Goal: Task Accomplishment & Management: Manage account settings

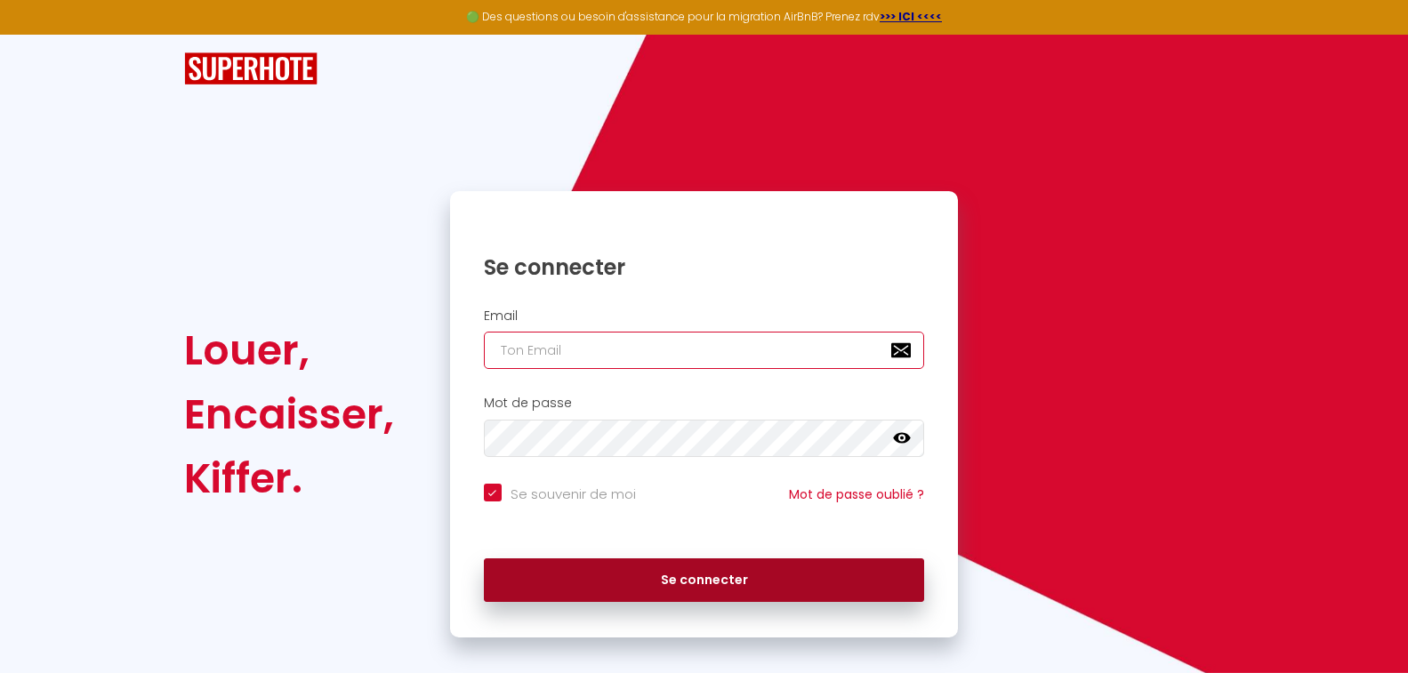
type input "[EMAIL_ADDRESS][DOMAIN_NAME]"
click at [657, 582] on button "Se connecter" at bounding box center [704, 580] width 441 height 44
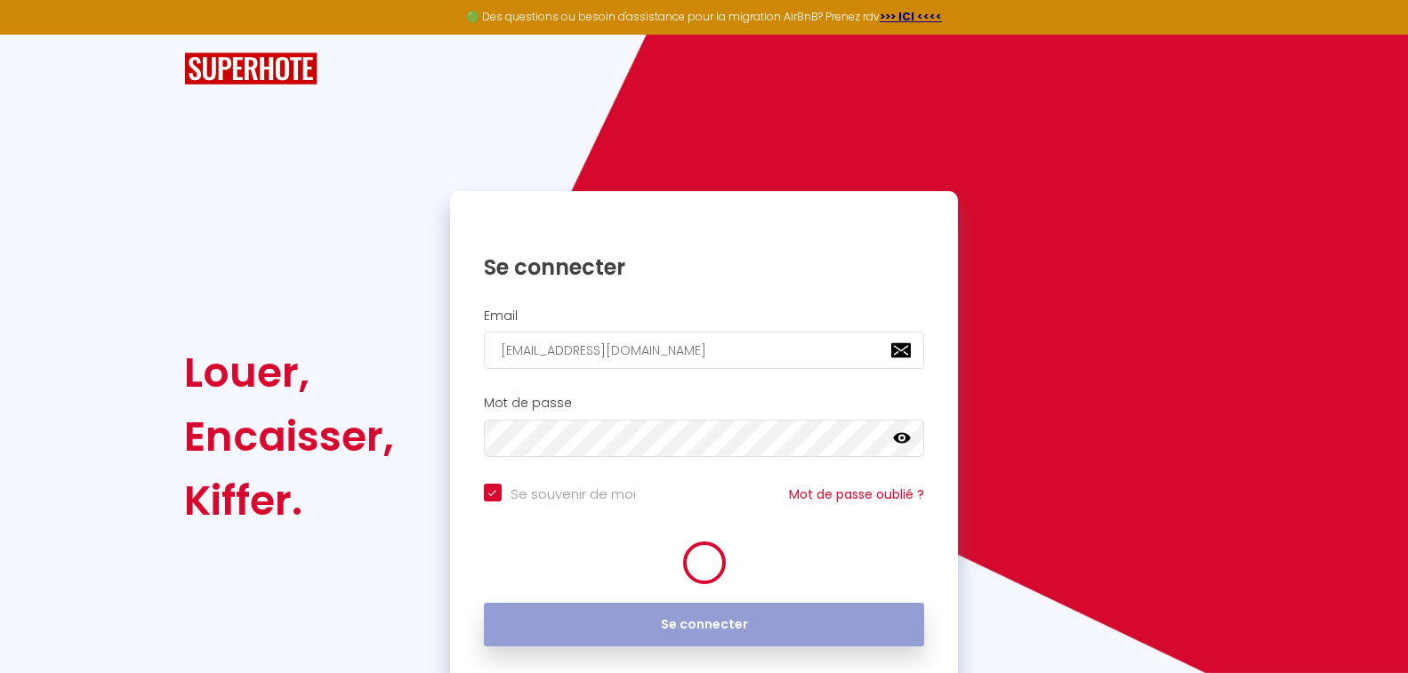
checkbox input "true"
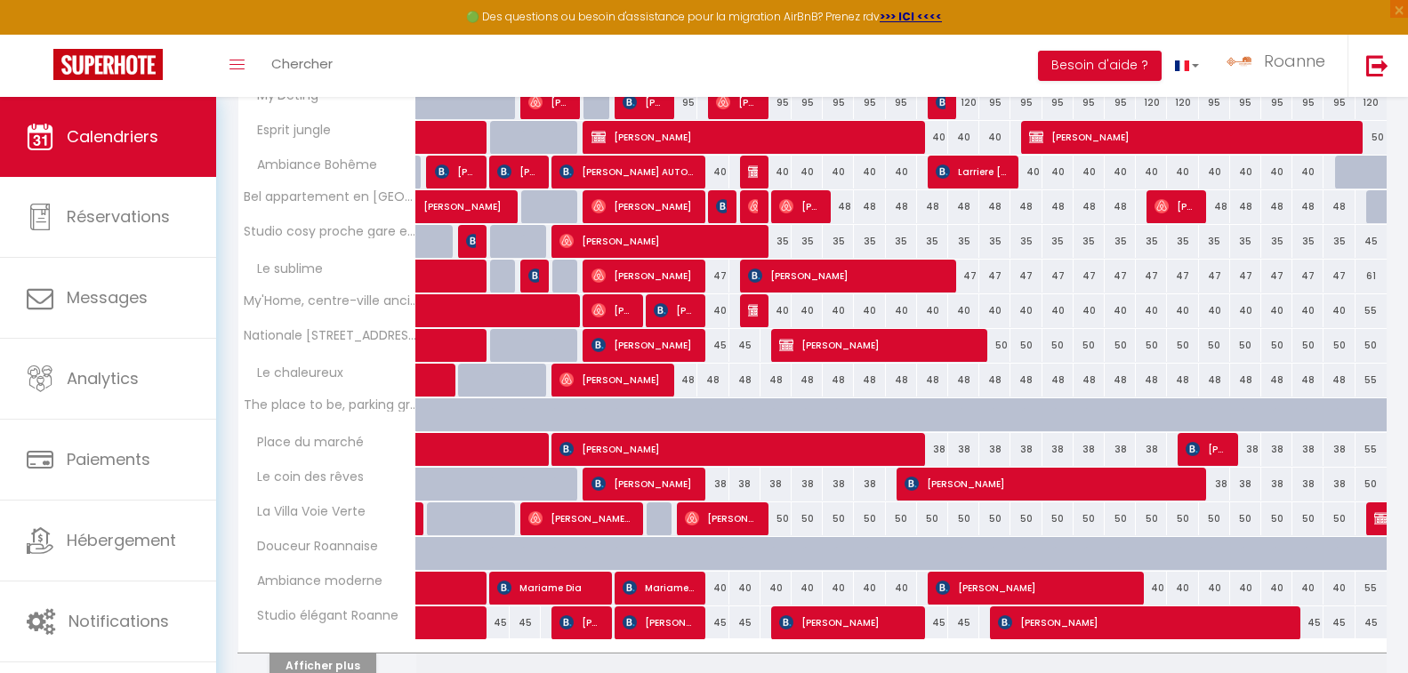
scroll to position [609, 0]
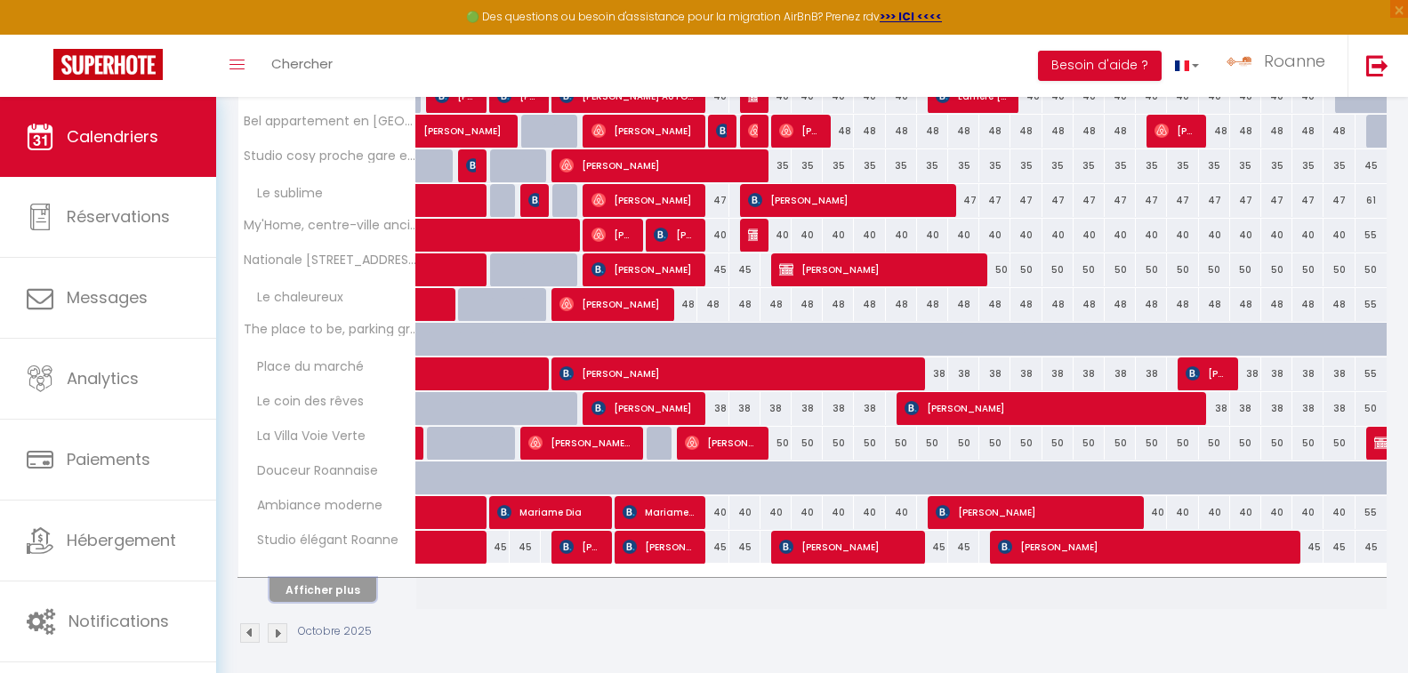
click at [324, 585] on button "Afficher plus" at bounding box center [322, 590] width 107 height 24
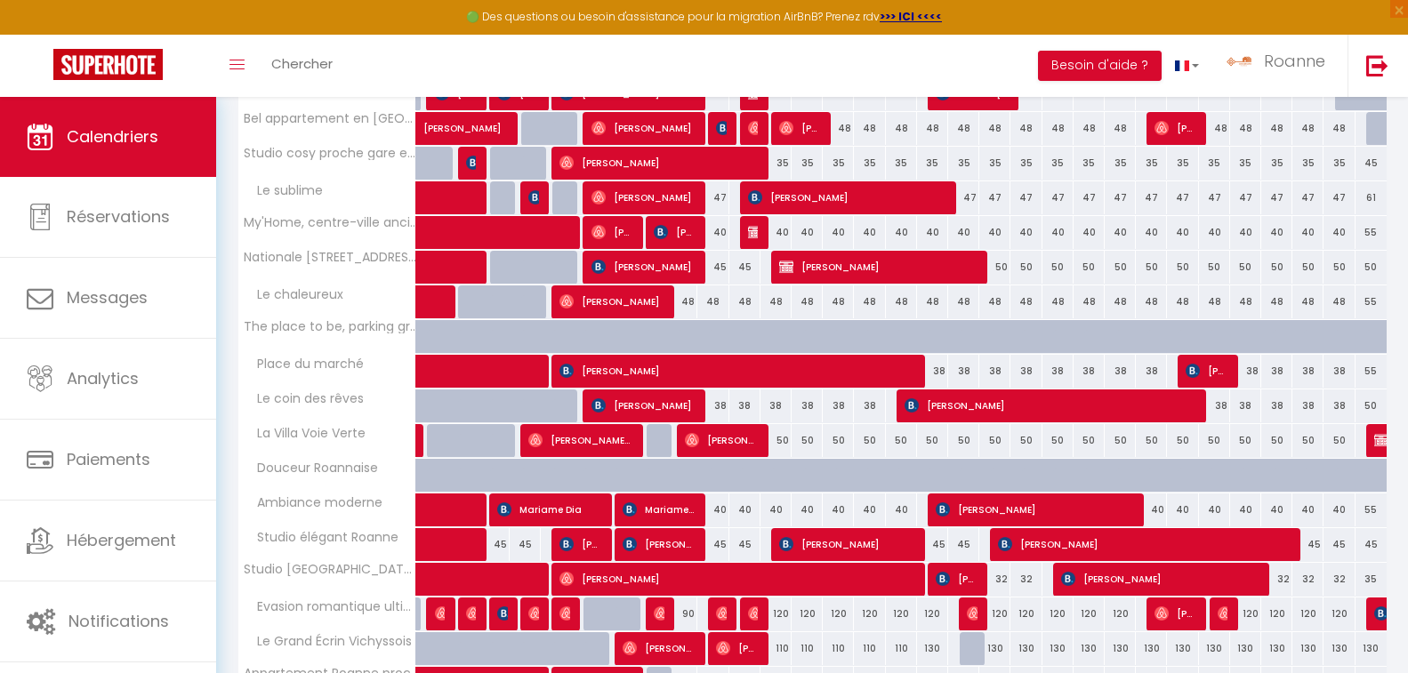
scroll to position [783, 0]
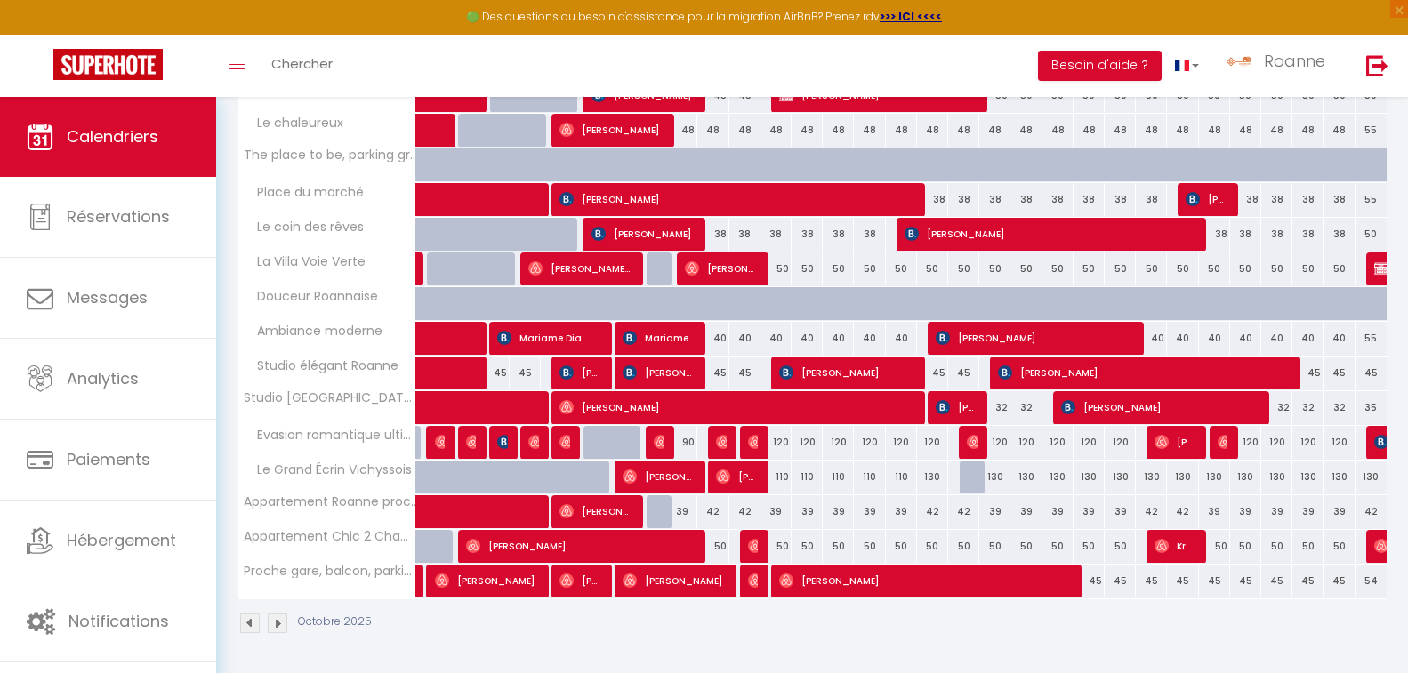
drag, startPoint x: 806, startPoint y: 444, endPoint x: 812, endPoint y: 453, distance: 10.4
click at [806, 443] on div "120" at bounding box center [806, 442] width 31 height 33
type input "120"
type input "Lun 13 Octobre 2025"
type input "[DATE]"
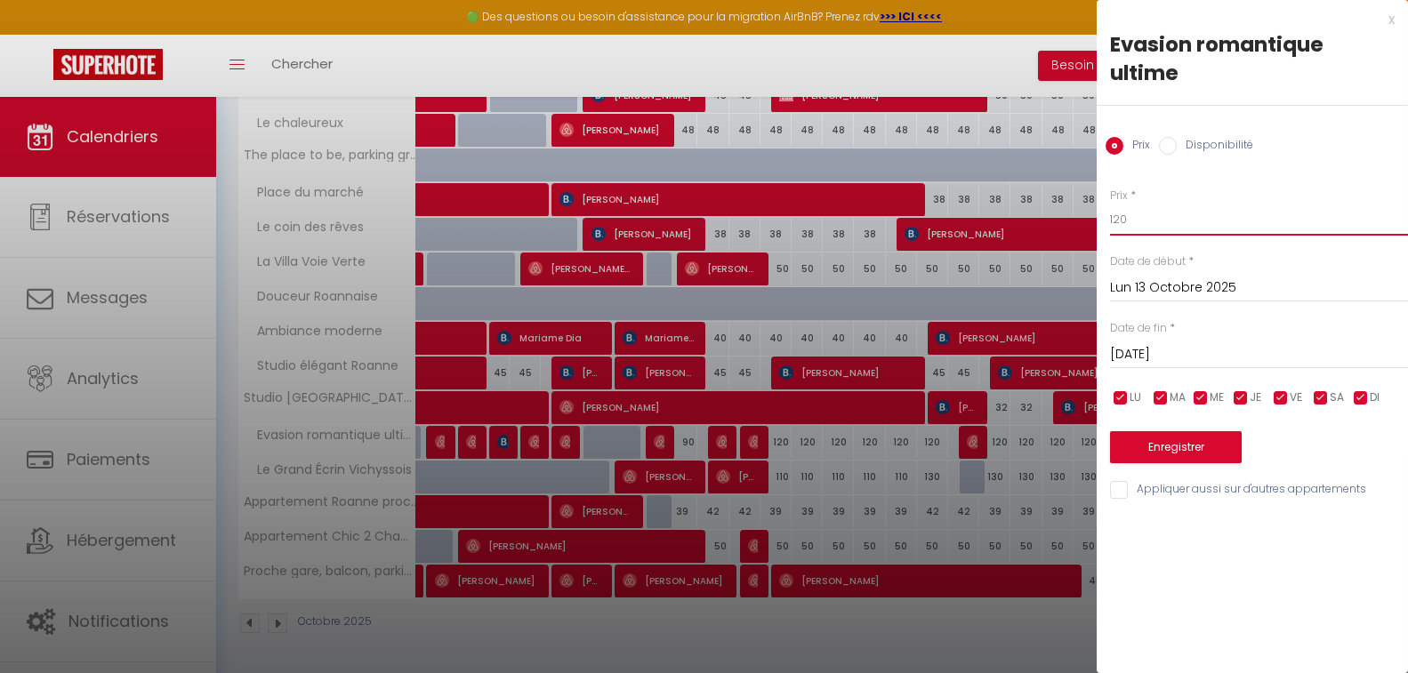
drag, startPoint x: 1130, startPoint y: 216, endPoint x: 1109, endPoint y: 218, distance: 21.4
click at [1109, 218] on div "Prix * 120 Statut * Disponible Indisponible Date de début * [DATE] < [DATE] > D…" at bounding box center [1251, 333] width 311 height 336
type input "100"
click at [1164, 358] on input "[DATE]" at bounding box center [1259, 354] width 298 height 23
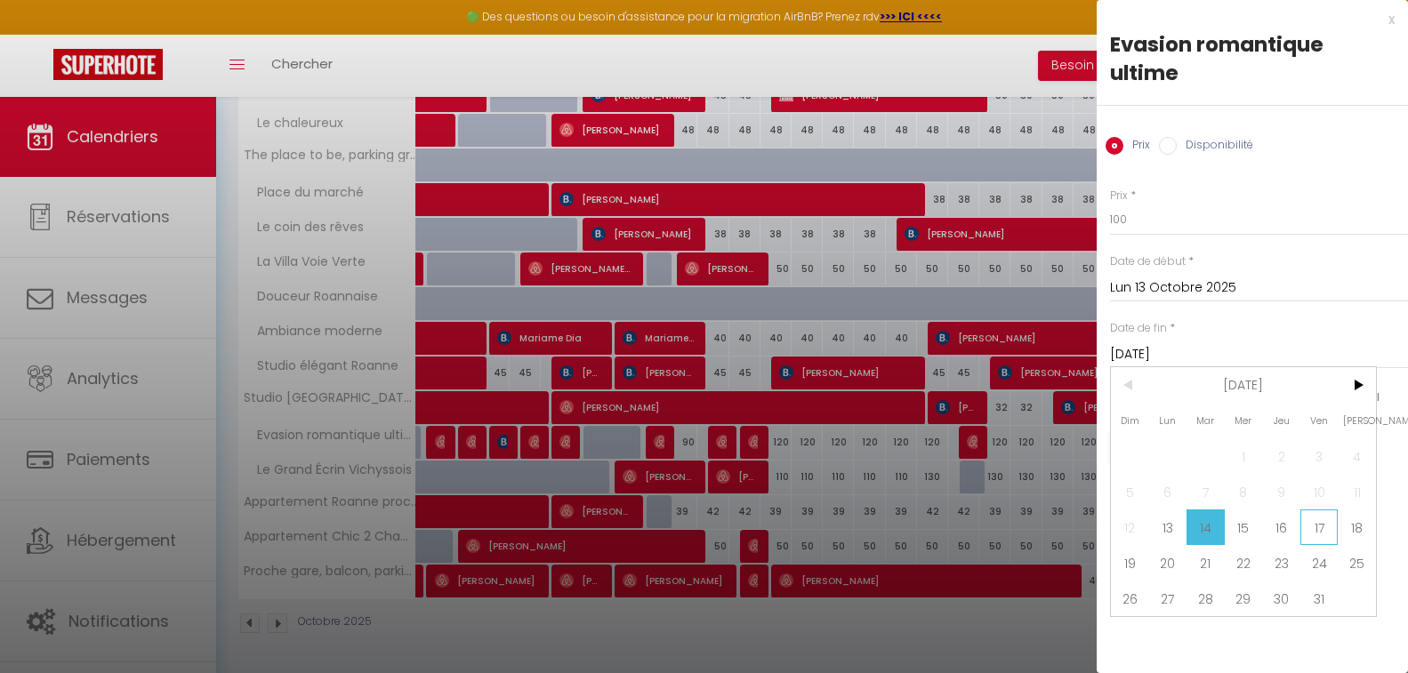
click at [1320, 532] on span "17" at bounding box center [1319, 528] width 38 height 36
type input "Ven 17 Octobre 2025"
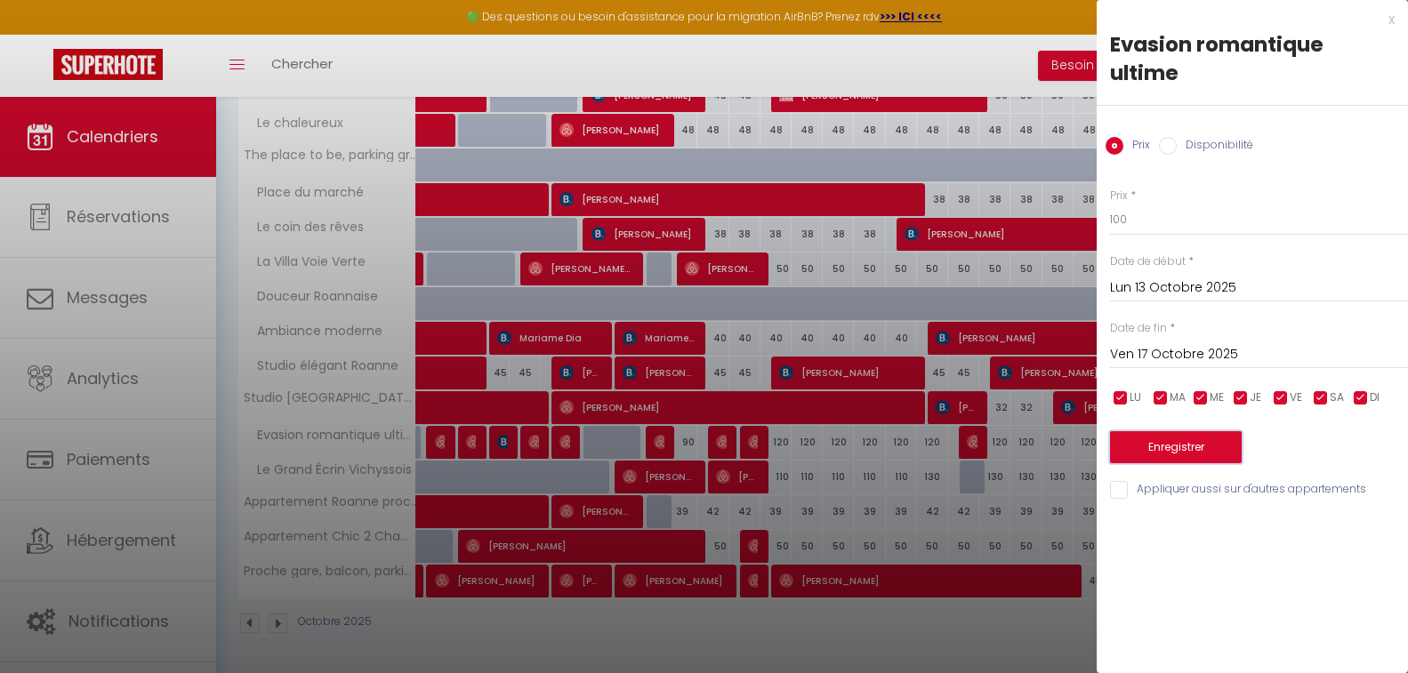
click at [1205, 443] on button "Enregistrer" at bounding box center [1176, 447] width 132 height 32
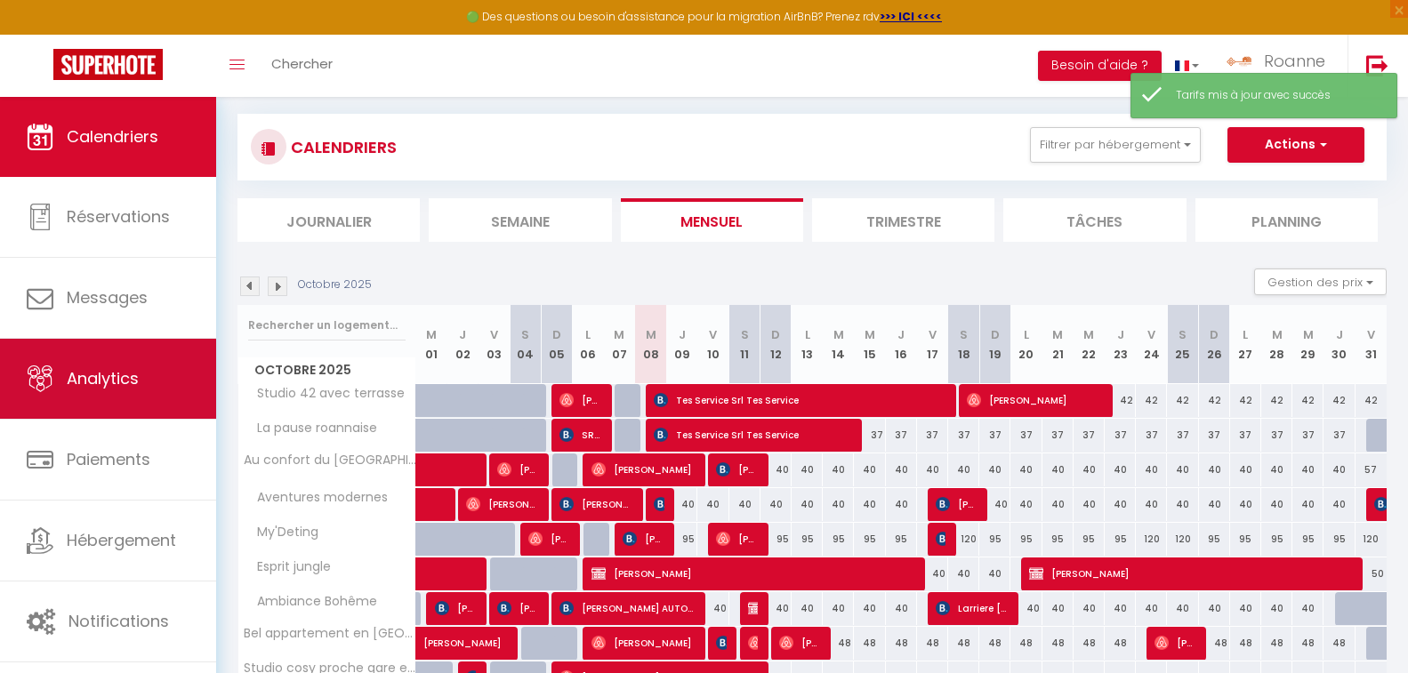
scroll to position [619, 0]
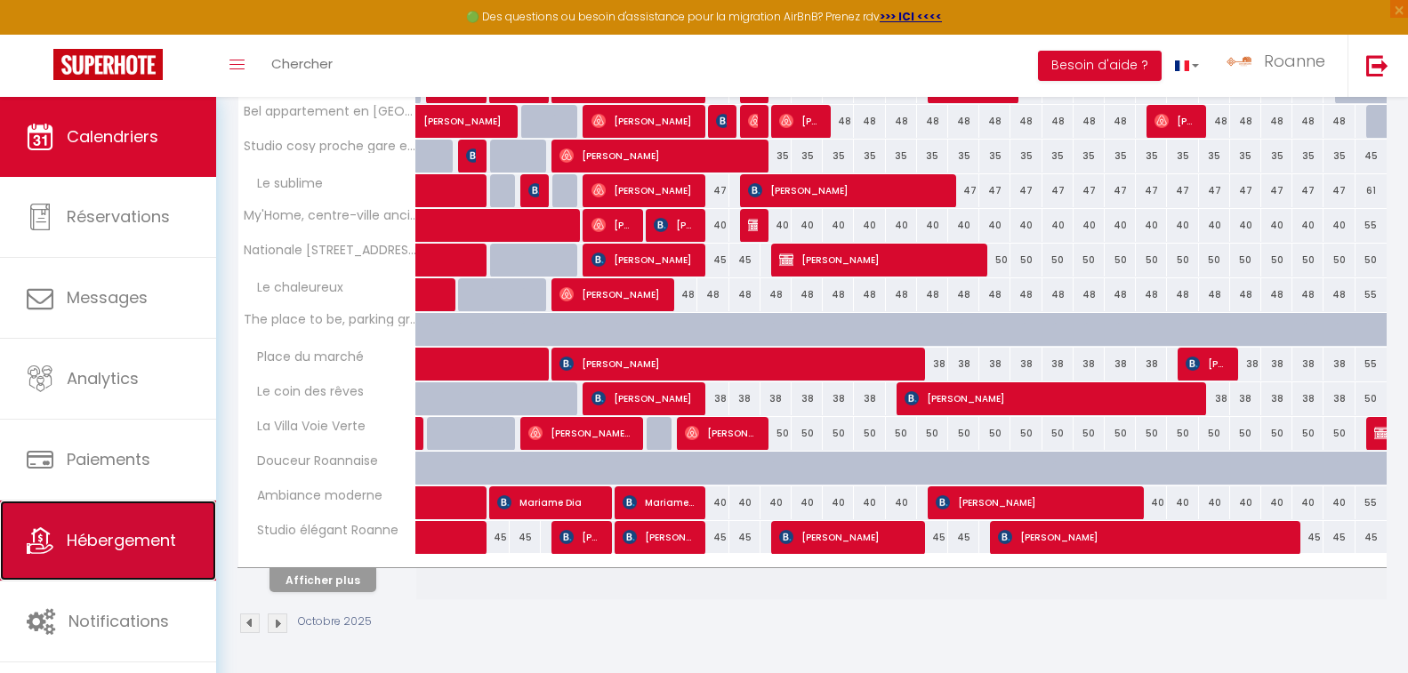
click at [144, 544] on span "Hébergement" at bounding box center [121, 540] width 109 height 22
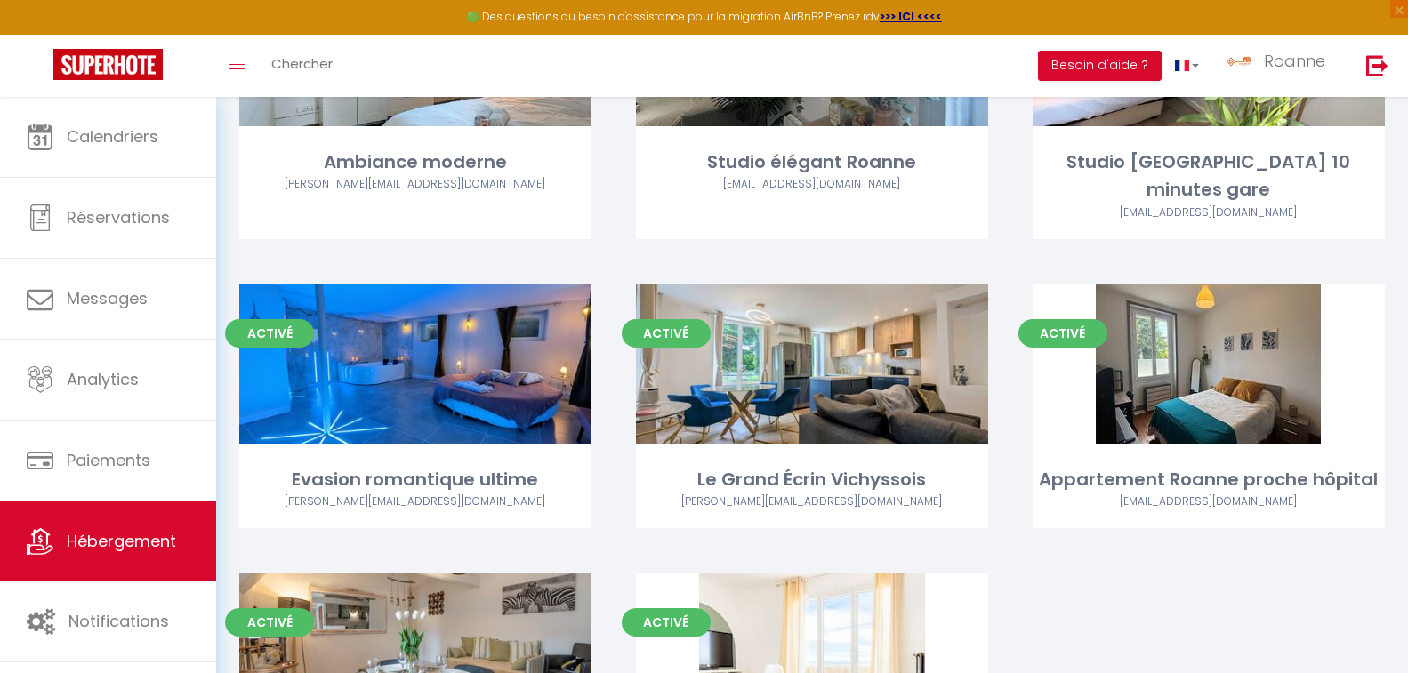
scroll to position [2089, 0]
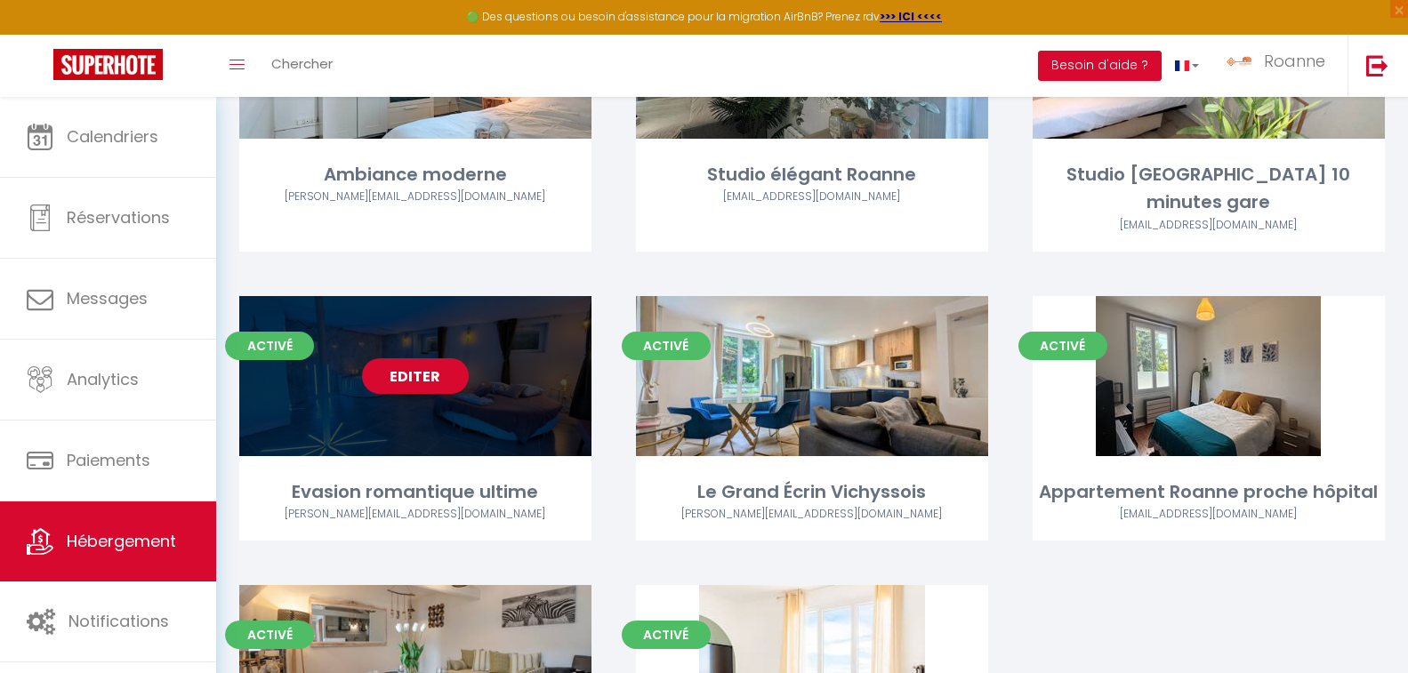
click at [405, 358] on link "Editer" at bounding box center [415, 376] width 107 height 36
click at [425, 358] on link "Editer" at bounding box center [415, 376] width 107 height 36
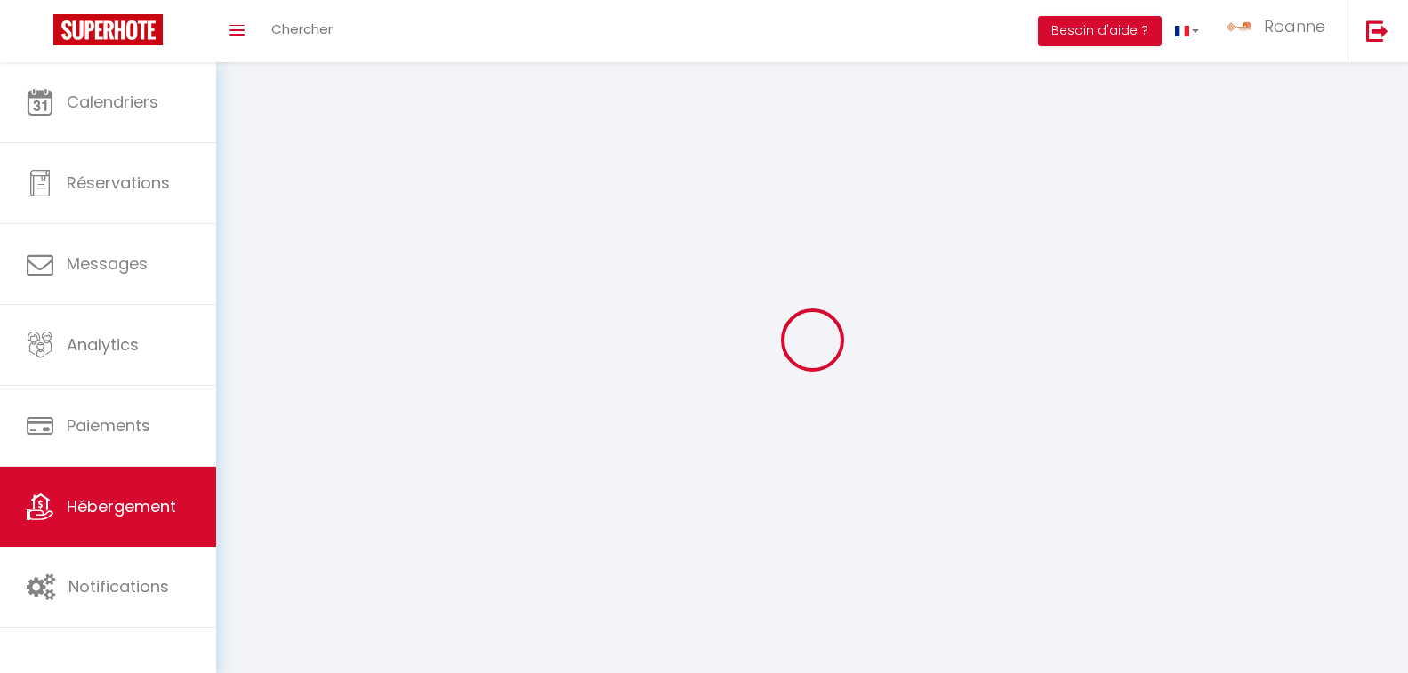
select select "28"
select select
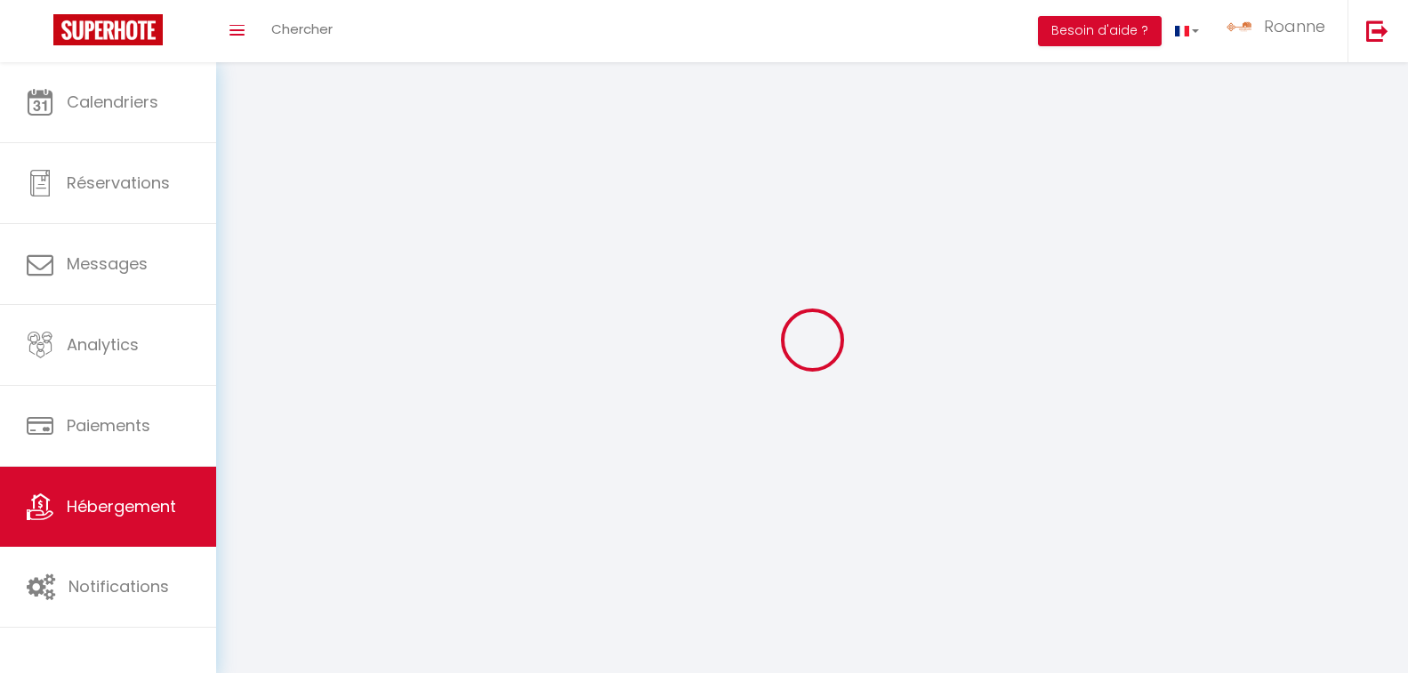
select select
checkbox input "false"
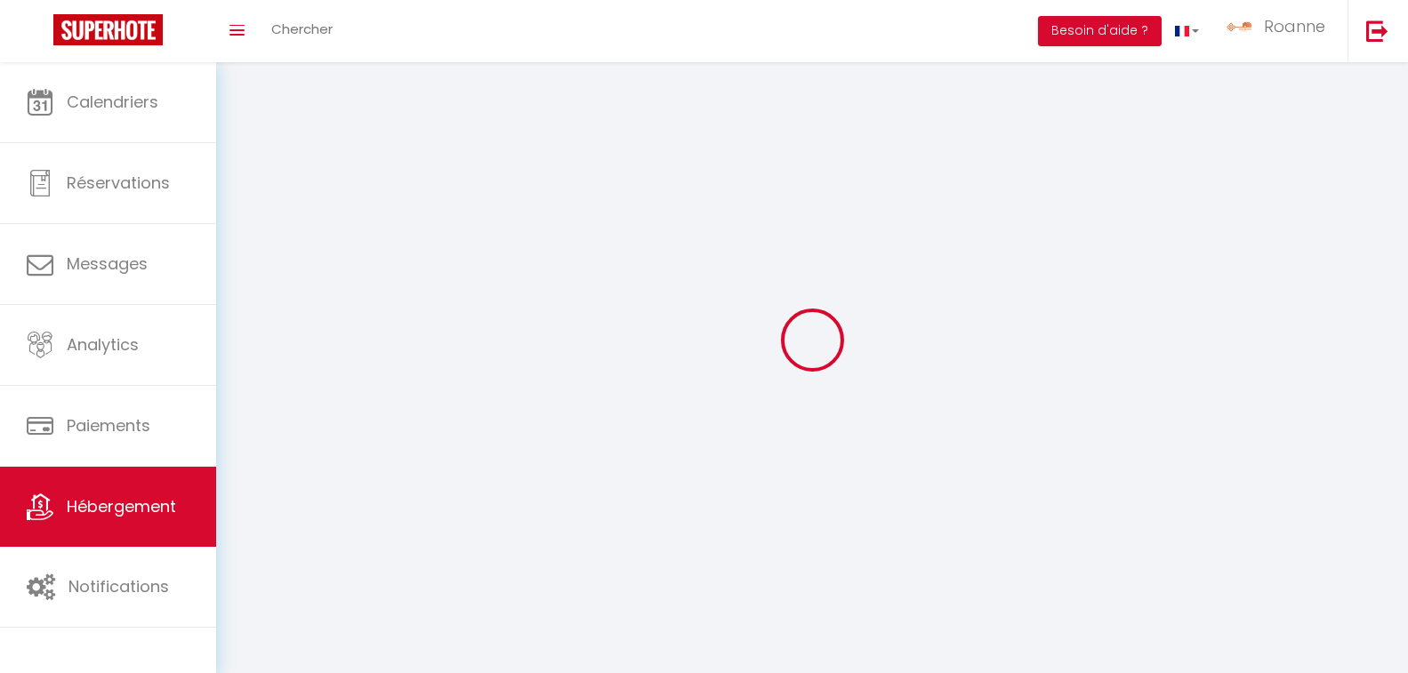
checkbox input "false"
select select
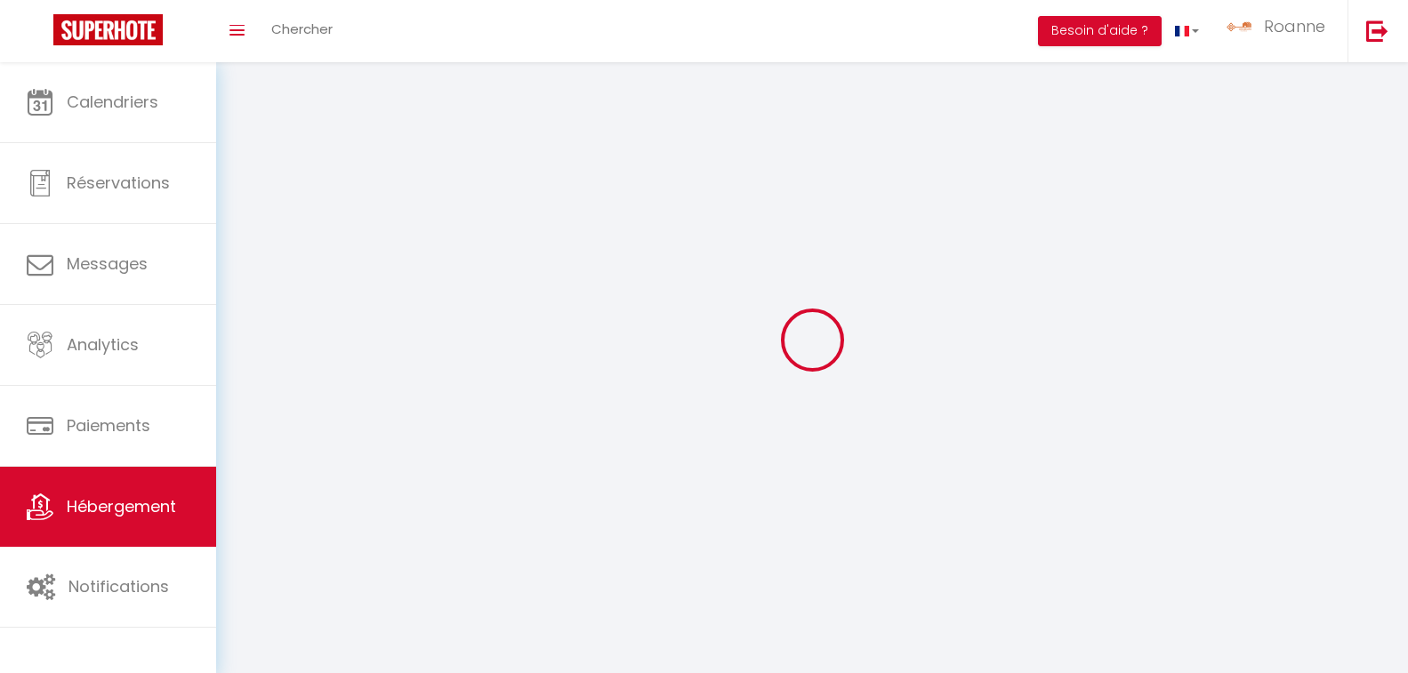
select select
checkbox input "false"
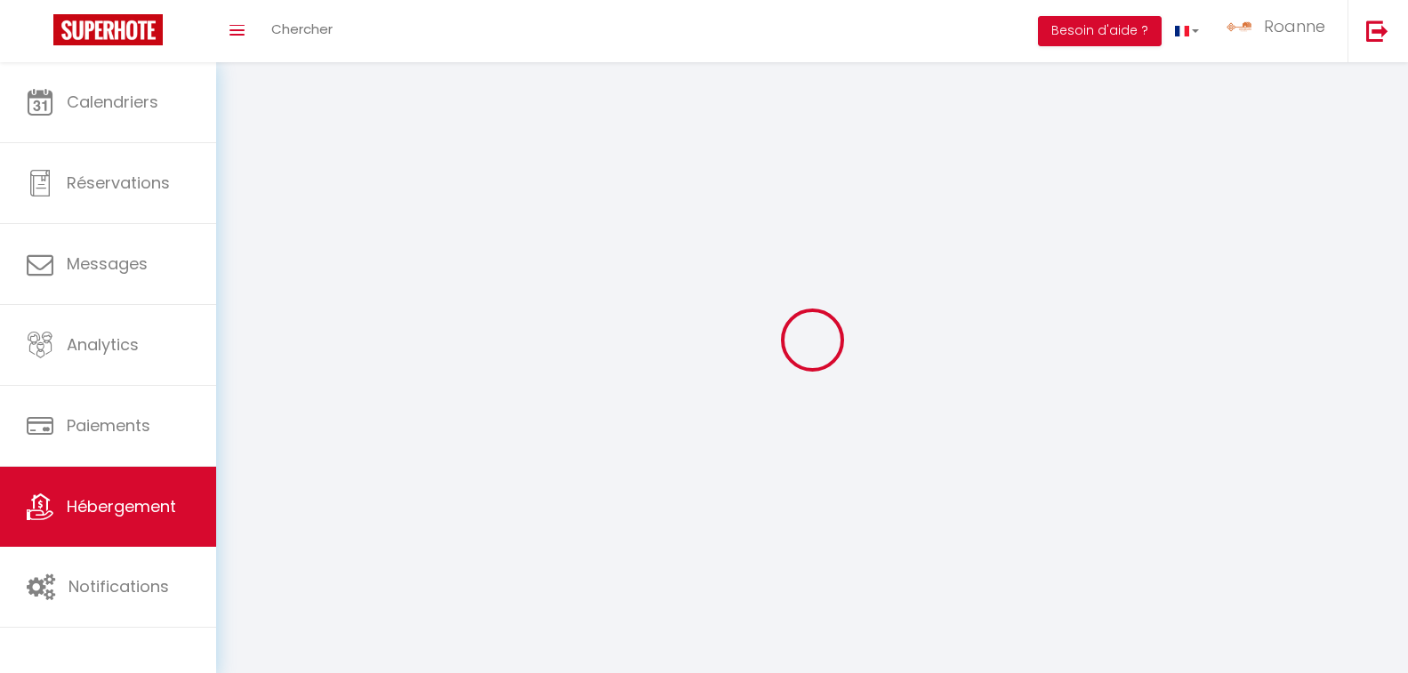
checkbox input "false"
select select
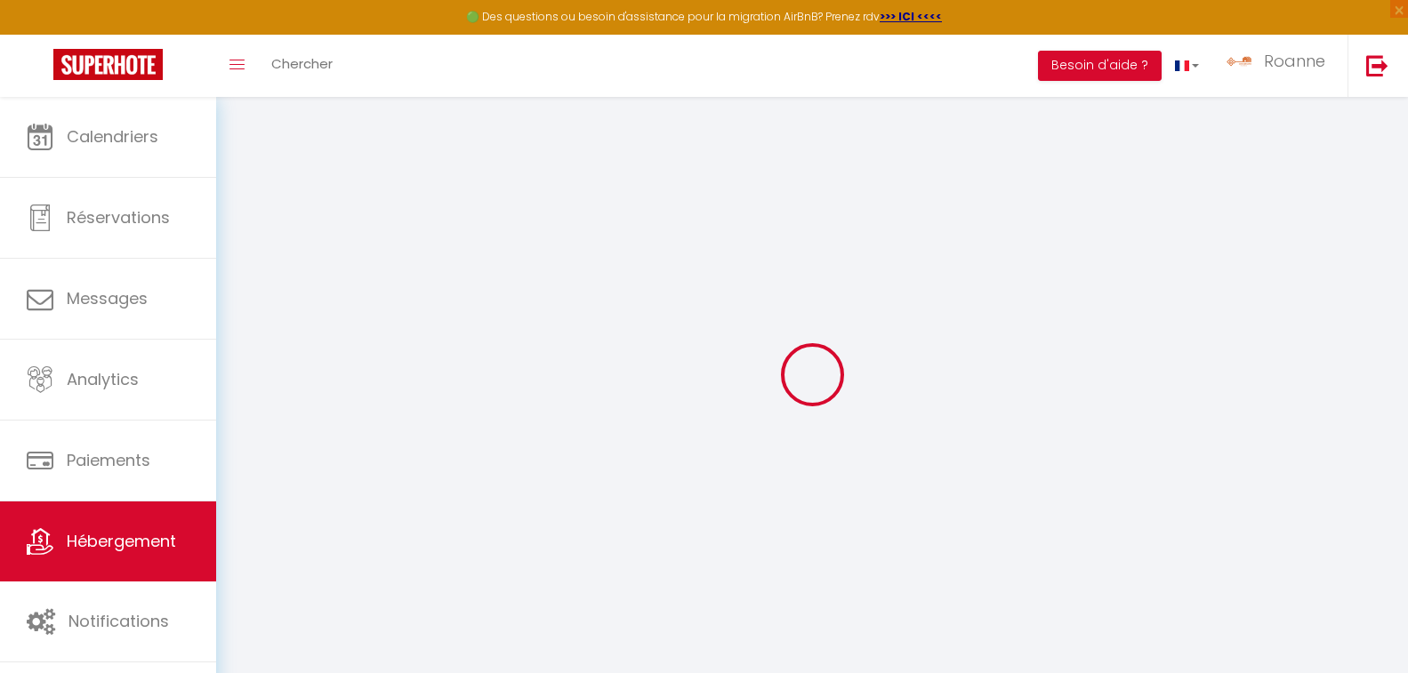
select select
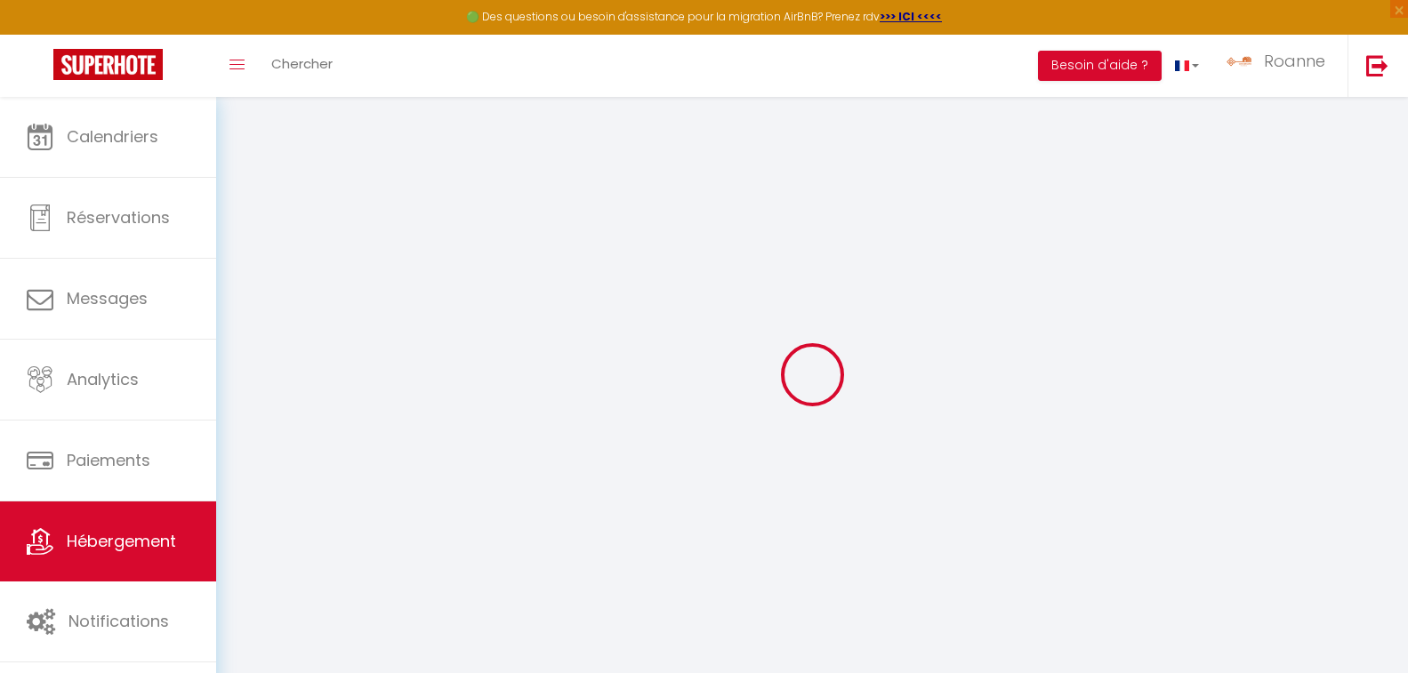
select select
checkbox input "false"
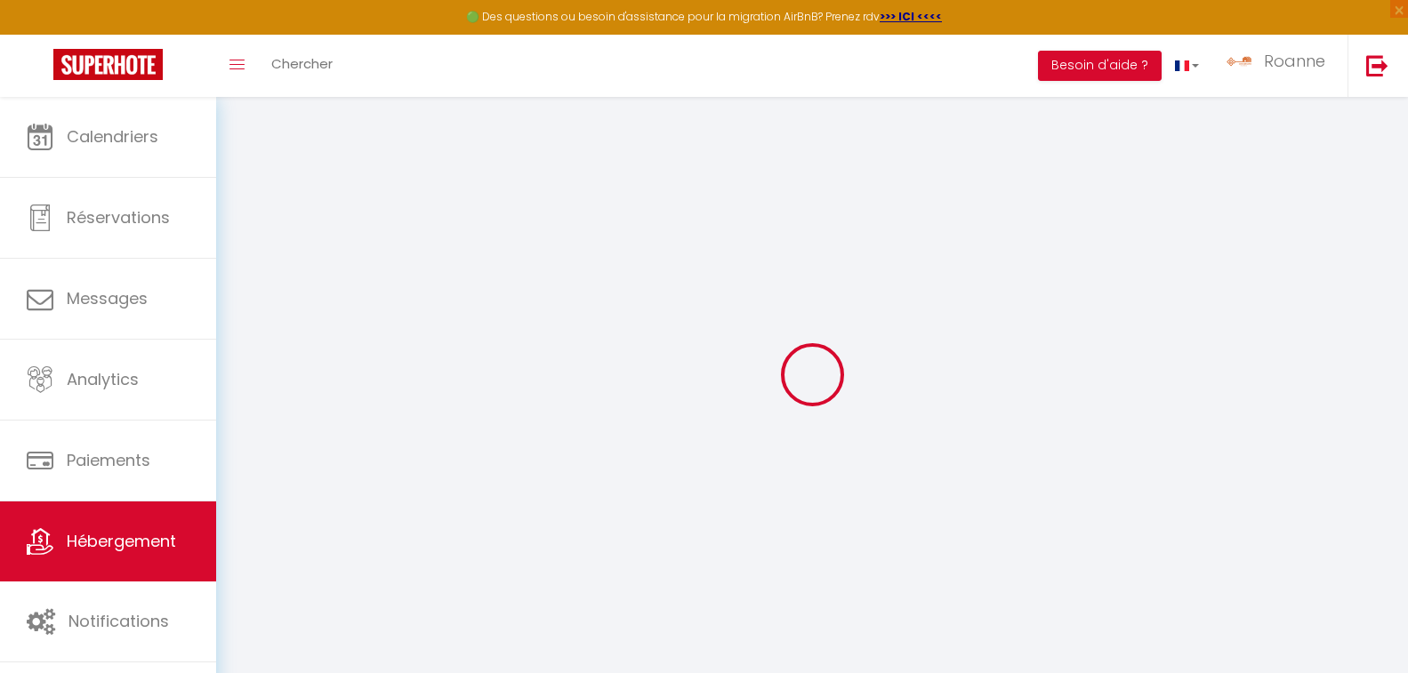
select select
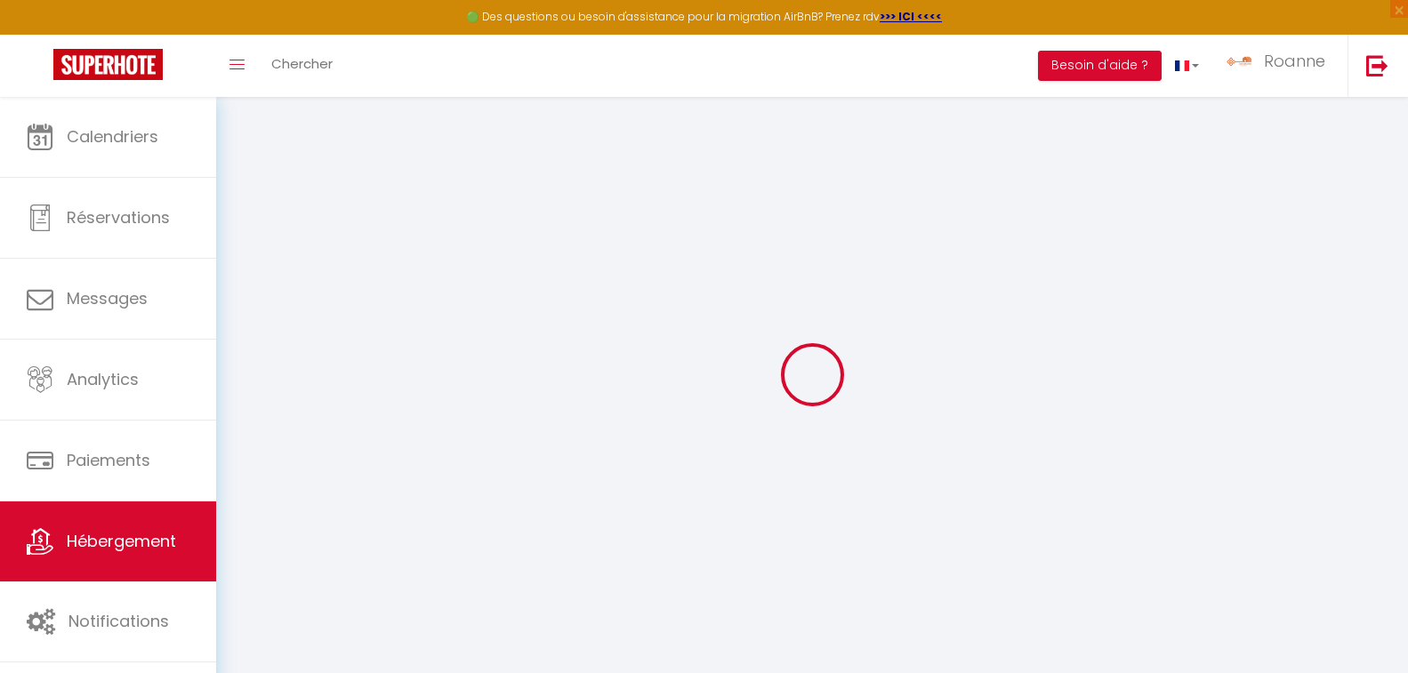
select select
checkbox input "false"
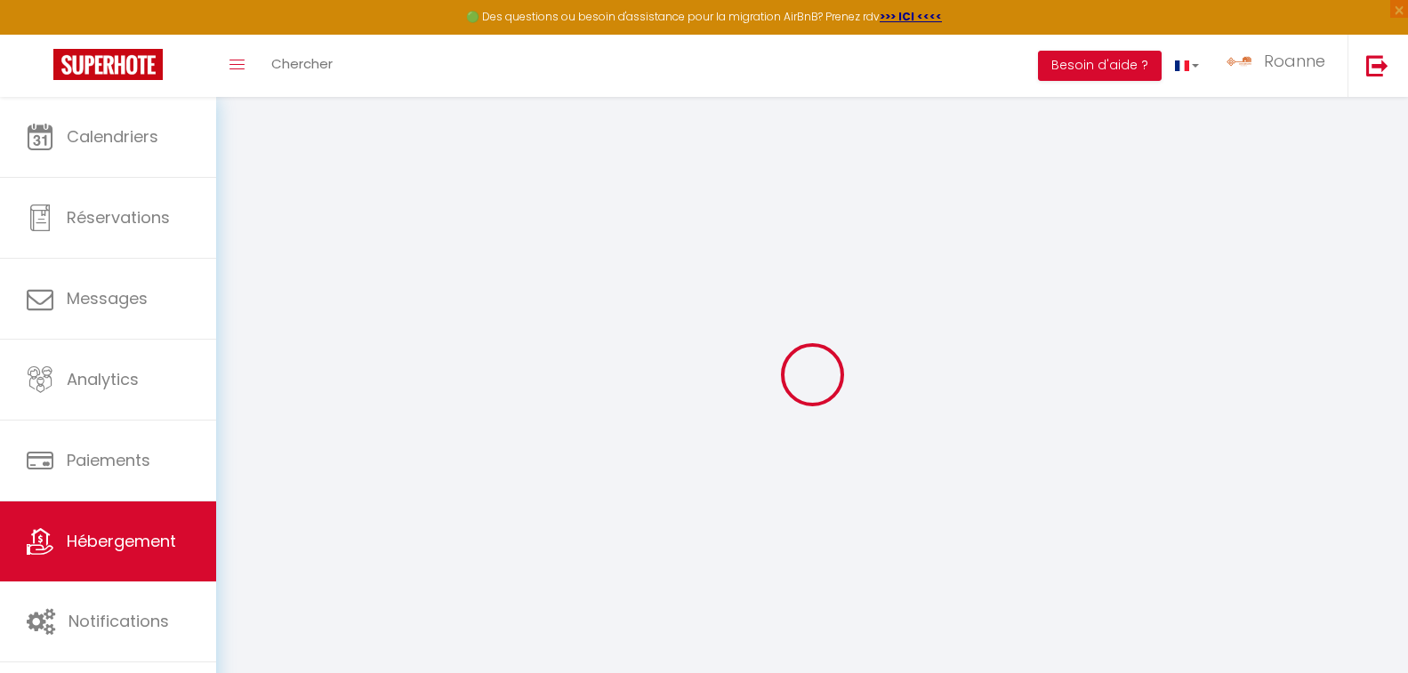
checkbox input "false"
select select
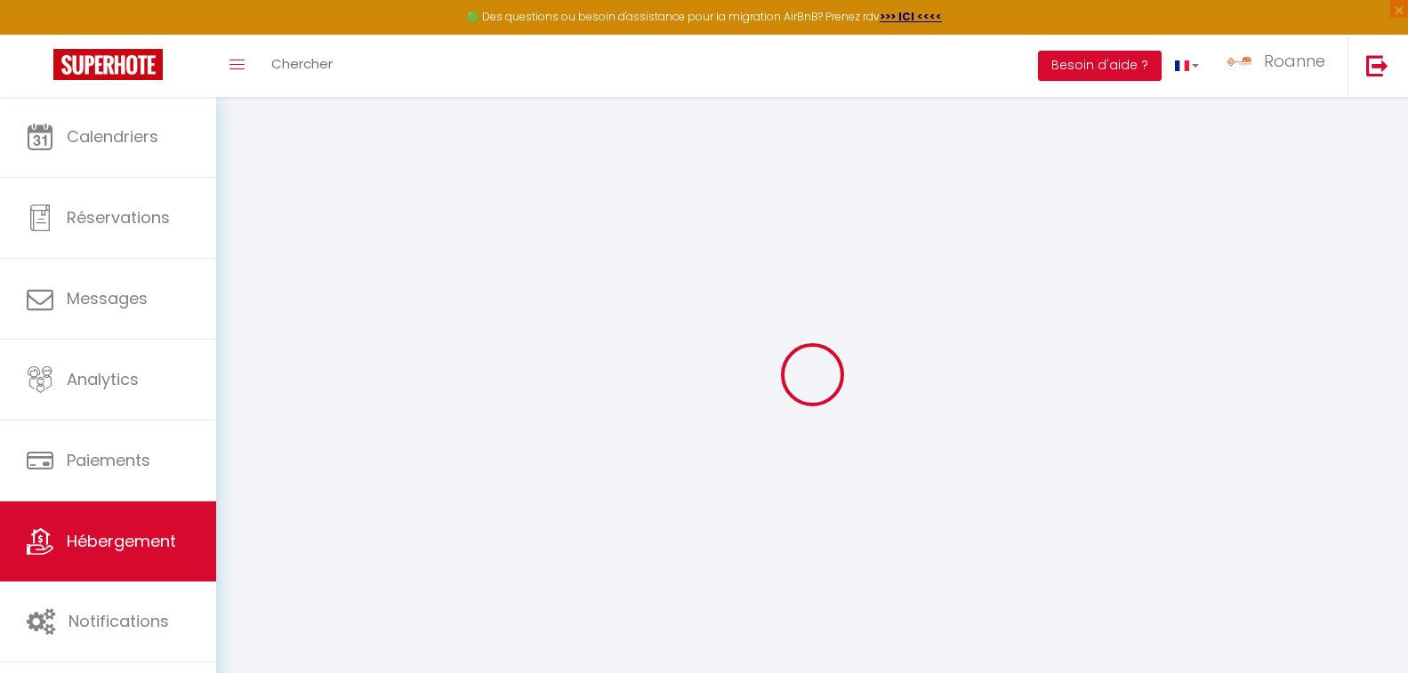
select select
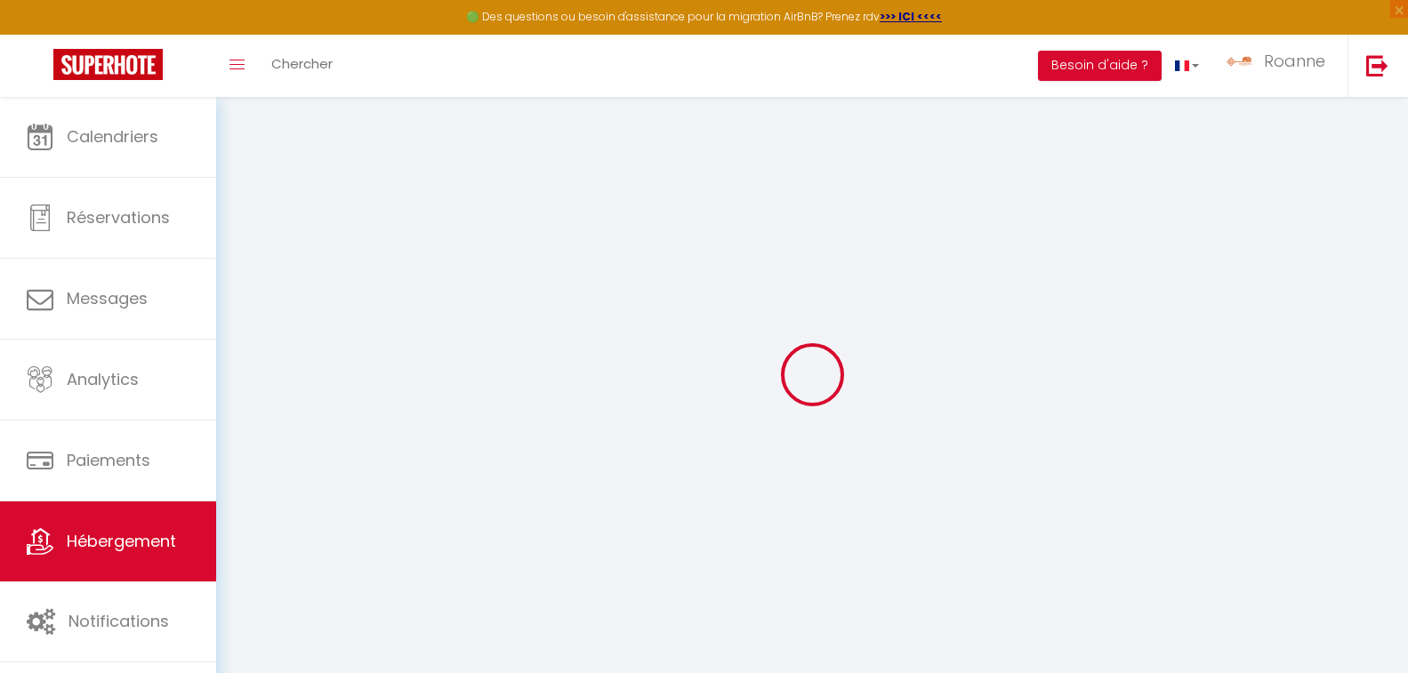
checkbox input "false"
select select
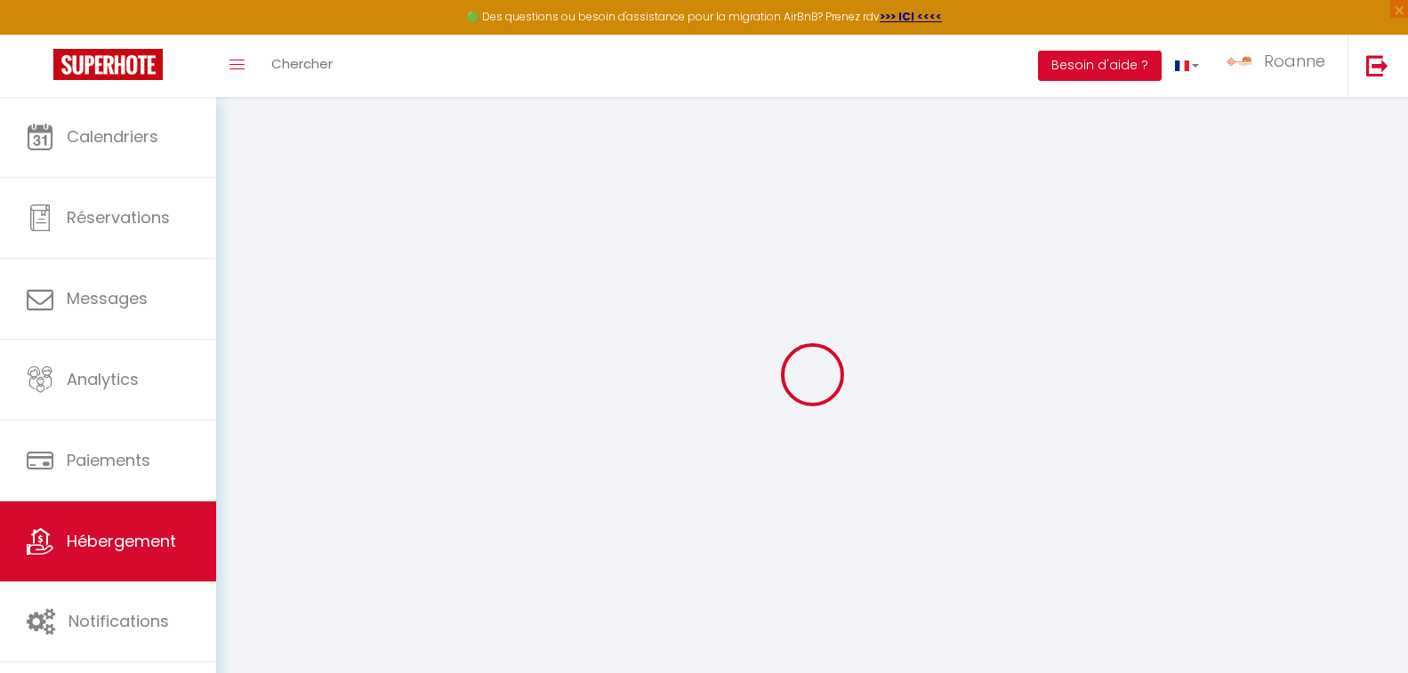
select select
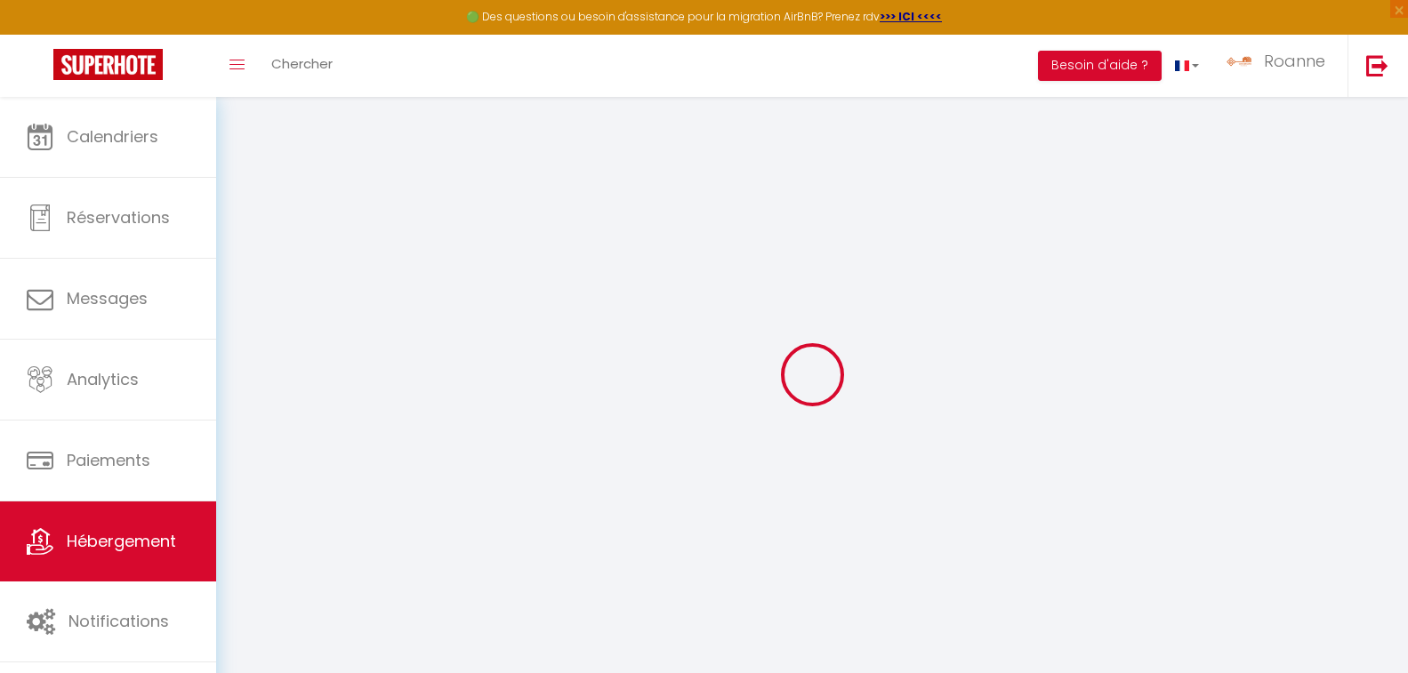
select select
checkbox input "false"
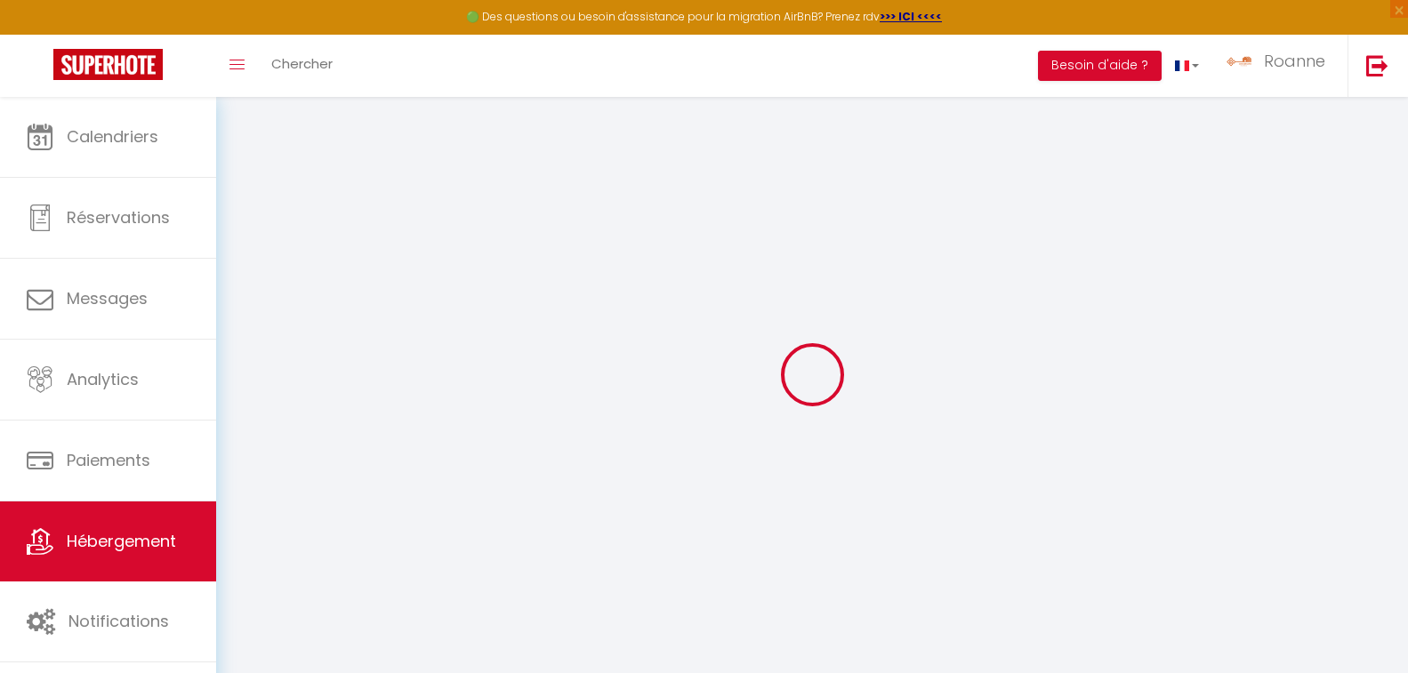
checkbox input "false"
select select
type input "Evasion romantique ultime"
type input "SAS"
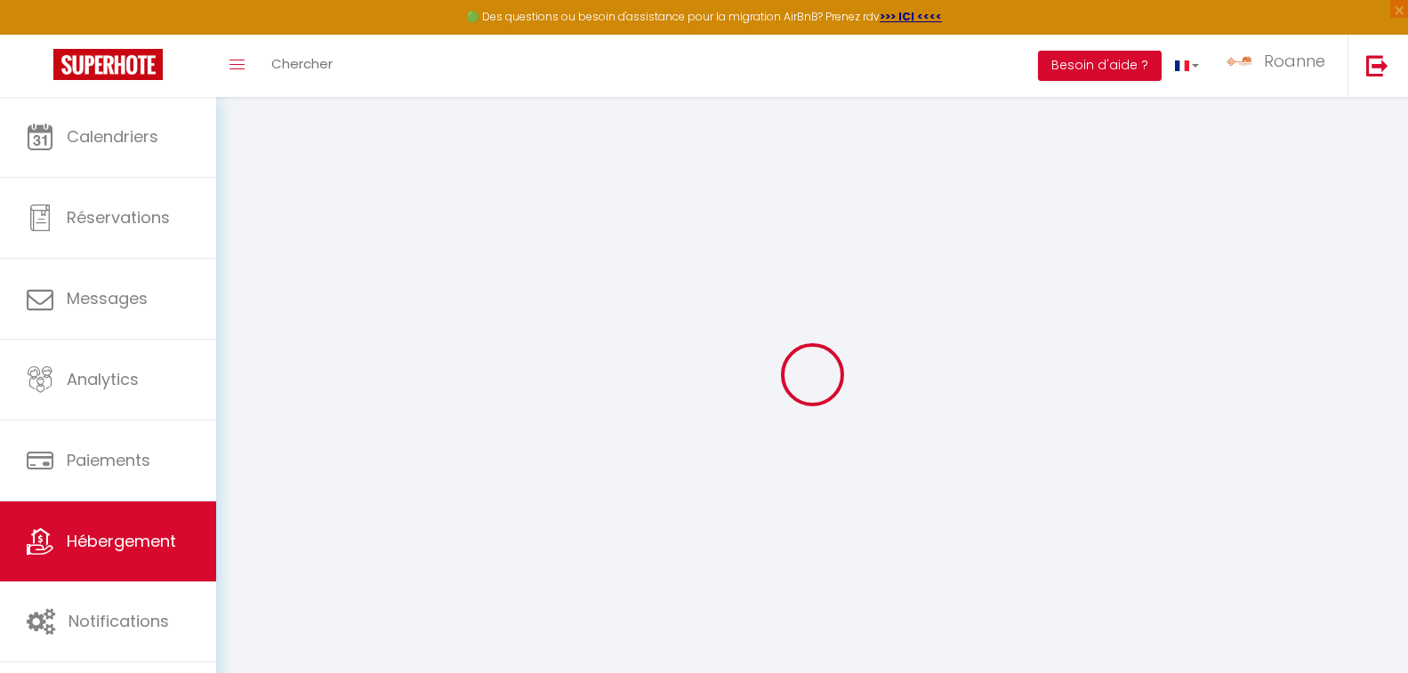
type input "BALT2"
type input "[STREET_ADDRESS]"
type input "42300"
type input "Roanne"
select select "2"
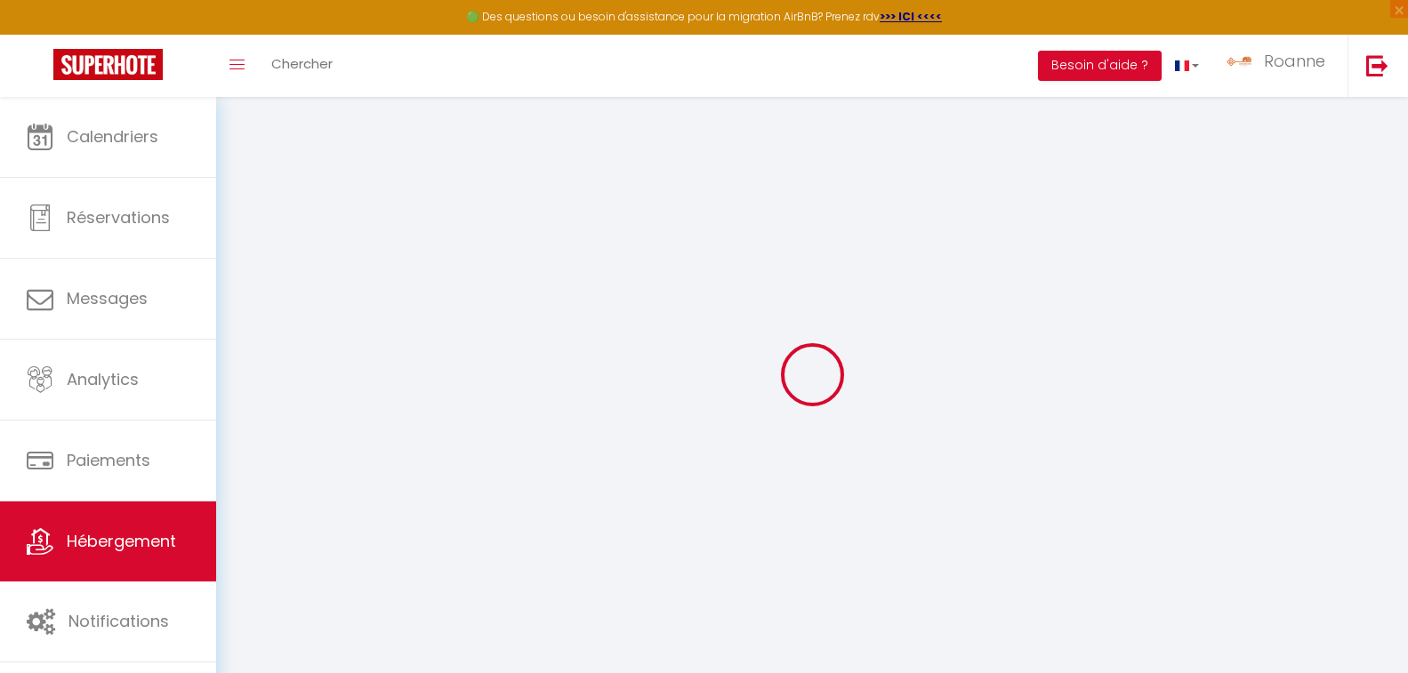
type input "165"
type input "27"
type input "300"
select select
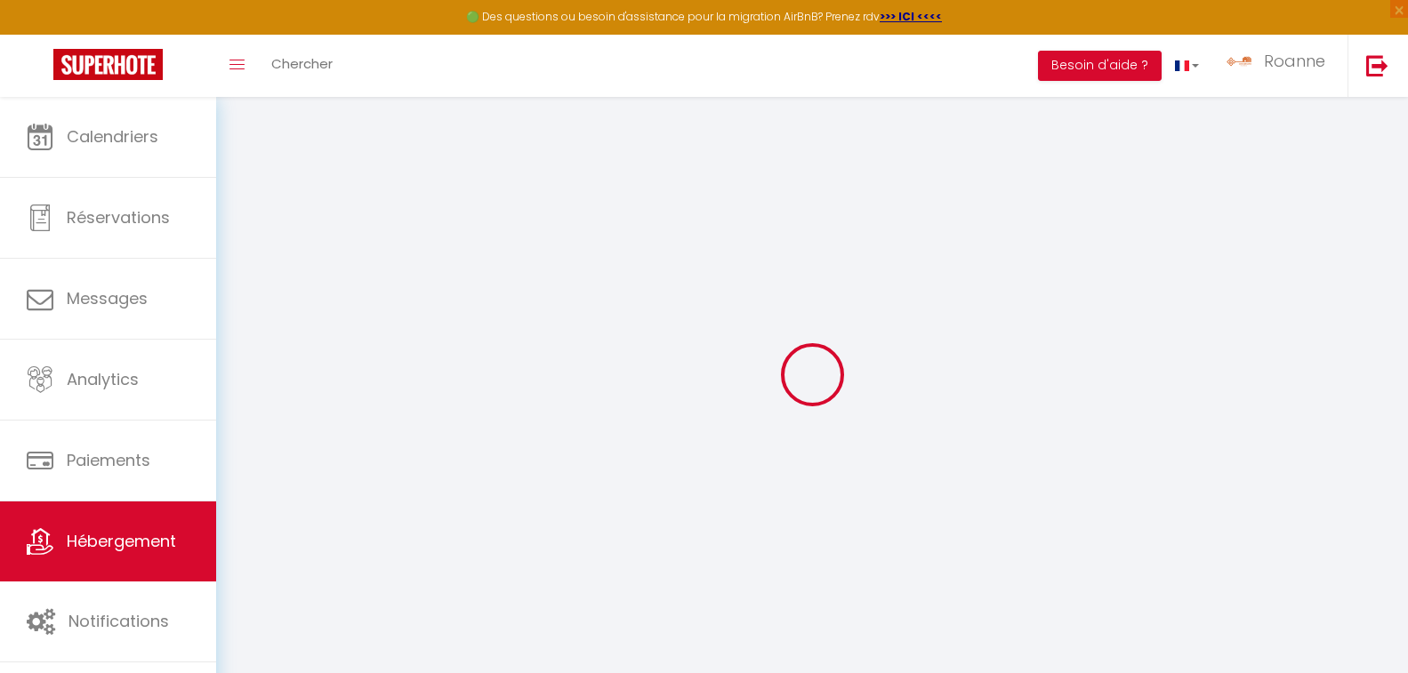
select select
type input "[STREET_ADDRESS]"
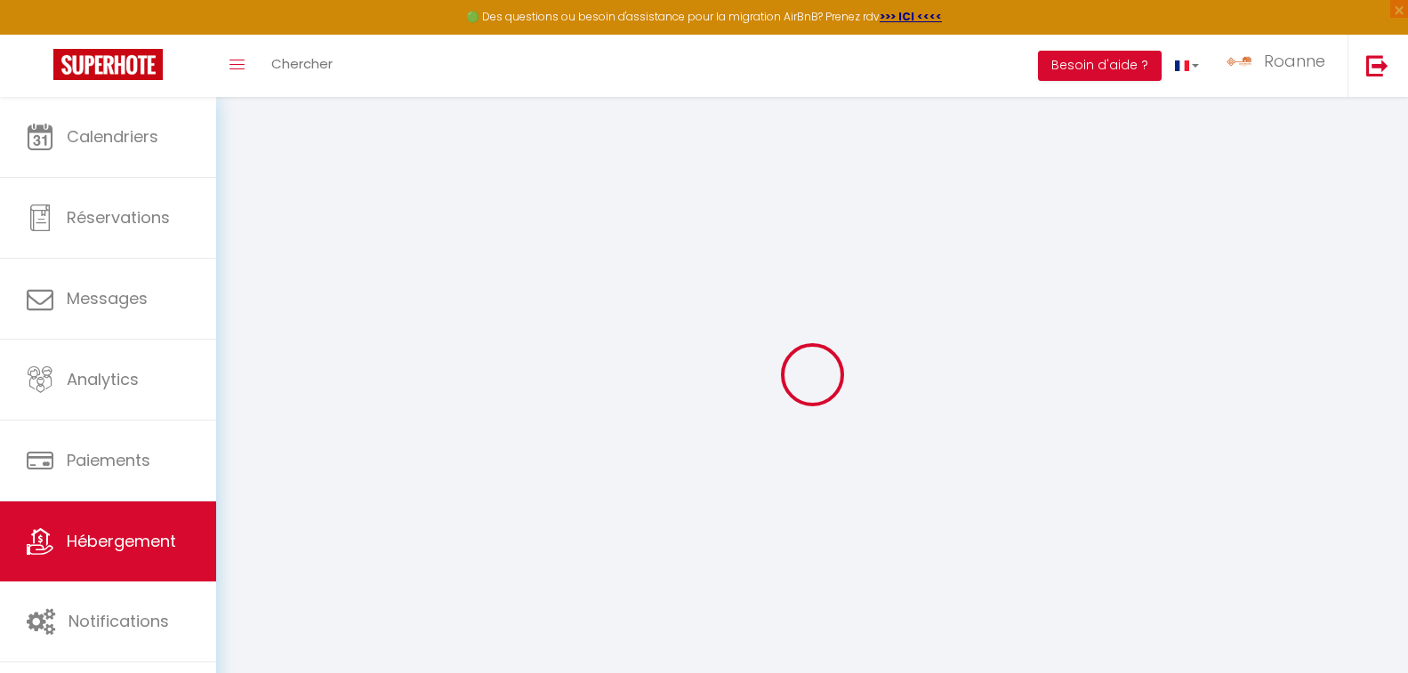
type input "03200"
type input "Vichy"
type input "[PERSON_NAME][EMAIL_ADDRESS][DOMAIN_NAME]"
select select "16056"
checkbox input "false"
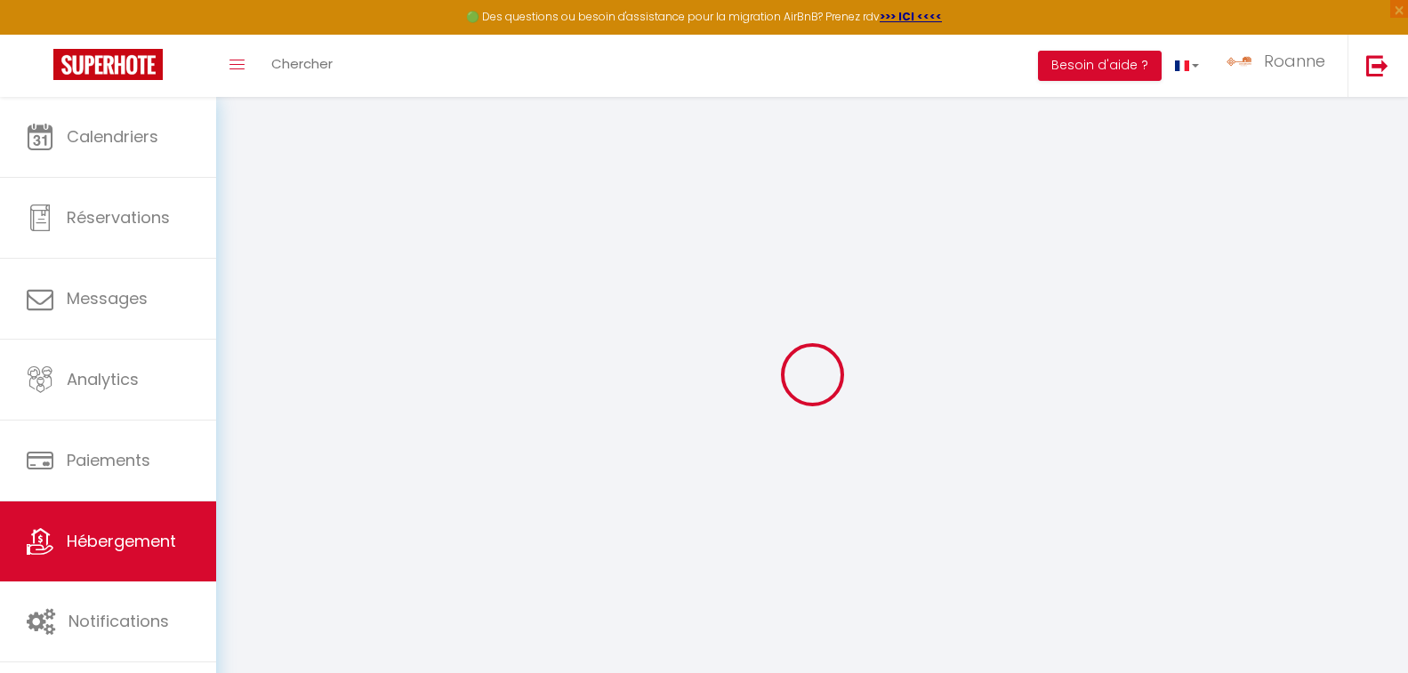
checkbox input "false"
type input "0"
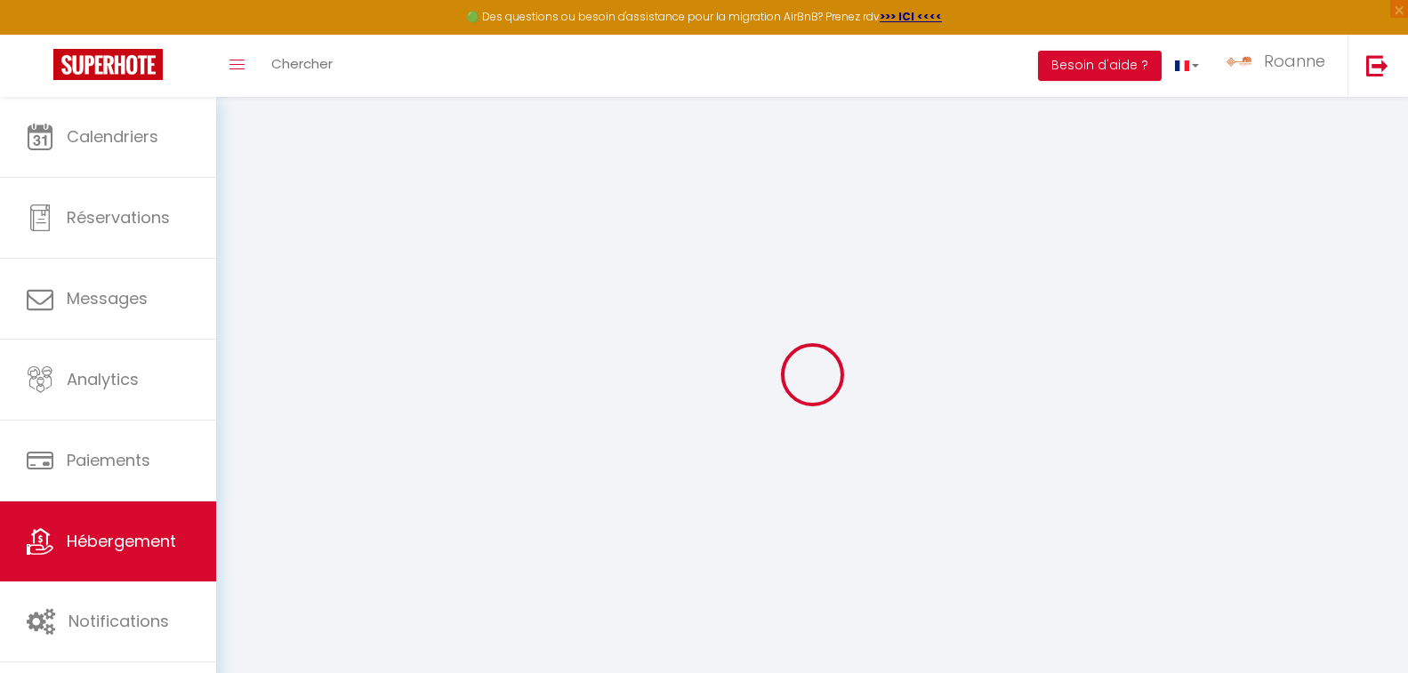
type input "0"
select select
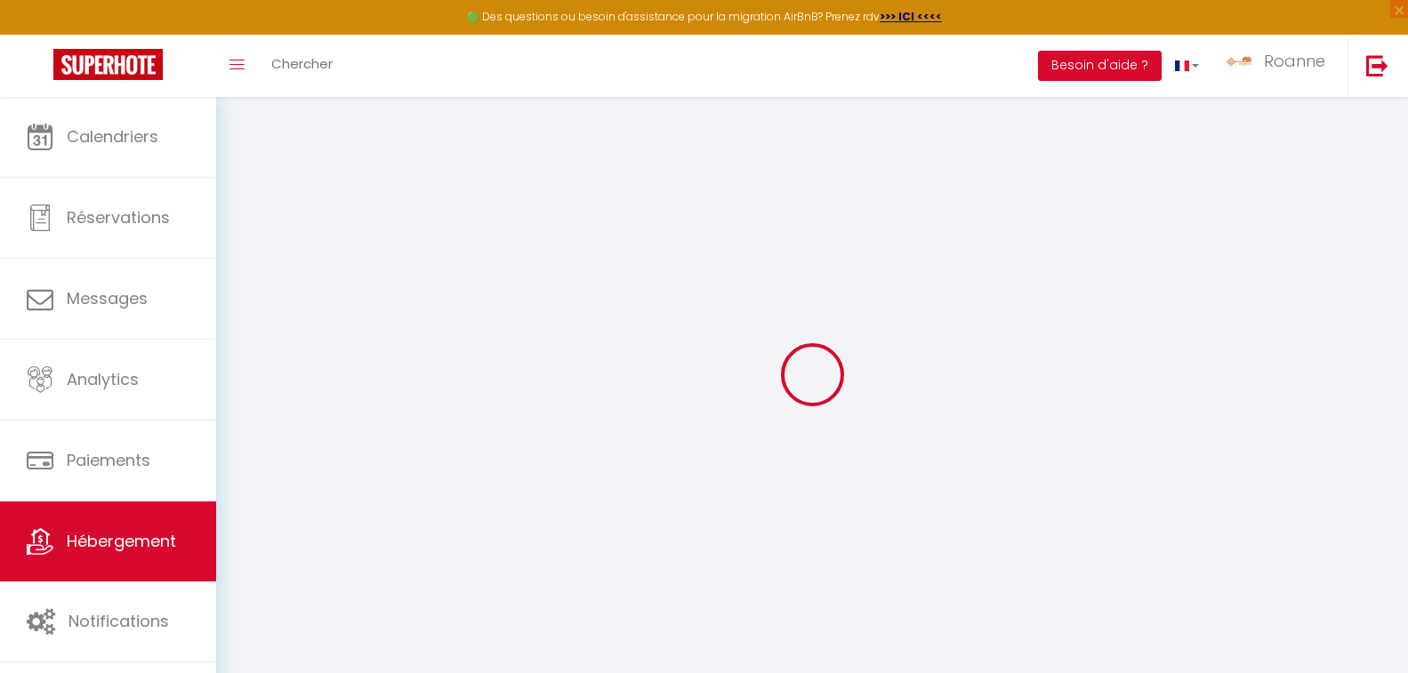
select select
checkbox input "false"
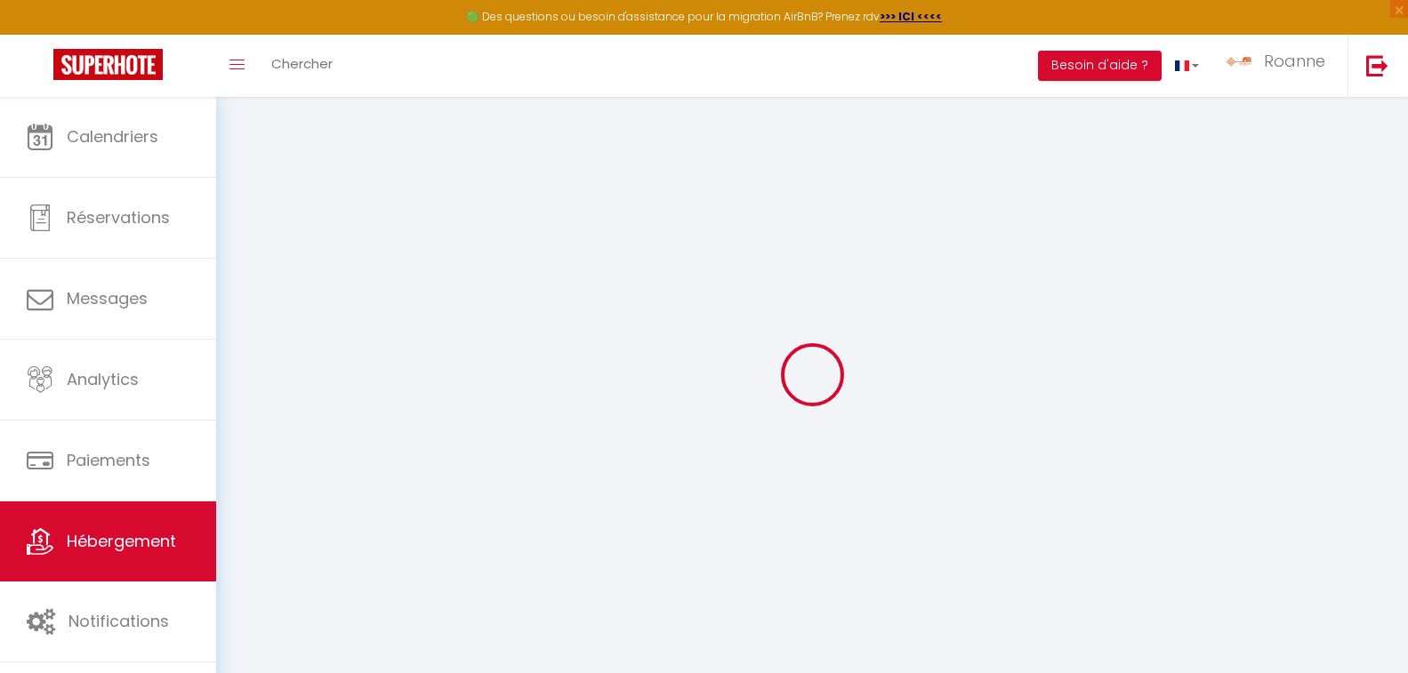
checkbox input "false"
select select
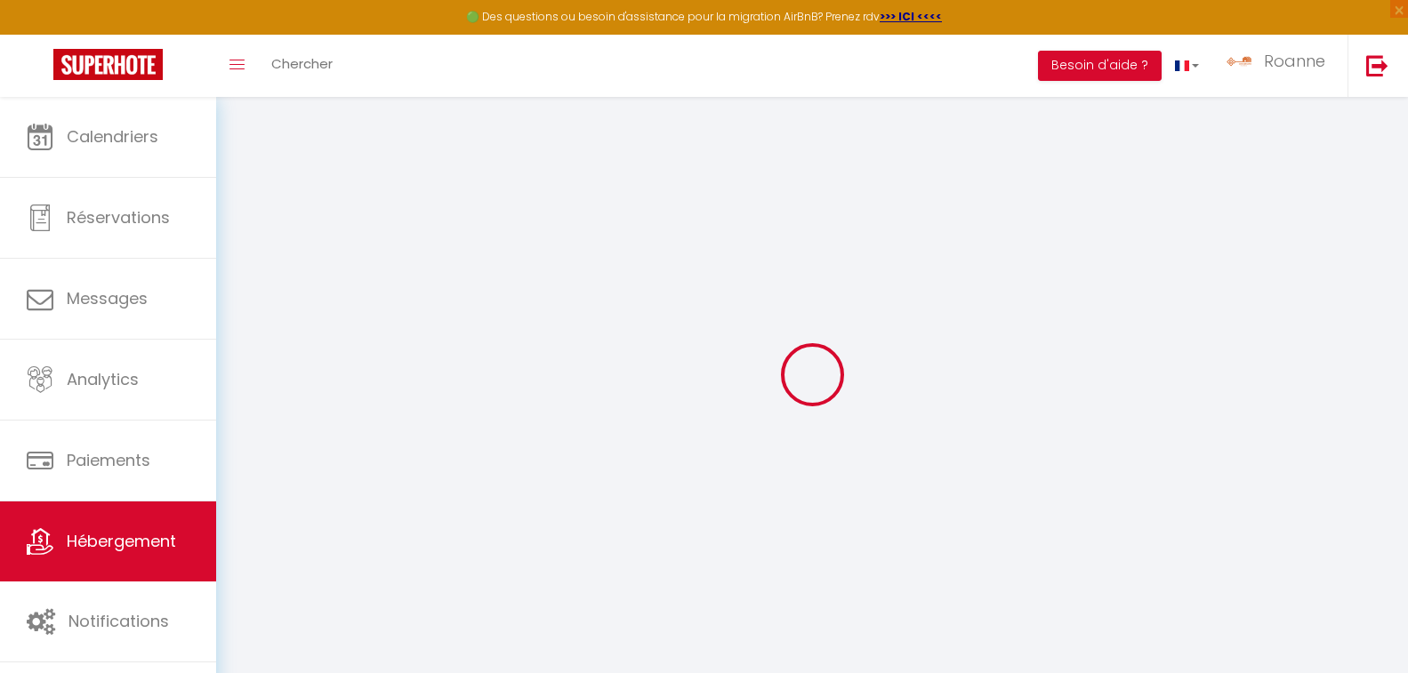
select select
checkbox input "false"
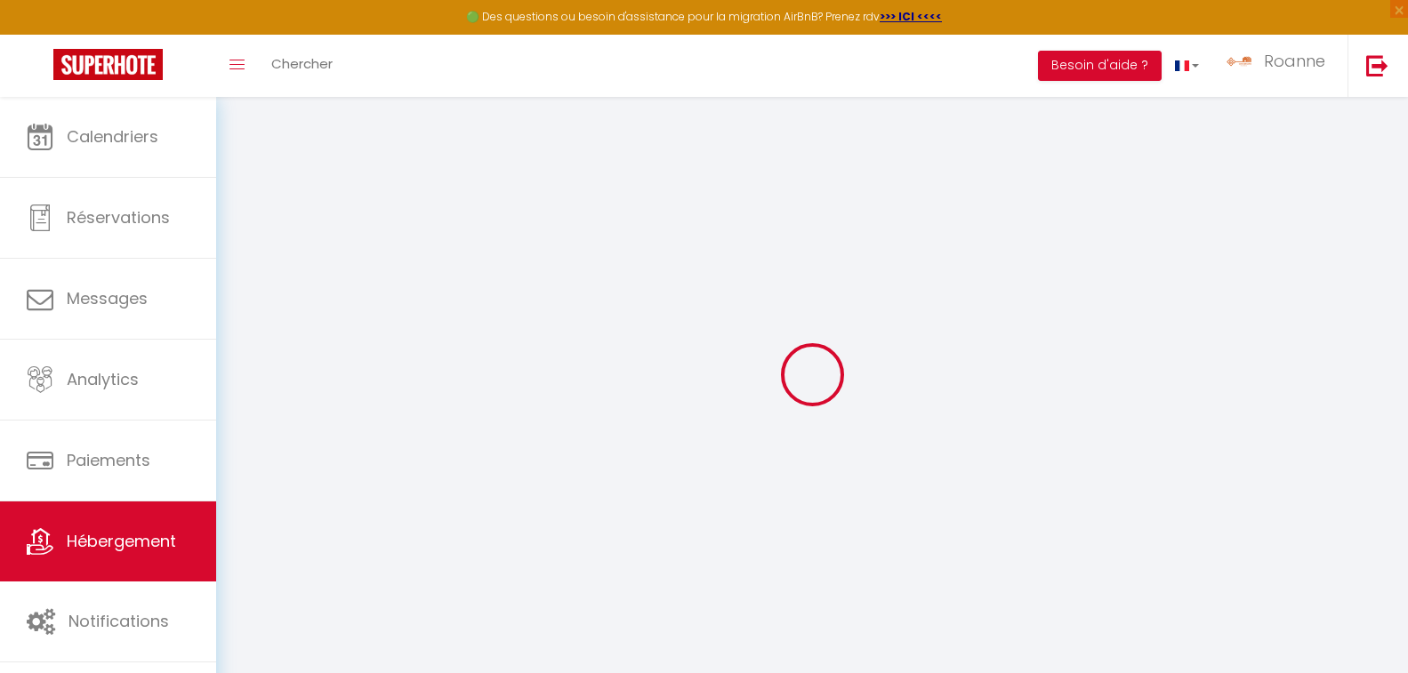
checkbox input "false"
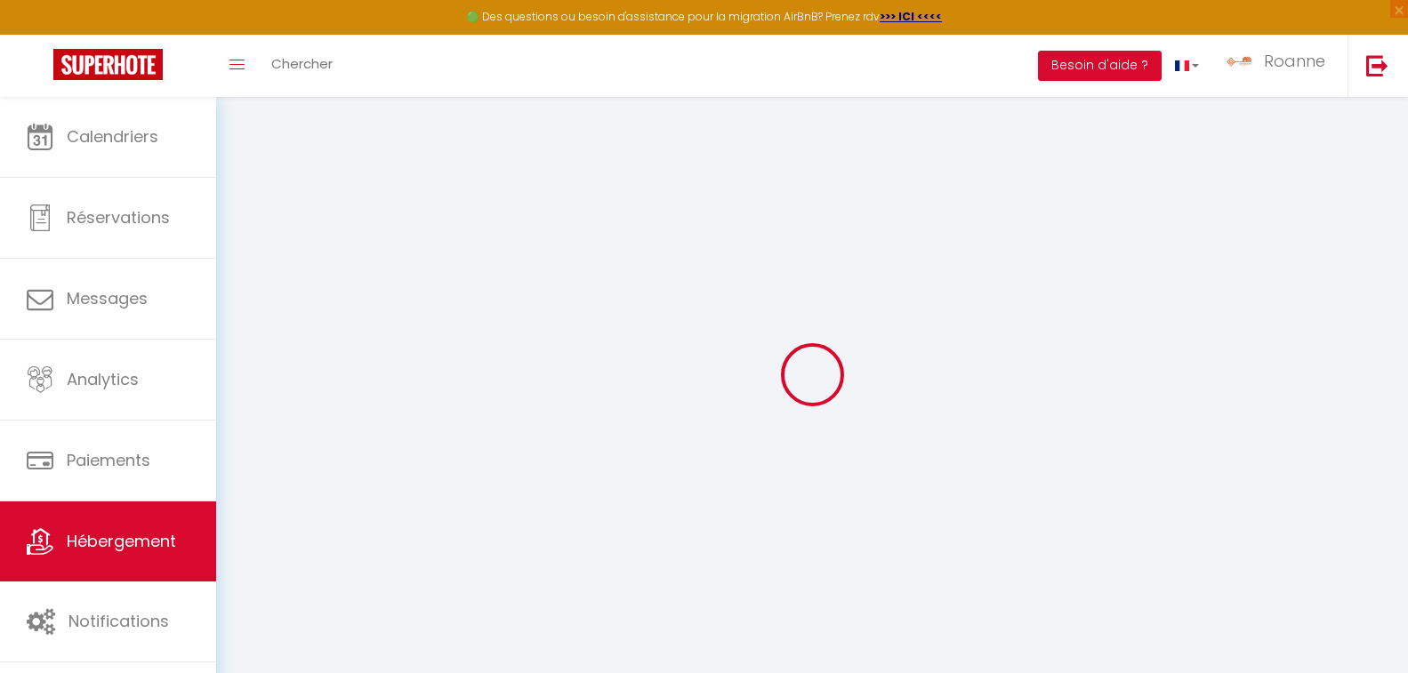
checkbox input "false"
select select "16:00"
select select "23:45"
select select "10:00"
select select "30"
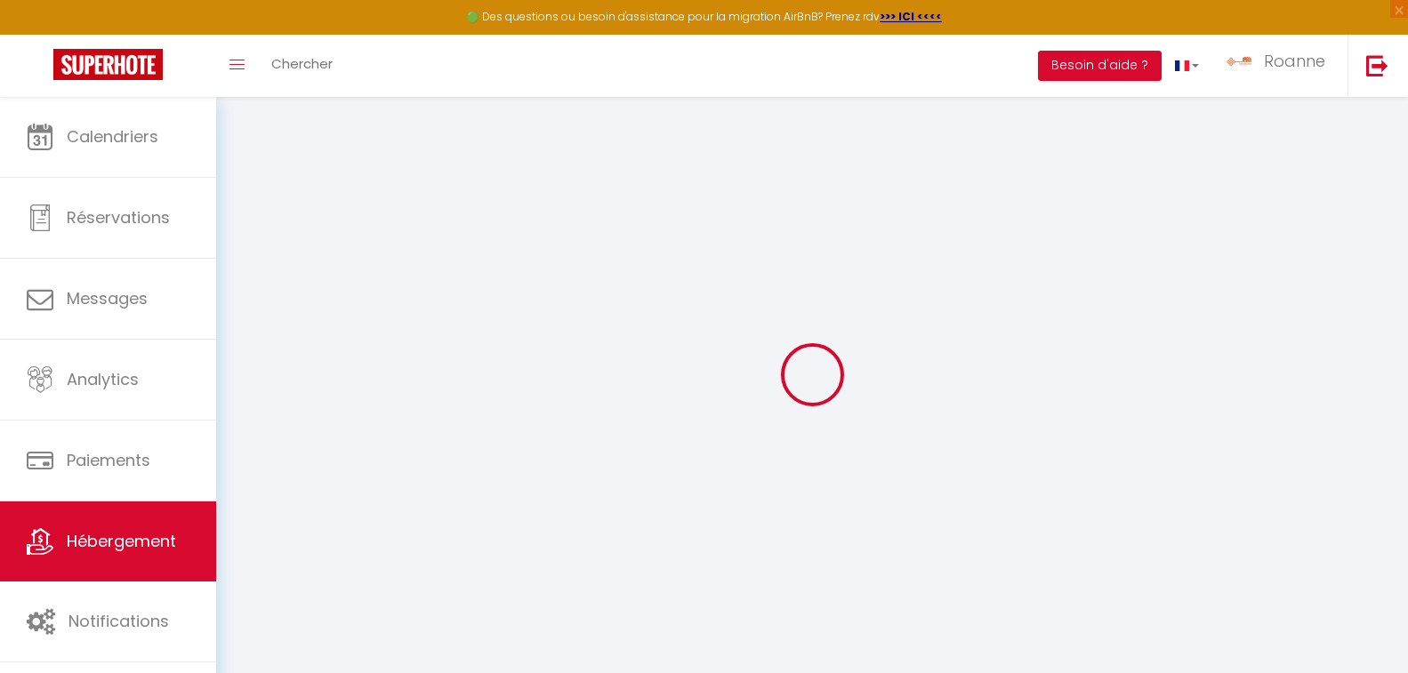
select select "120"
select select "19:00"
checkbox input "false"
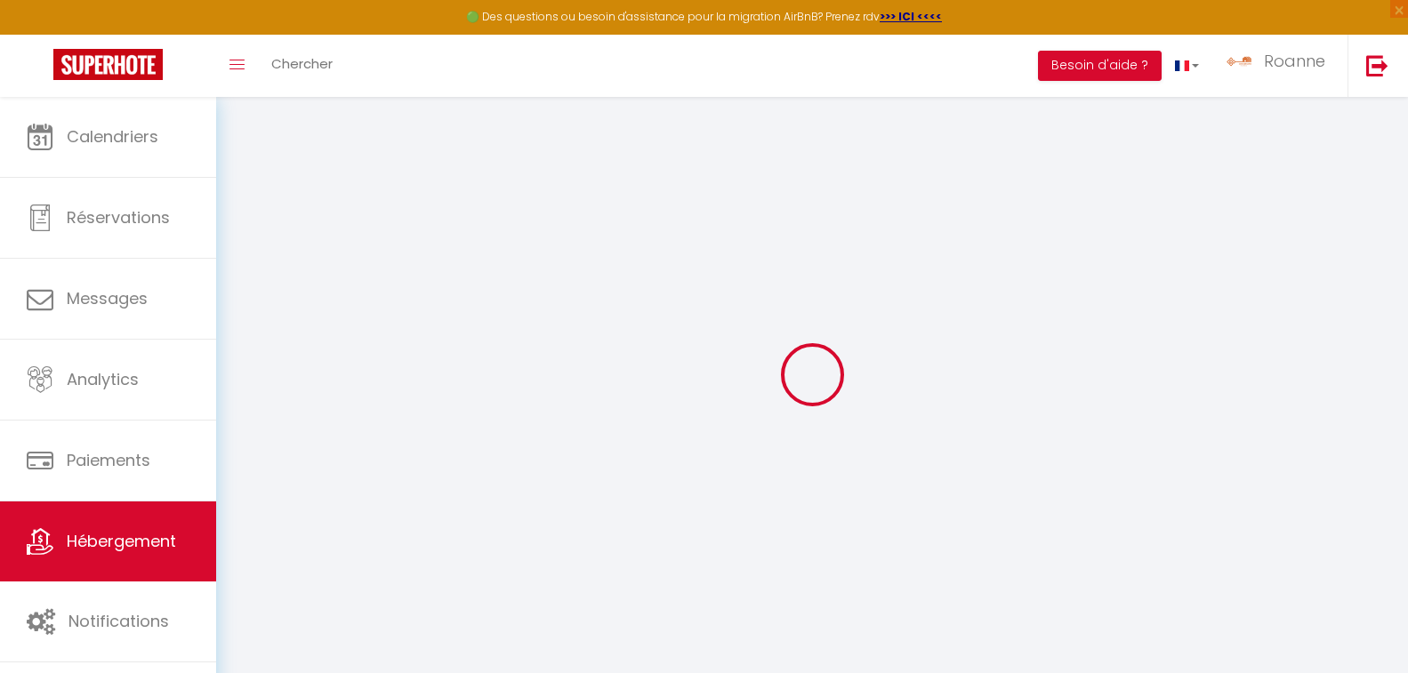
checkbox input "false"
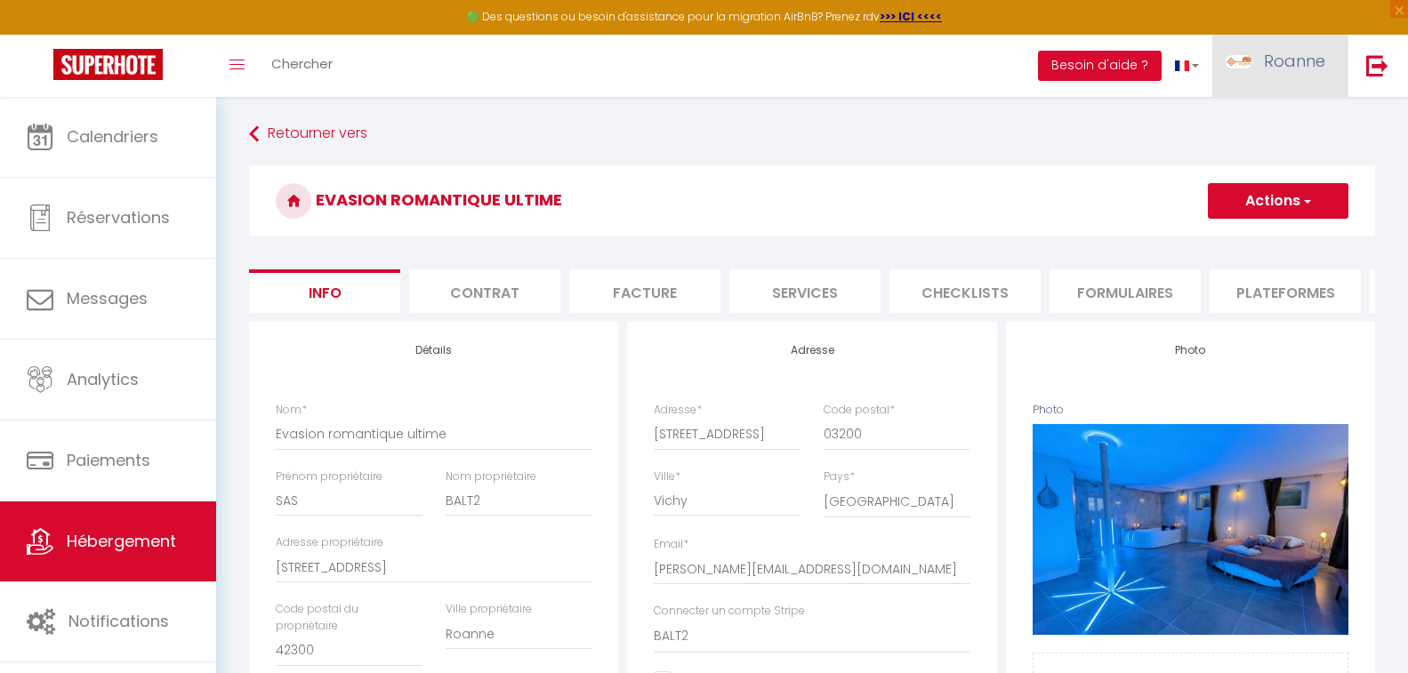
checkbox input "false"
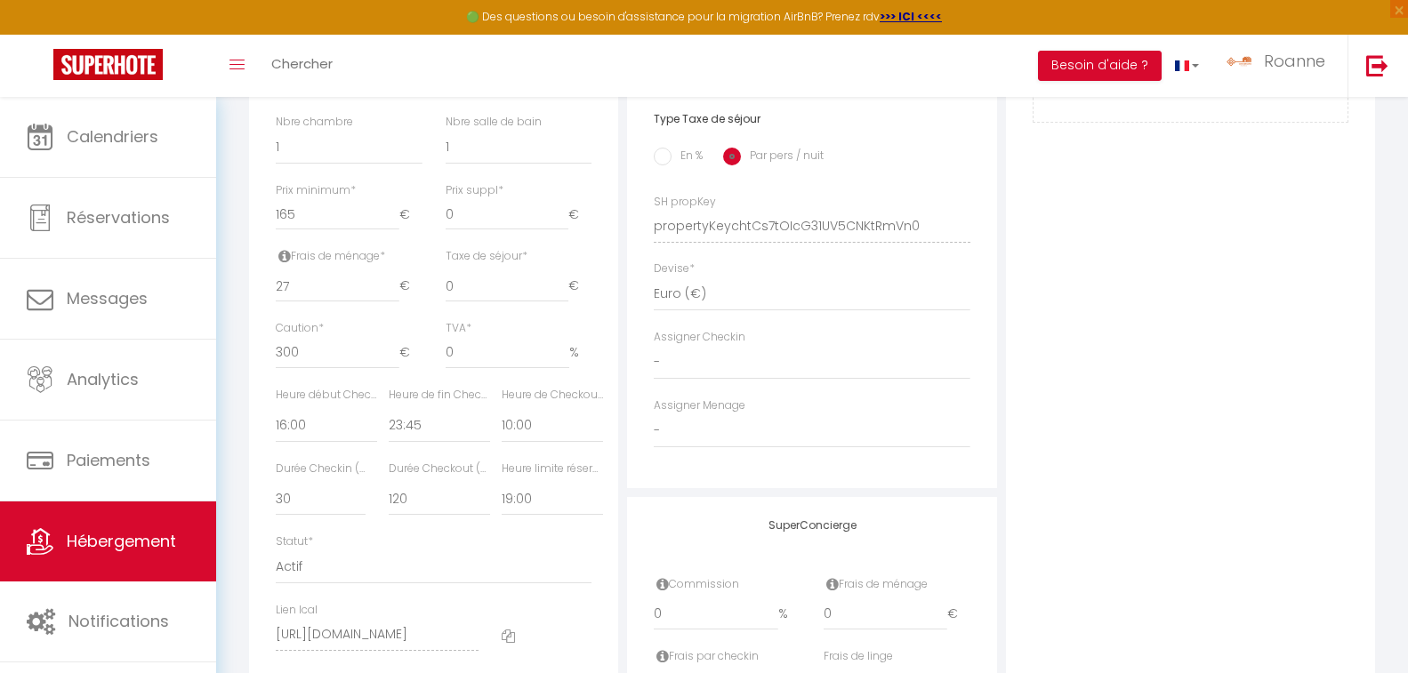
scroll to position [771, 0]
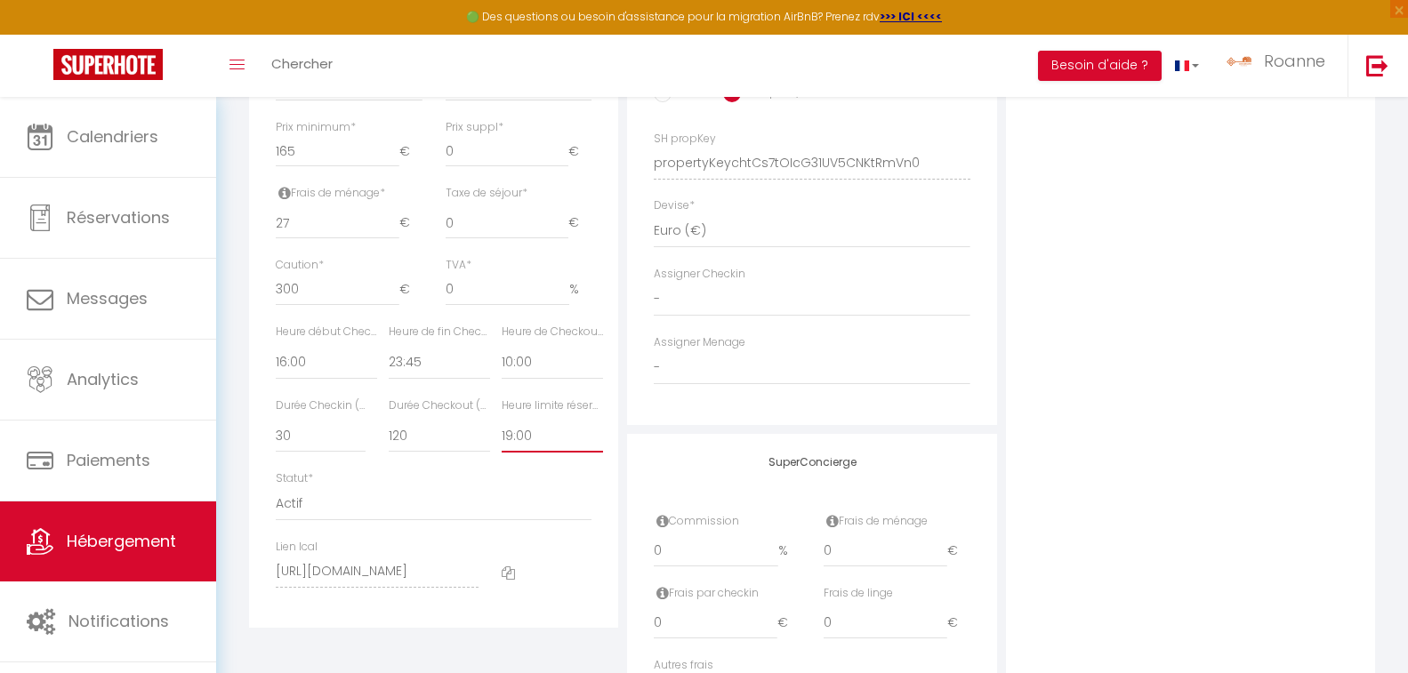
click at [520, 446] on select "Pas de limite 01:00 02:00 03:00 04:00 05:00 06:00 07:00 08:00 09:00 10:00 11:00…" at bounding box center [551, 436] width 101 height 34
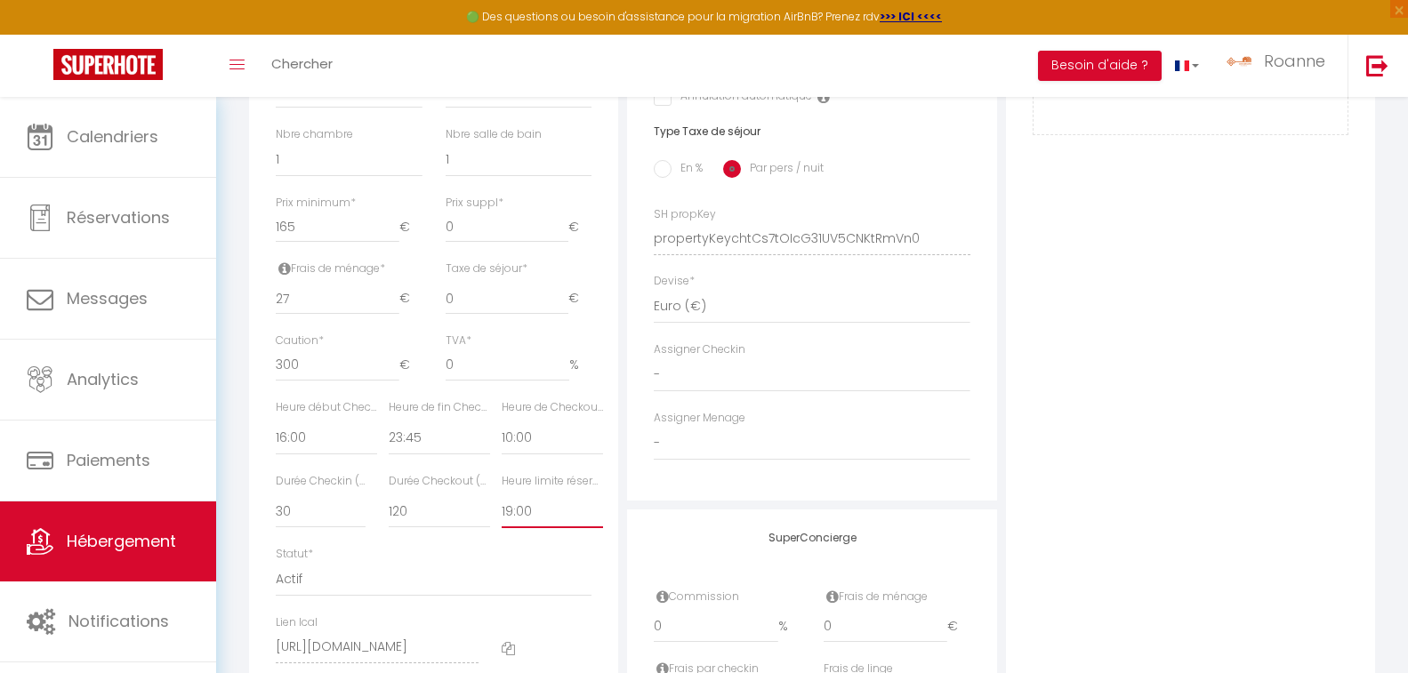
scroll to position [847, 0]
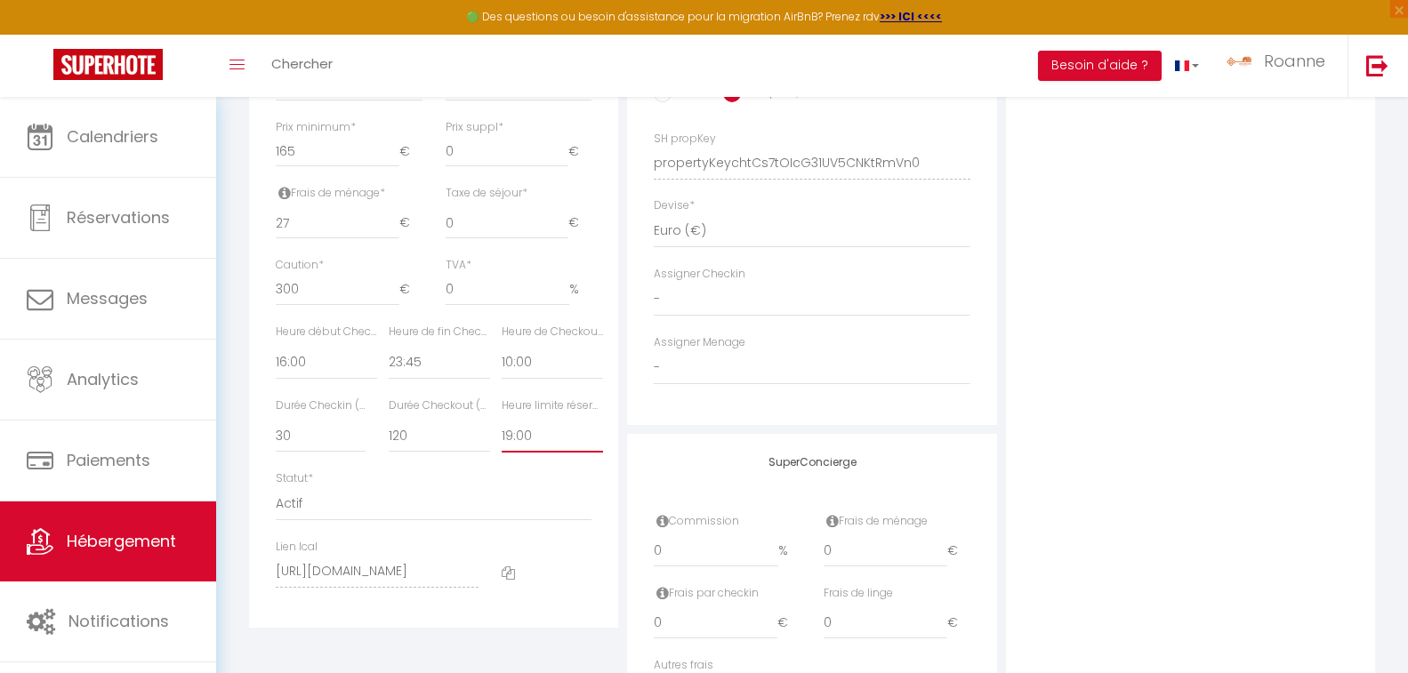
select select "16:00"
click at [501, 434] on select "Pas de limite 01:00 02:00 03:00 04:00 05:00 06:00 07:00 08:00 09:00 10:00 11:00…" at bounding box center [551, 436] width 101 height 34
checkbox input "false"
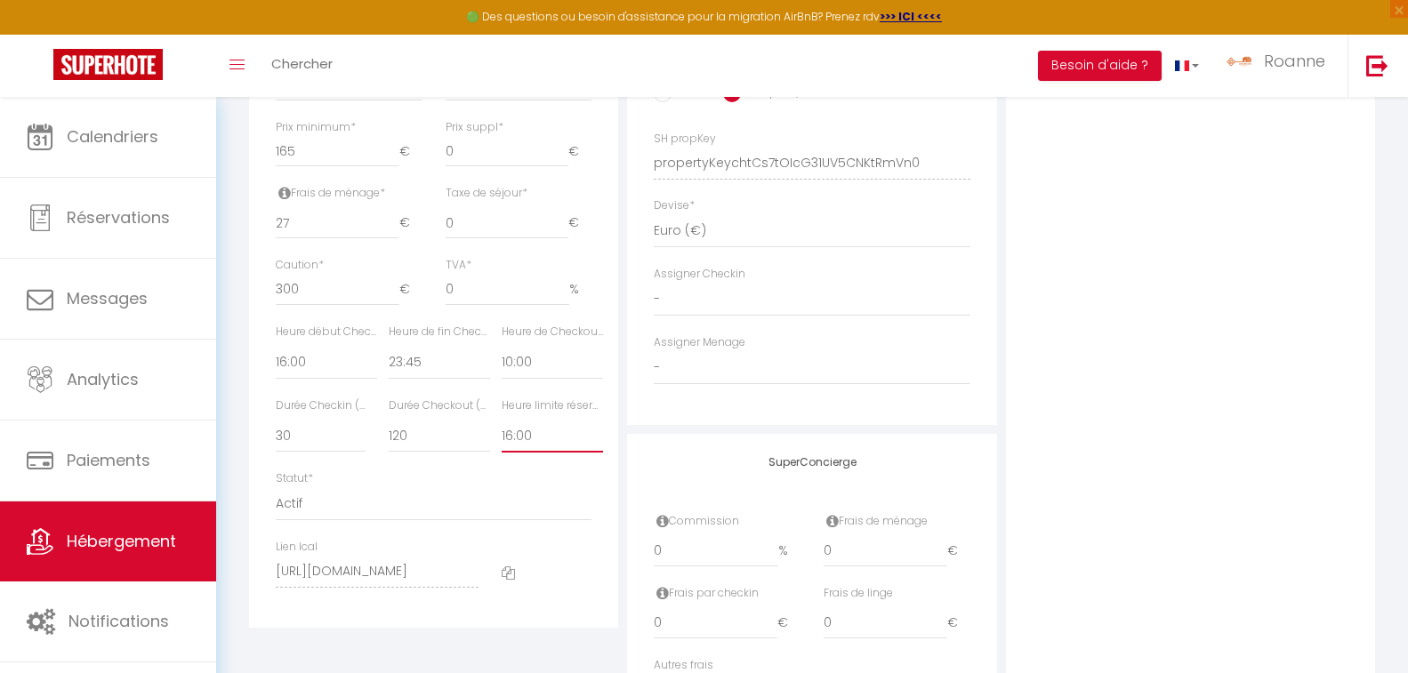
checkbox input "false"
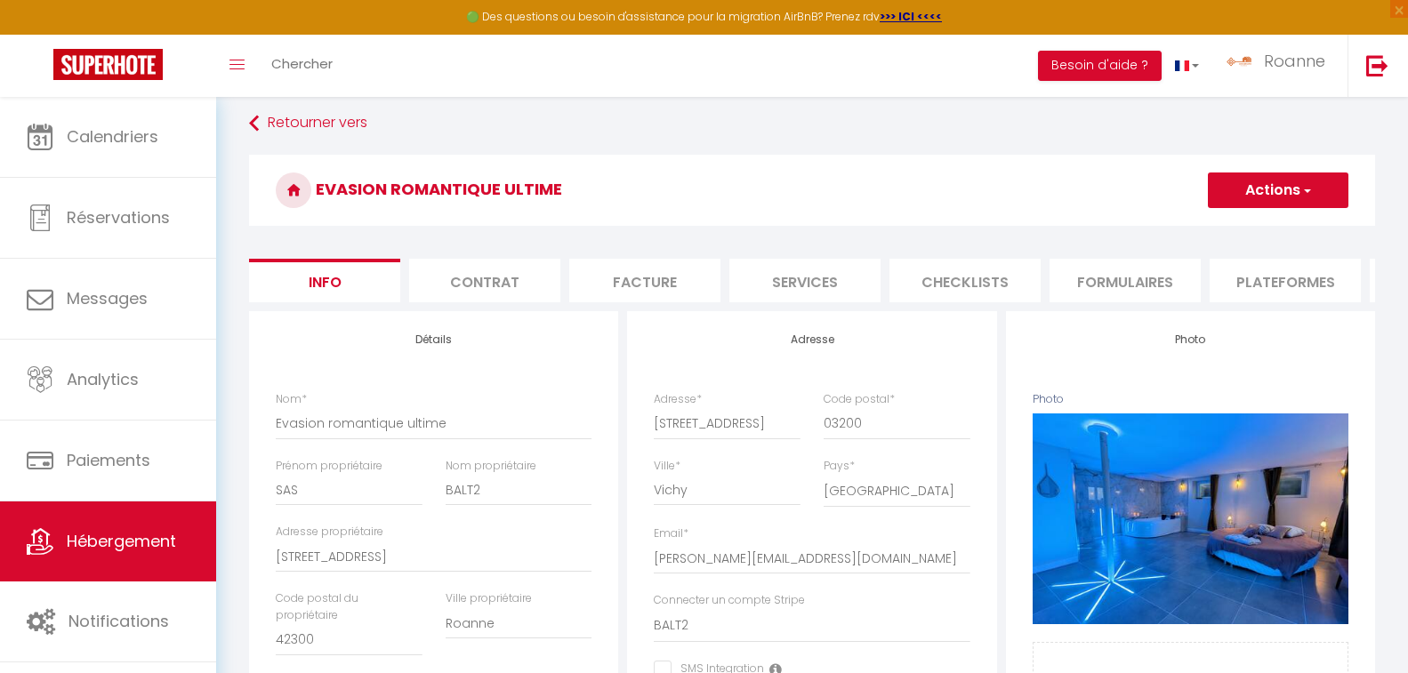
scroll to position [0, 0]
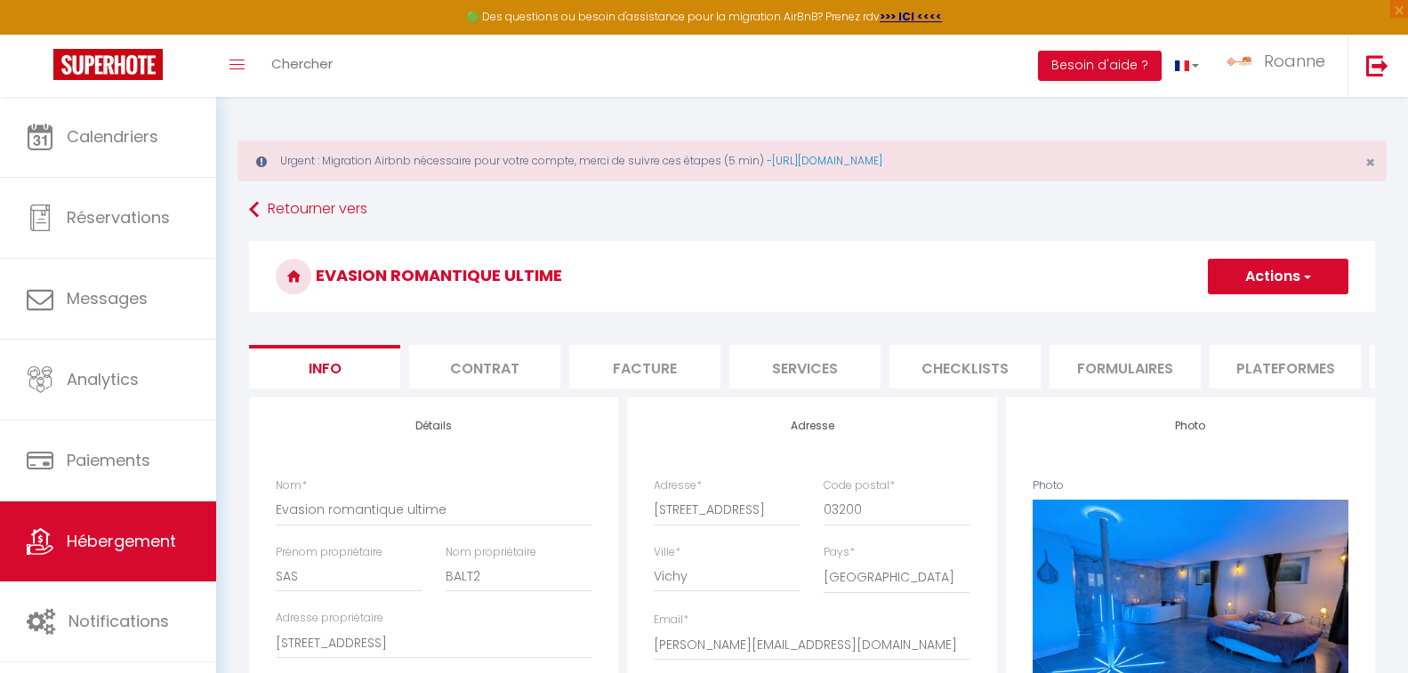
click at [1248, 275] on button "Actions" at bounding box center [1278, 277] width 140 height 36
click at [1200, 317] on input "Enregistrer" at bounding box center [1208, 316] width 66 height 18
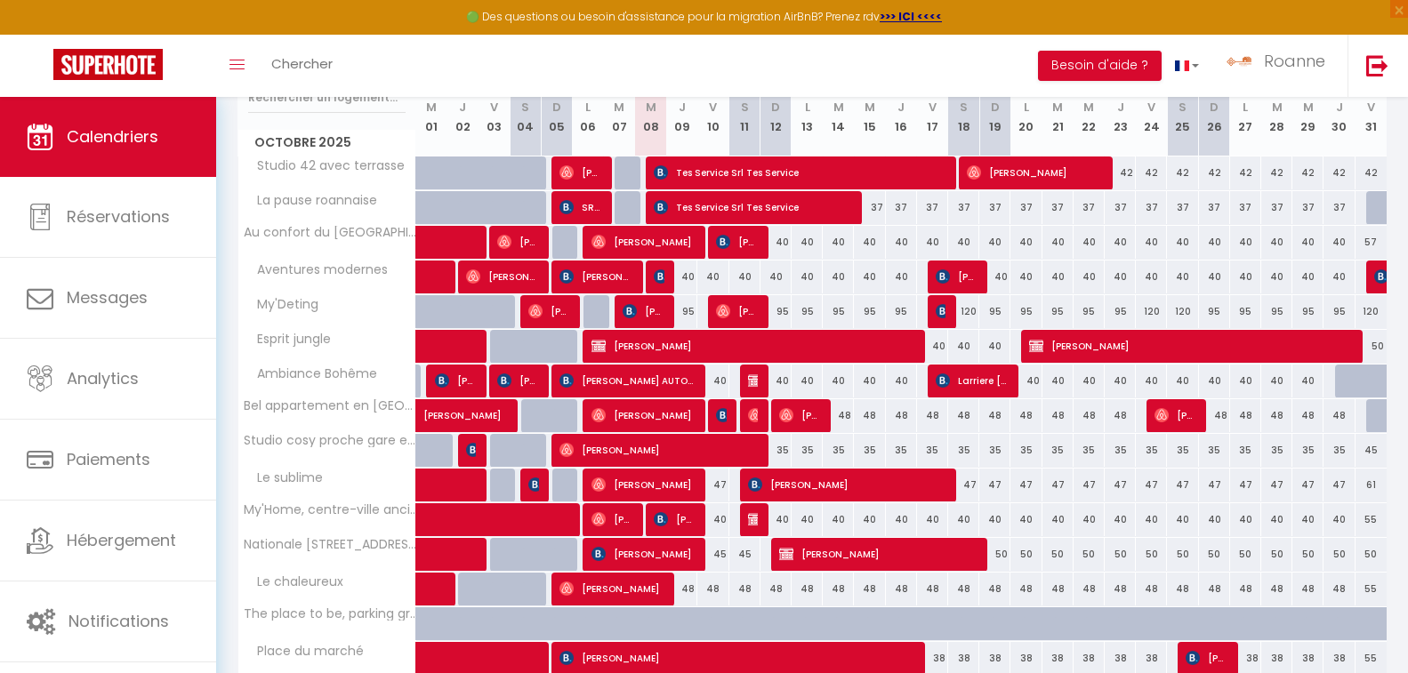
scroll to position [356, 0]
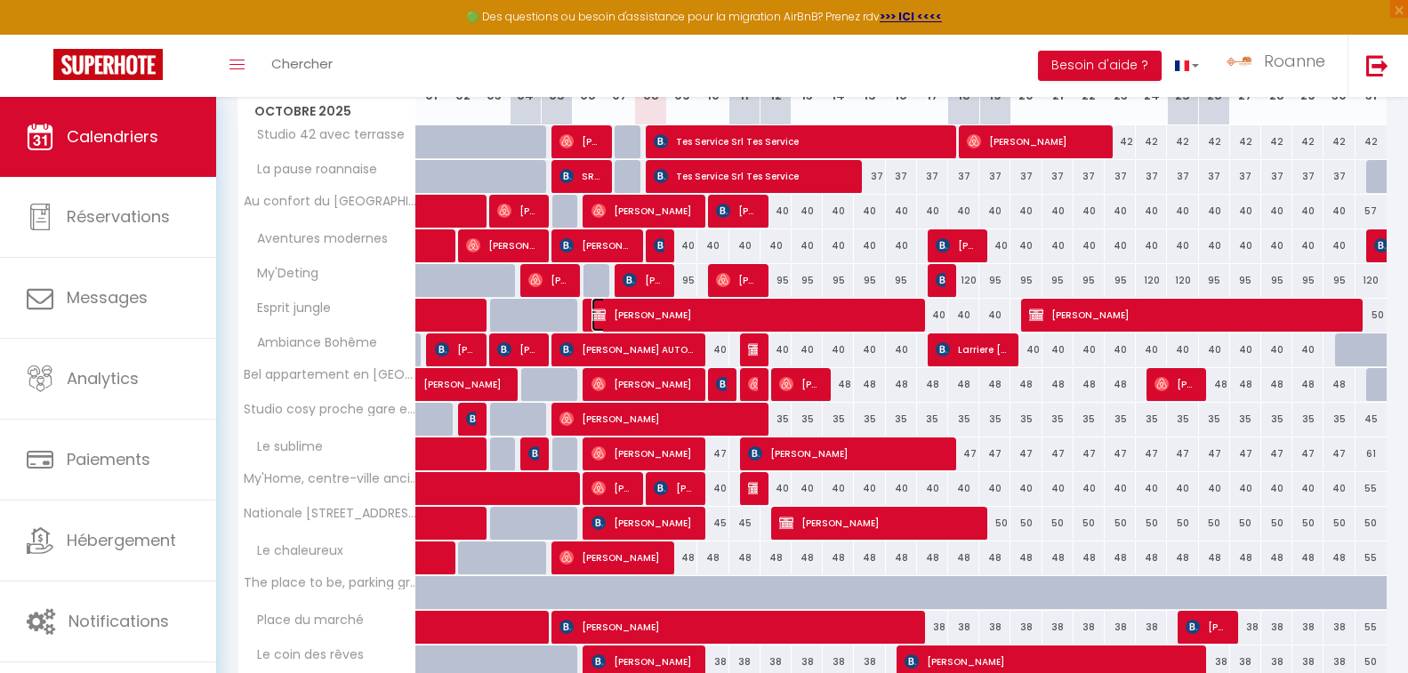
click at [651, 314] on span "[PERSON_NAME]" at bounding box center [752, 315] width 322 height 34
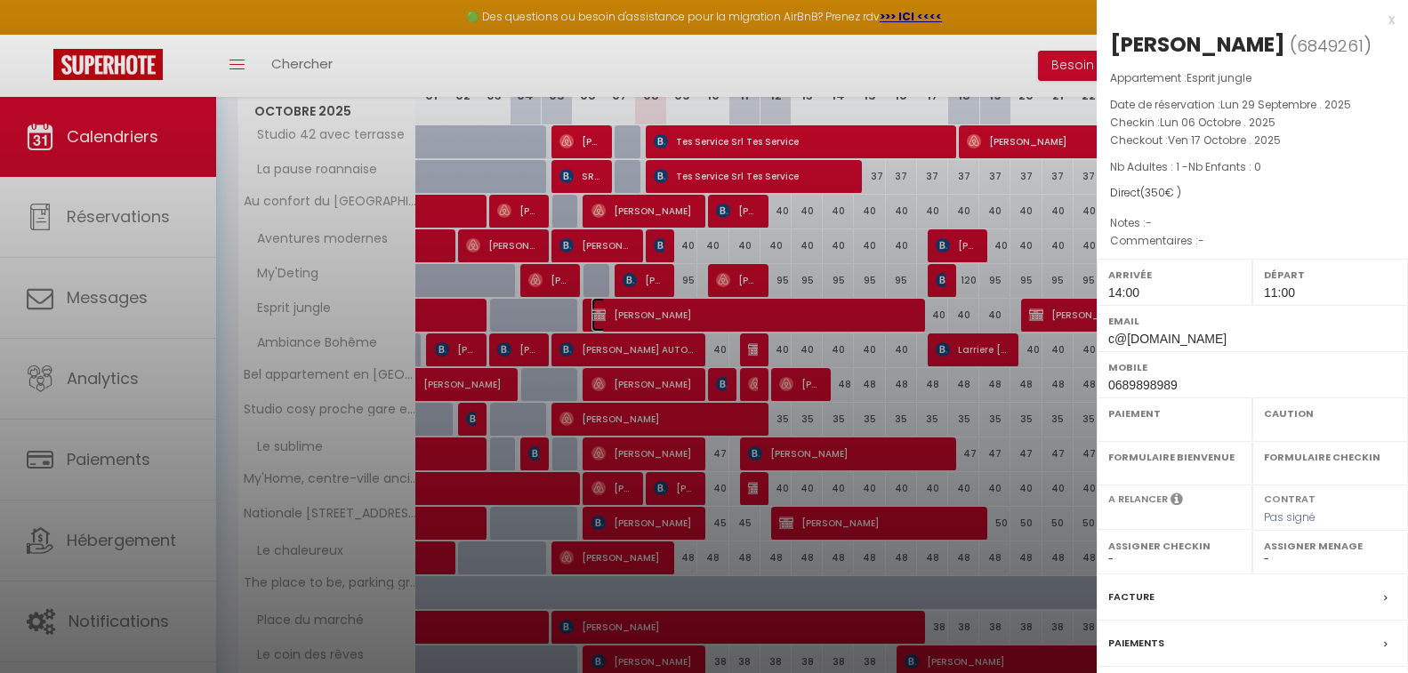
select select "OK"
select select "KO"
select select "0"
select select "1"
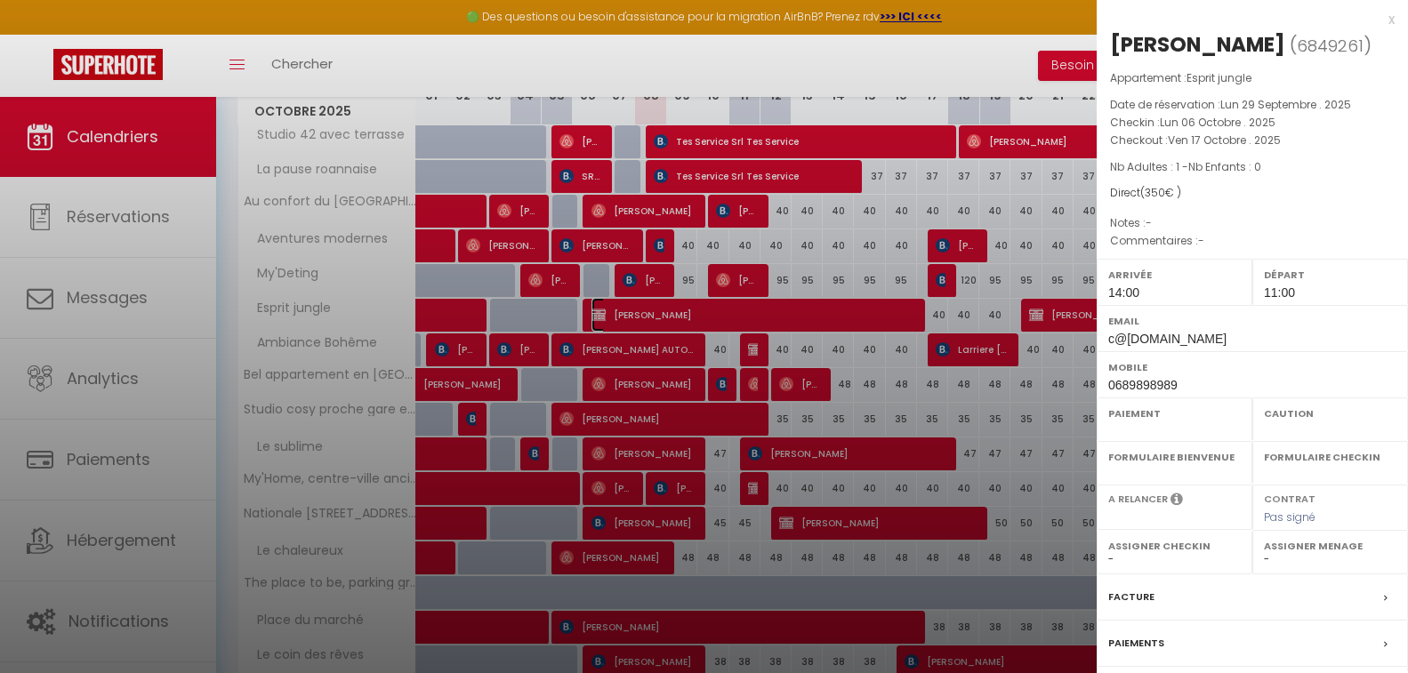
select select
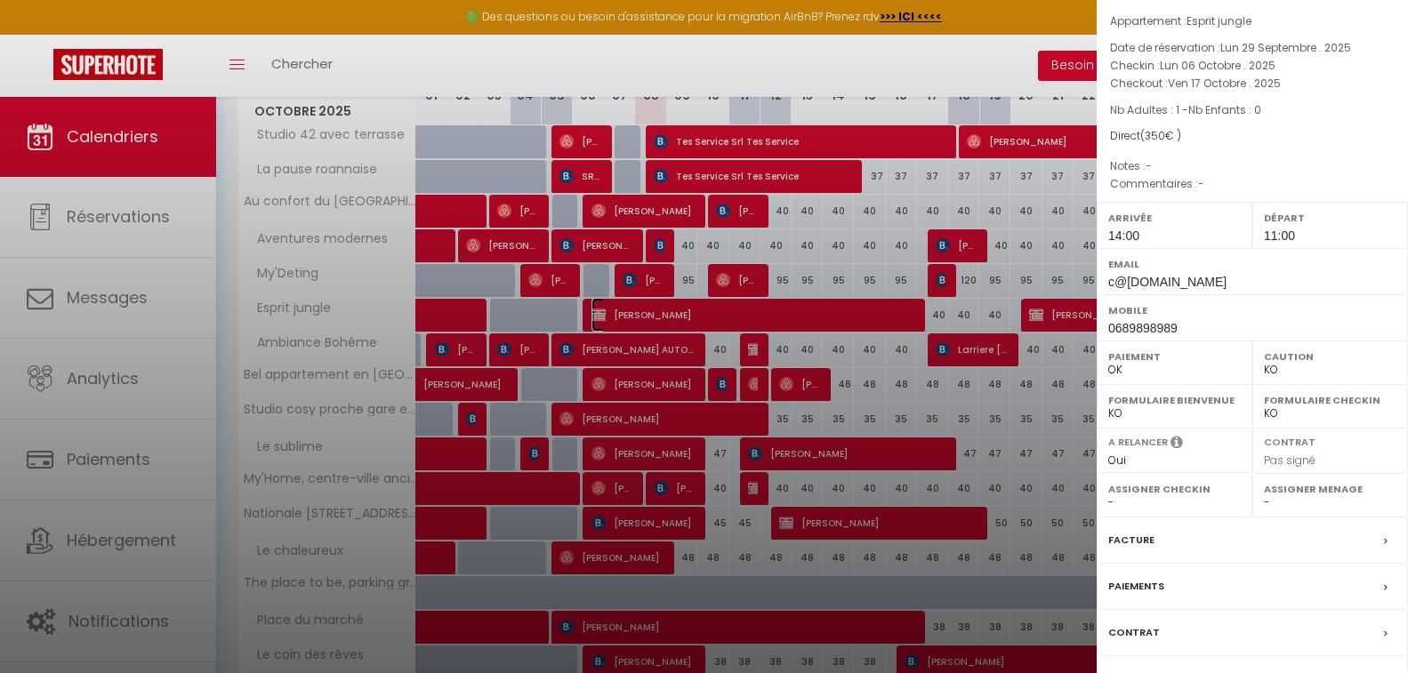
scroll to position [156, 0]
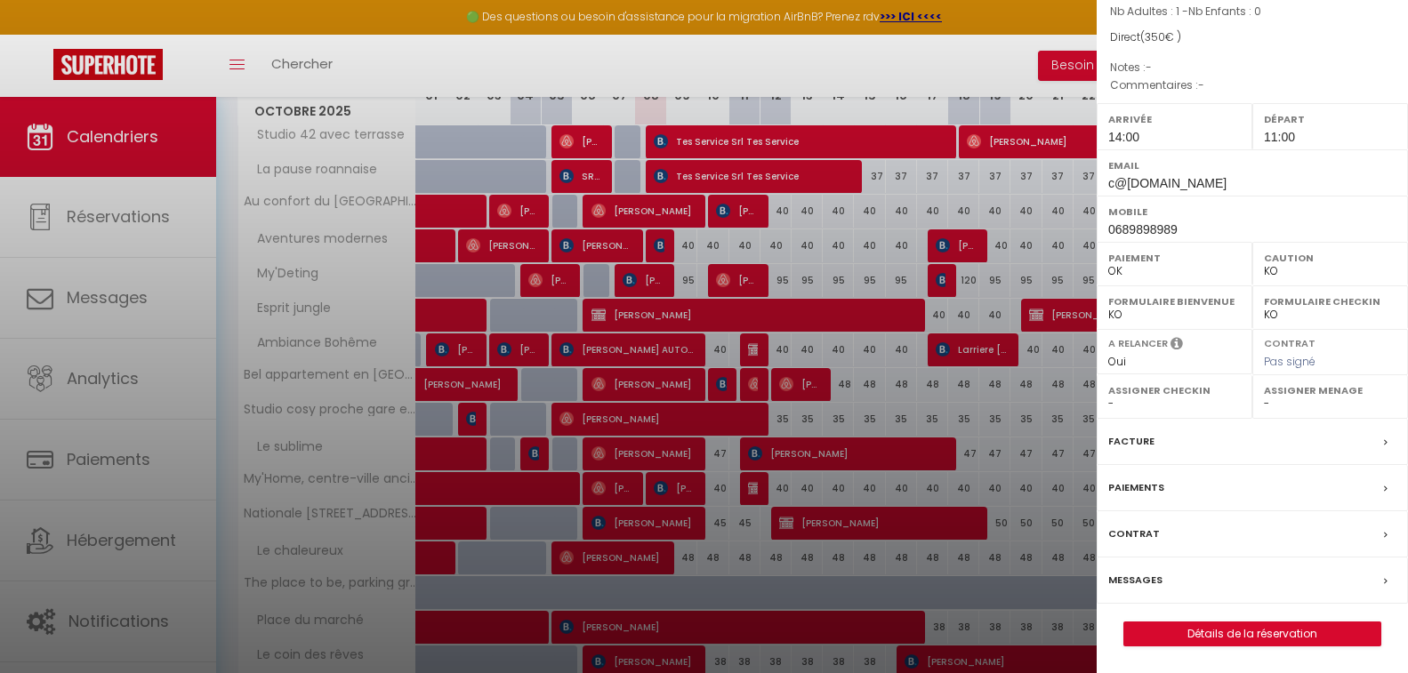
click at [1184, 433] on div "Facture" at bounding box center [1251, 442] width 311 height 46
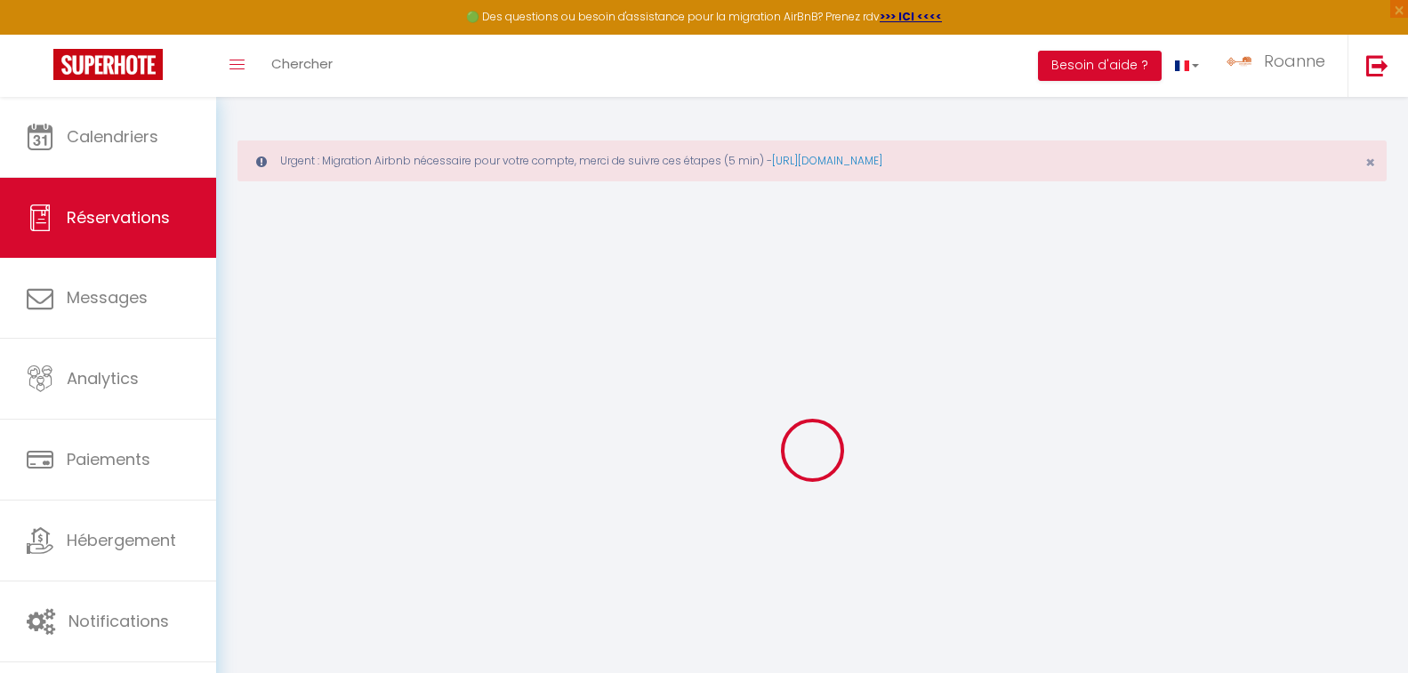
select select
checkbox input "false"
select select
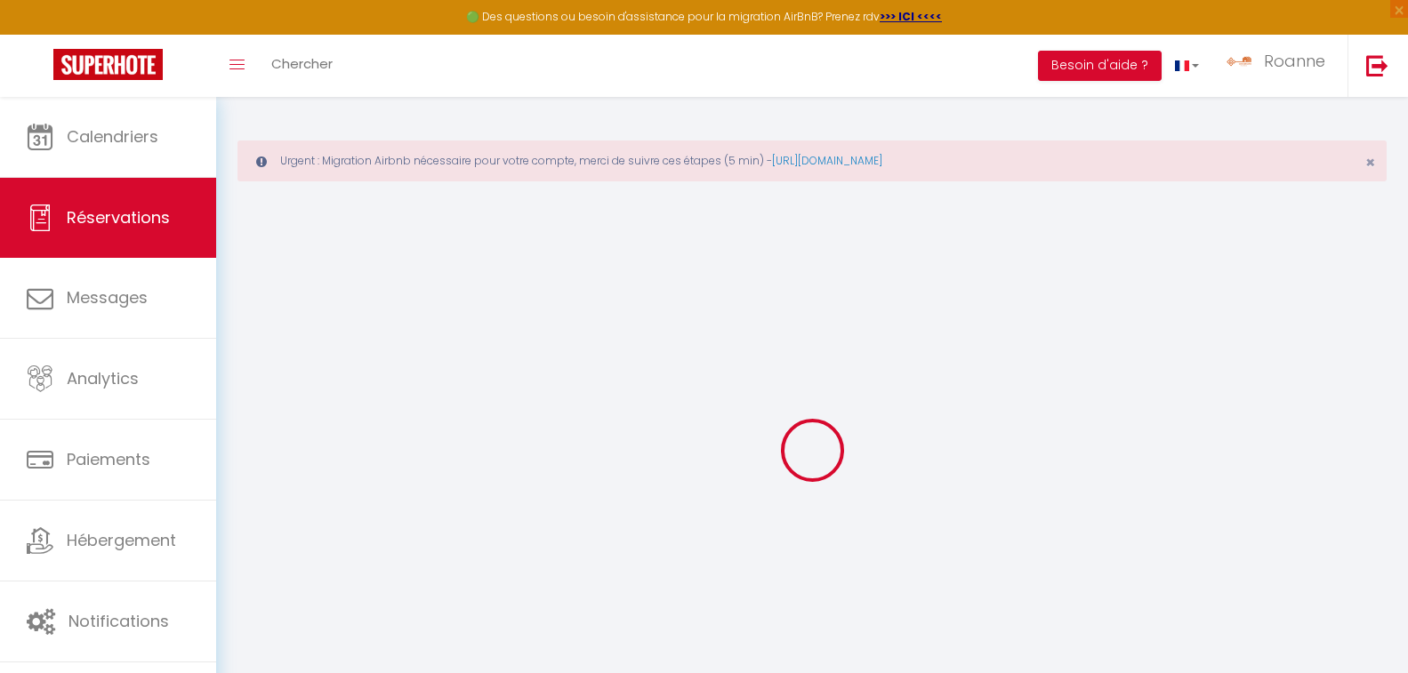
select select
checkbox input "false"
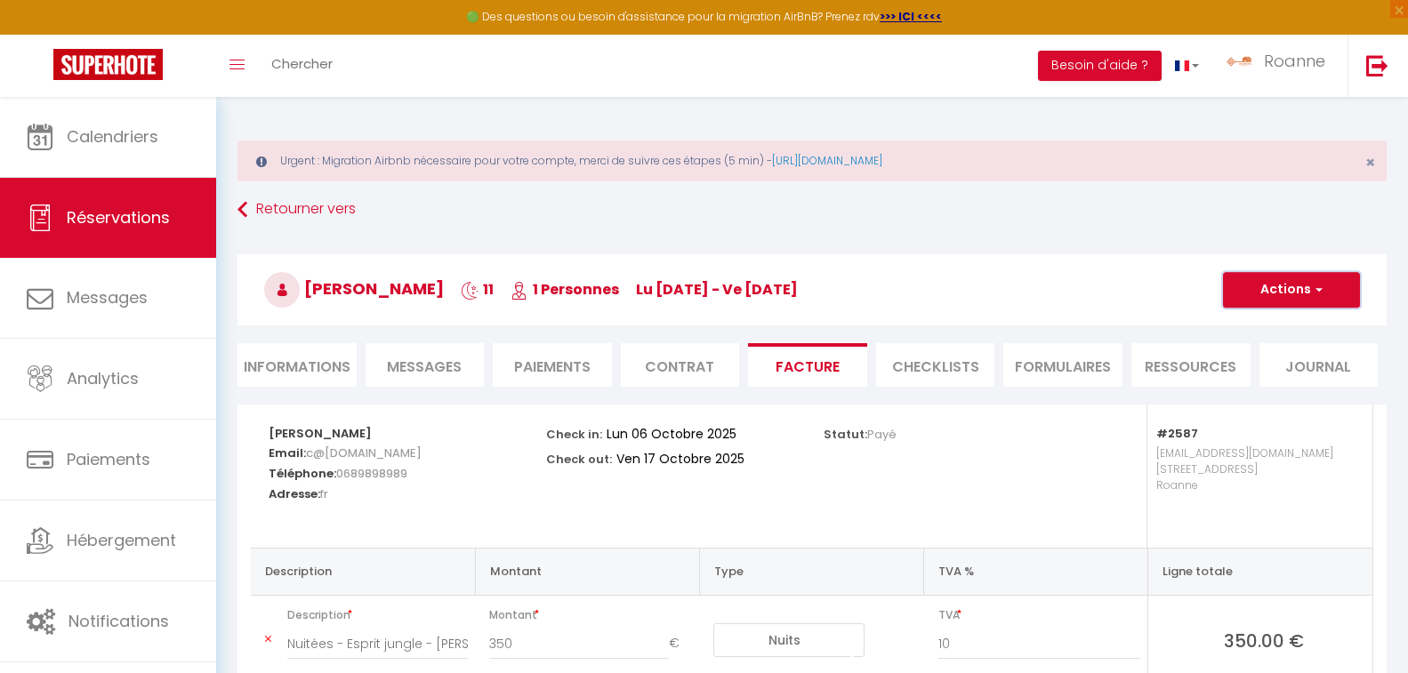
click at [1278, 288] on button "Actions" at bounding box center [1291, 290] width 137 height 36
click at [1252, 354] on link "Aperçu et éditer" at bounding box center [1277, 352] width 149 height 23
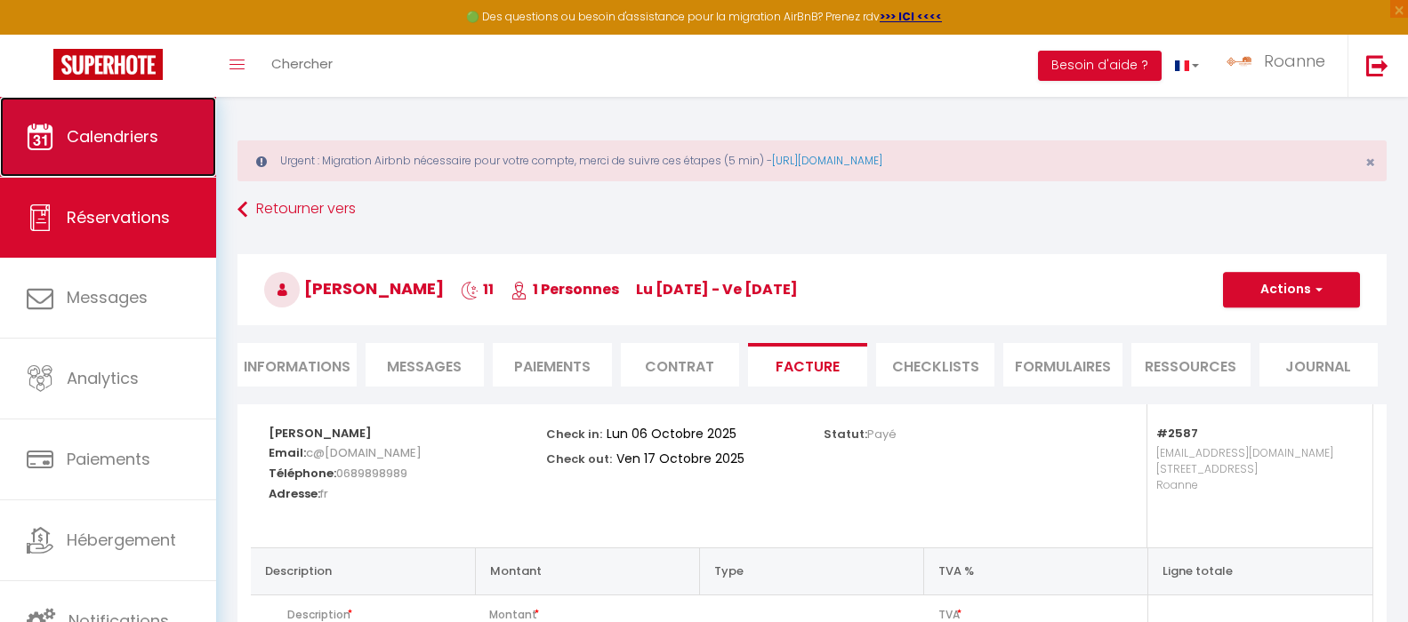
click at [119, 137] on span "Calendriers" at bounding box center [113, 136] width 92 height 22
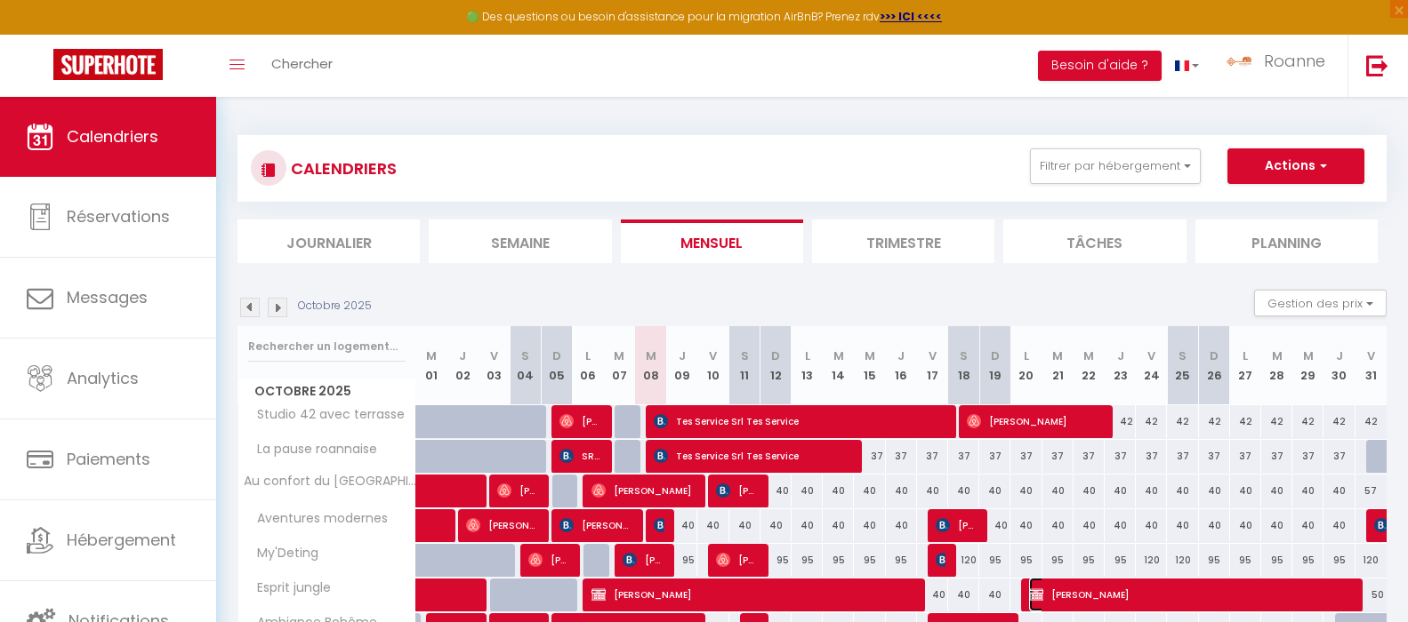
click at [1096, 590] on span "[PERSON_NAME]" at bounding box center [1190, 595] width 322 height 34
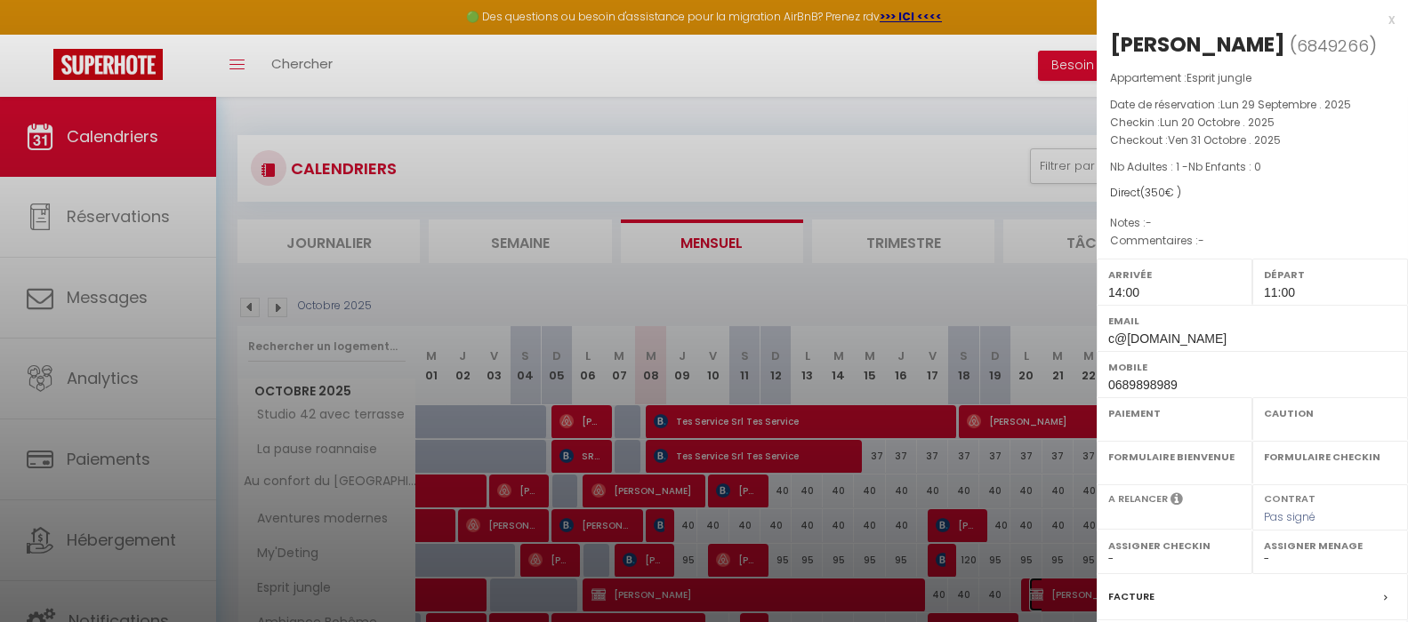
select select "OK"
select select "KO"
select select "0"
select select "1"
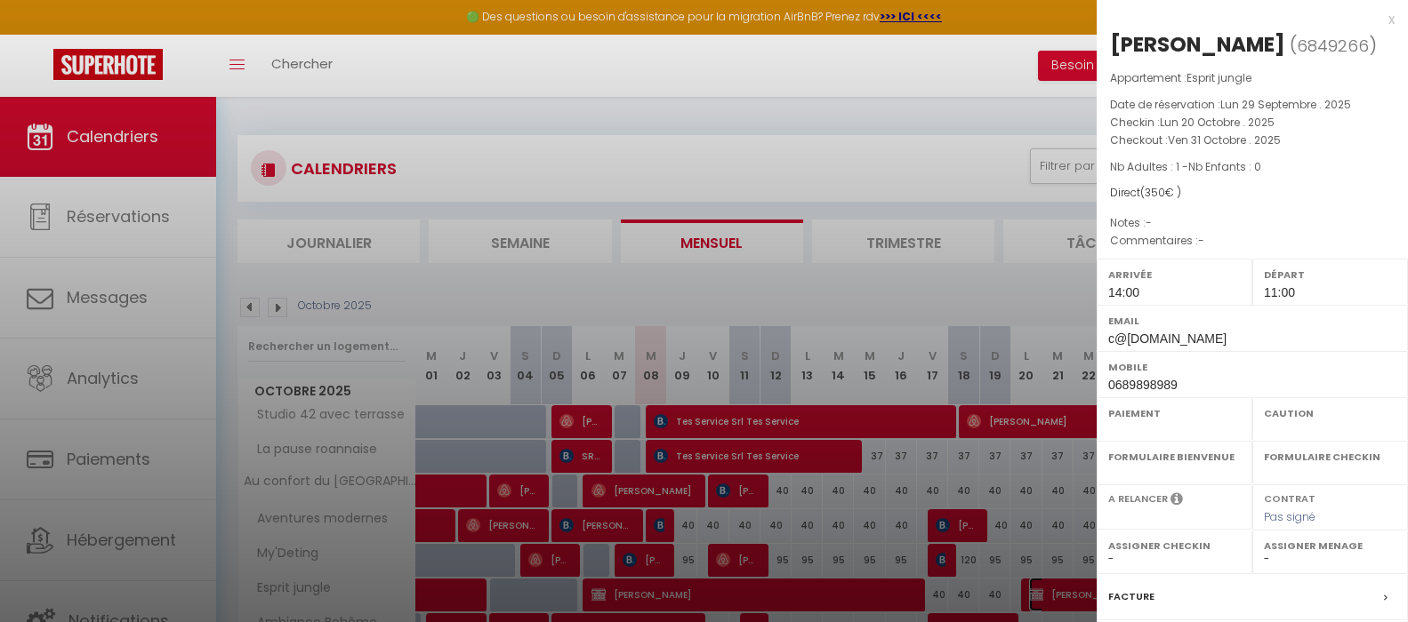
select select
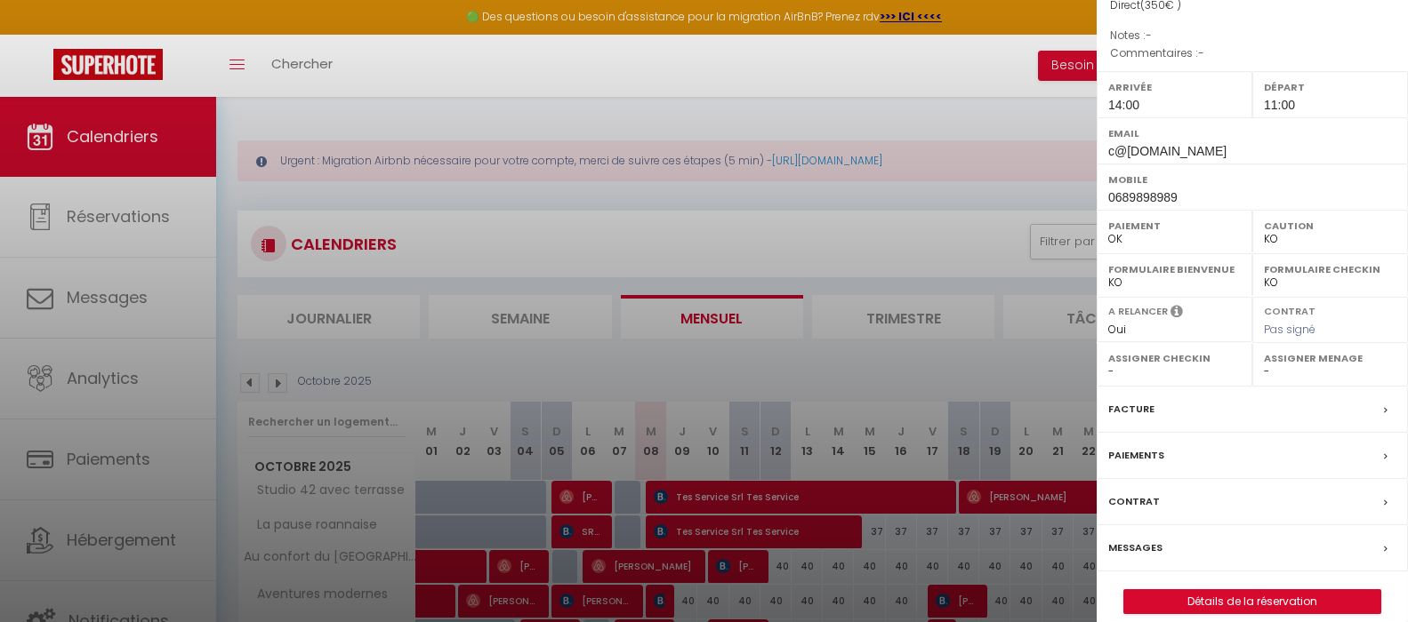
scroll to position [206, 0]
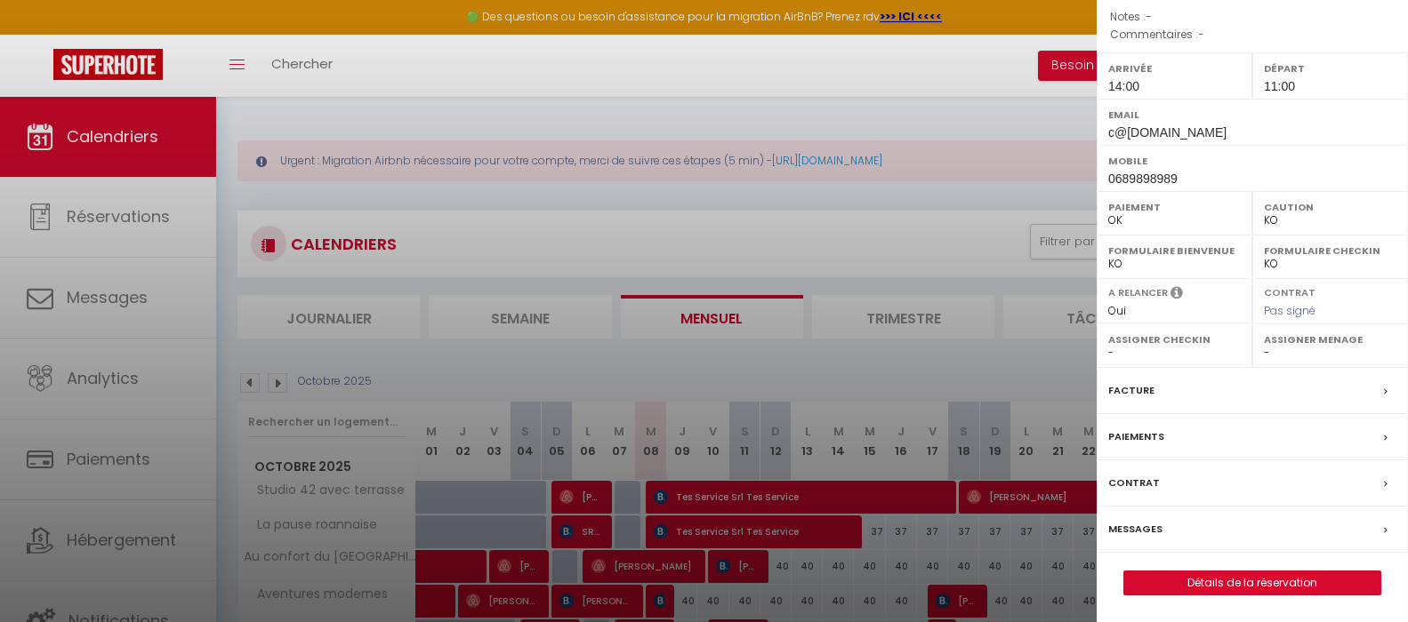
click at [1156, 393] on div "Facture" at bounding box center [1251, 391] width 311 height 46
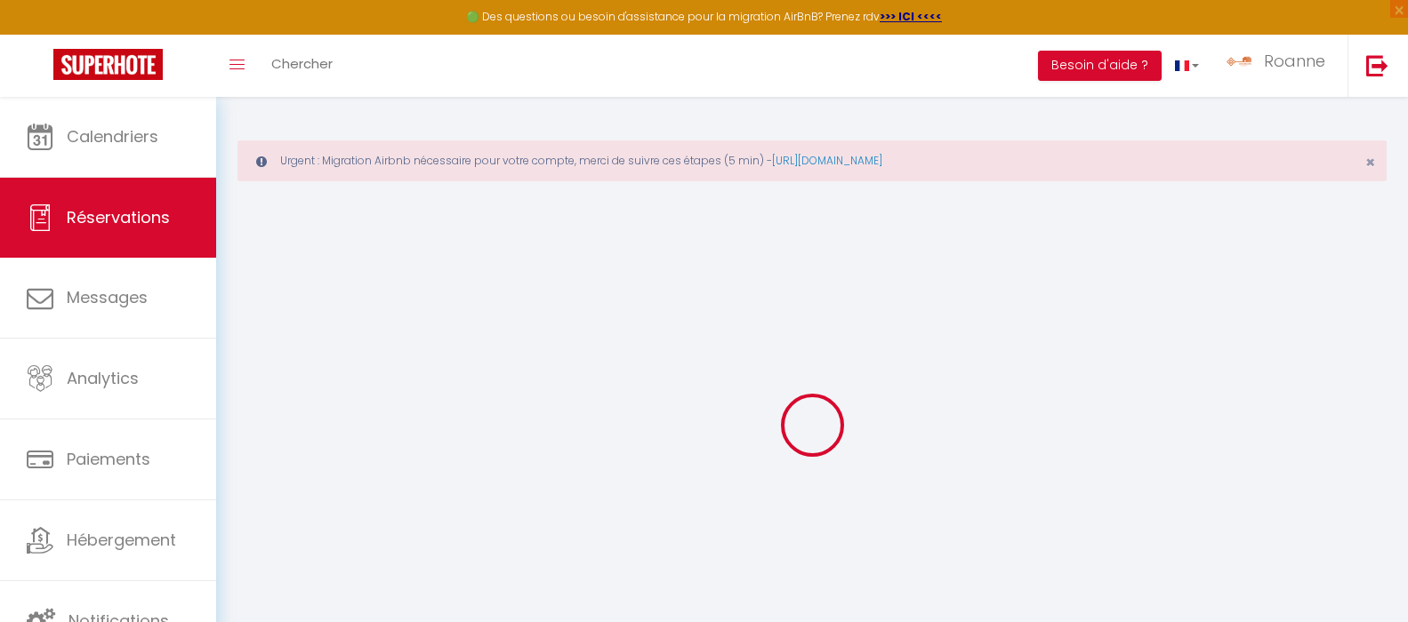
select select
checkbox input "false"
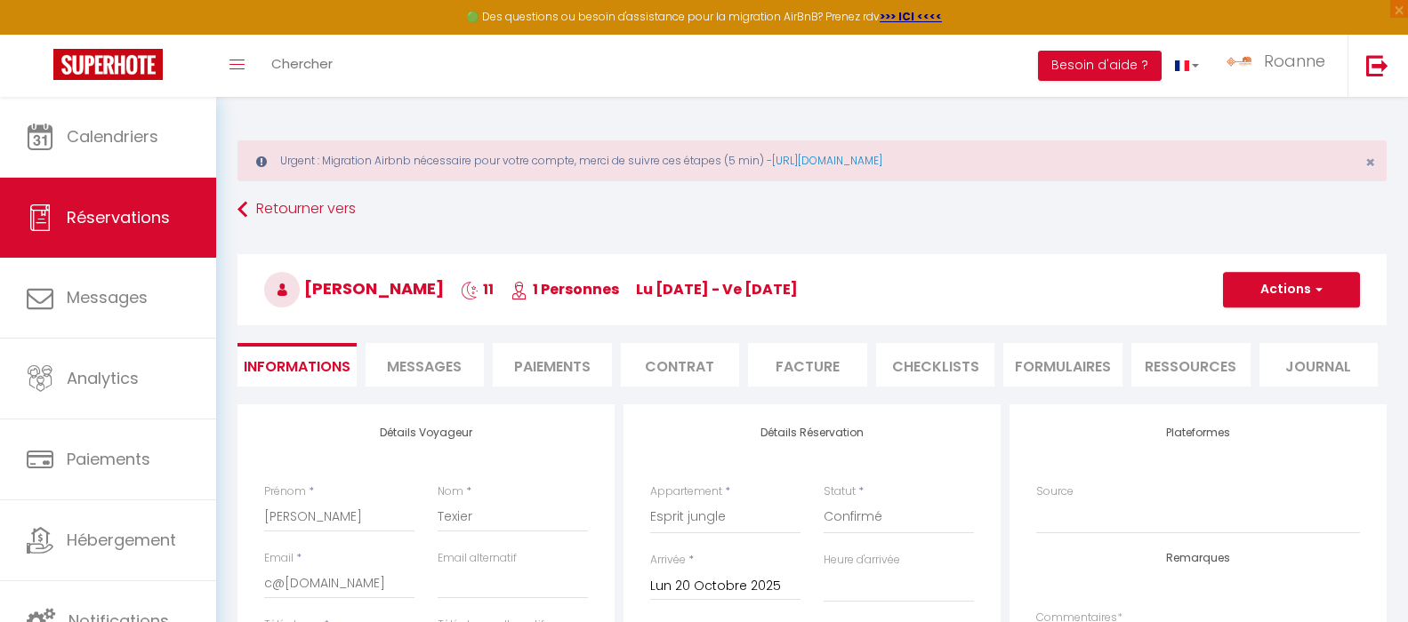
select select
checkbox input "false"
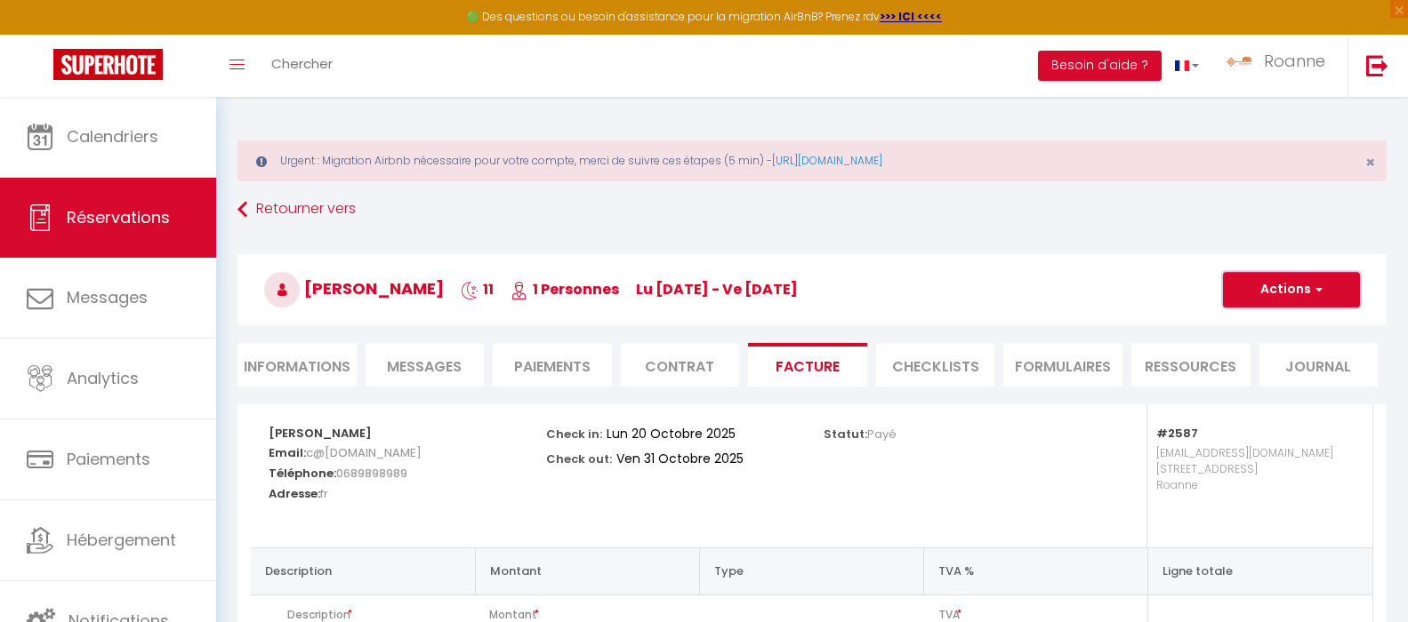
click at [1295, 298] on button "Actions" at bounding box center [1291, 290] width 137 height 36
click at [1259, 352] on link "Aperçu et éditer" at bounding box center [1277, 352] width 149 height 23
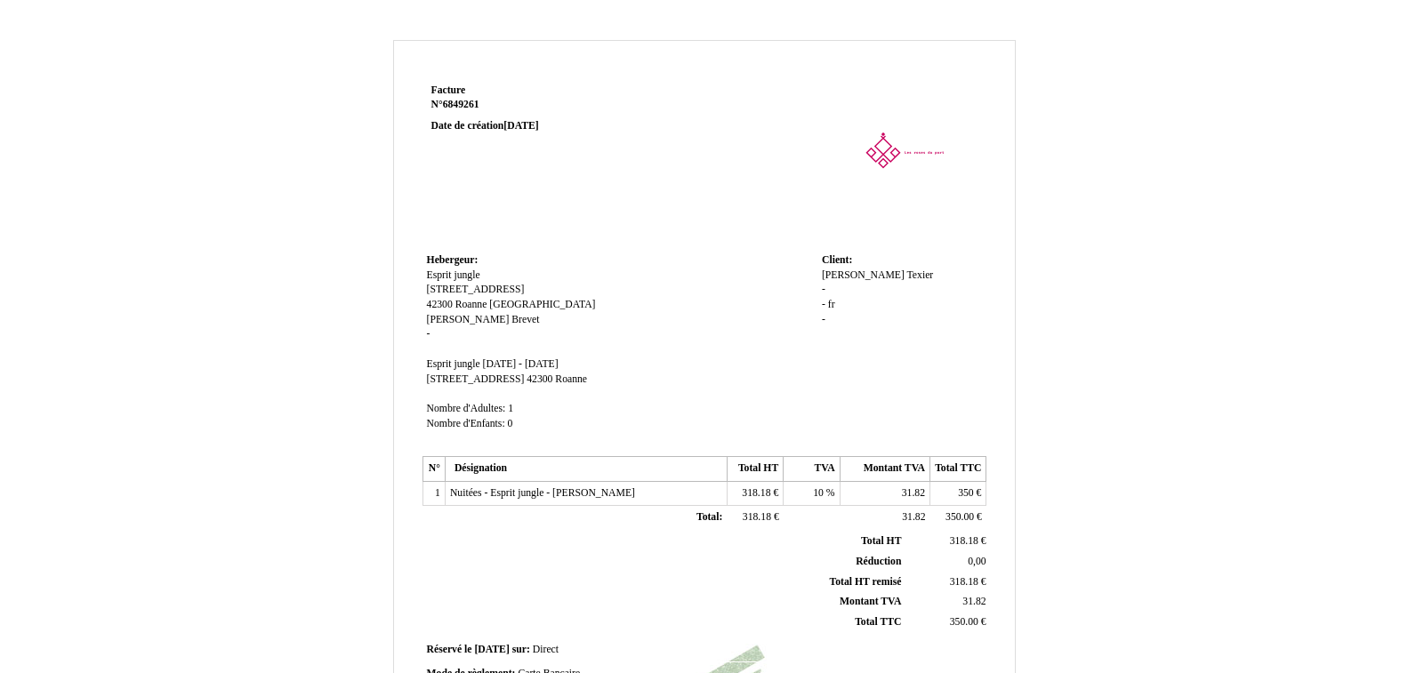
click at [822, 287] on span "-" at bounding box center [824, 290] width 4 height 12
paste input "Saint-Gobain"
type input "Saint-Gobain"
click at [868, 352] on td "Client: Client: Thierry Thierry Texier Texier - - fr fr -" at bounding box center [901, 350] width 169 height 203
click at [831, 306] on span "fr" at bounding box center [831, 305] width 7 height 12
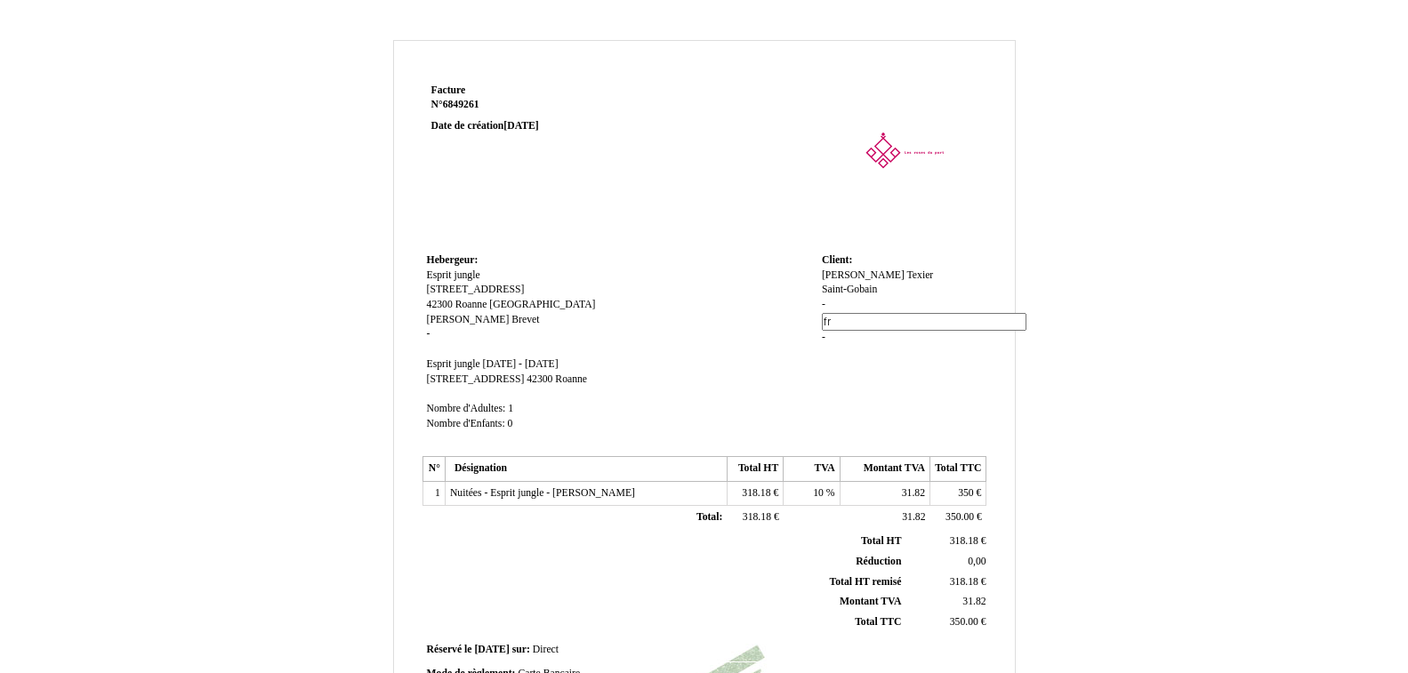
type input "f"
paste input "12 place de l'Iris"
type input "12 place de l'Iris"
click at [850, 402] on td "Client: Client: Thierry Thierry Texier Texier Saint-Gobain Saint-Gobain - fr fr…" at bounding box center [901, 350] width 169 height 203
click at [826, 318] on div "Thierry Thierry Texier Texier Saint-Gobain Saint-Gobain - 12 place de l'Iris 12…" at bounding box center [902, 306] width 160 height 75
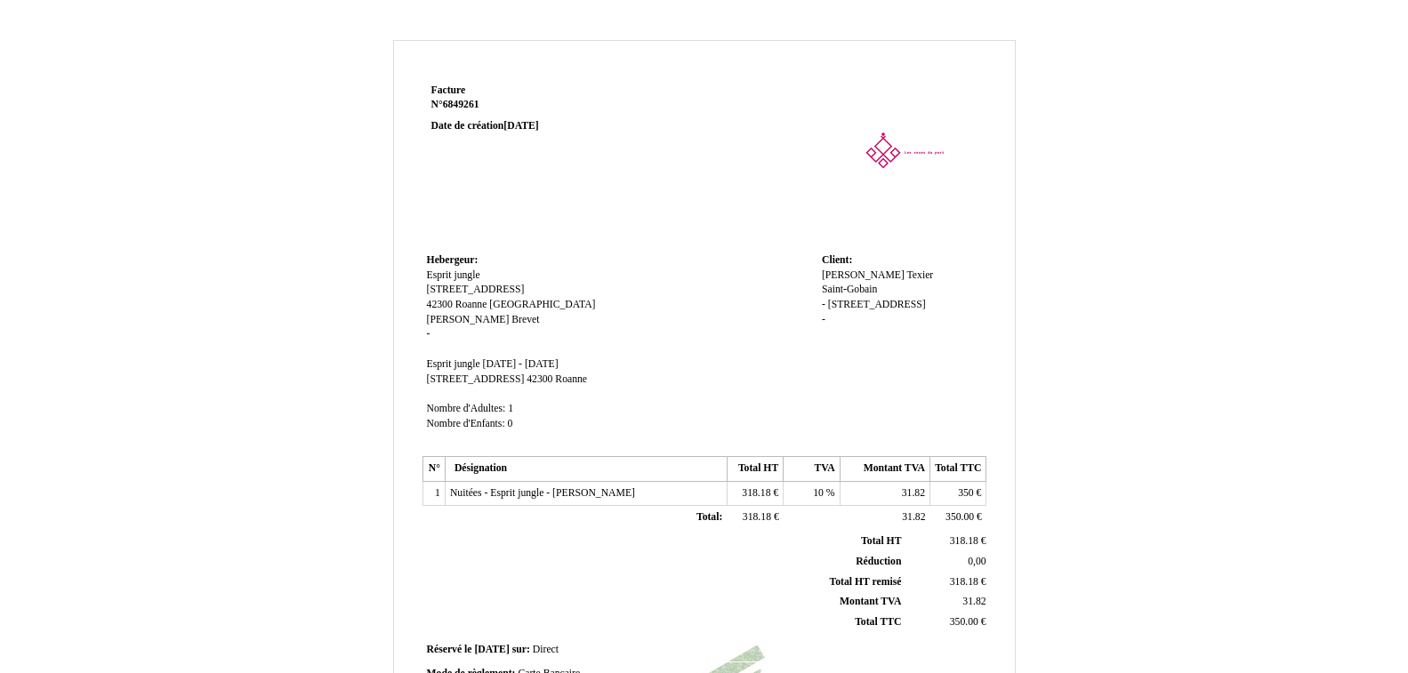
click at [824, 317] on span "-" at bounding box center [824, 320] width 4 height 12
paste input "92400 COURVEVOIE"
type input "92400 COURVEVOIE"
click at [818, 352] on td "Client: Client: Thierry Thierry Texier Texier Saint-Gobain Saint-Gobain - 12 pl…" at bounding box center [901, 350] width 169 height 203
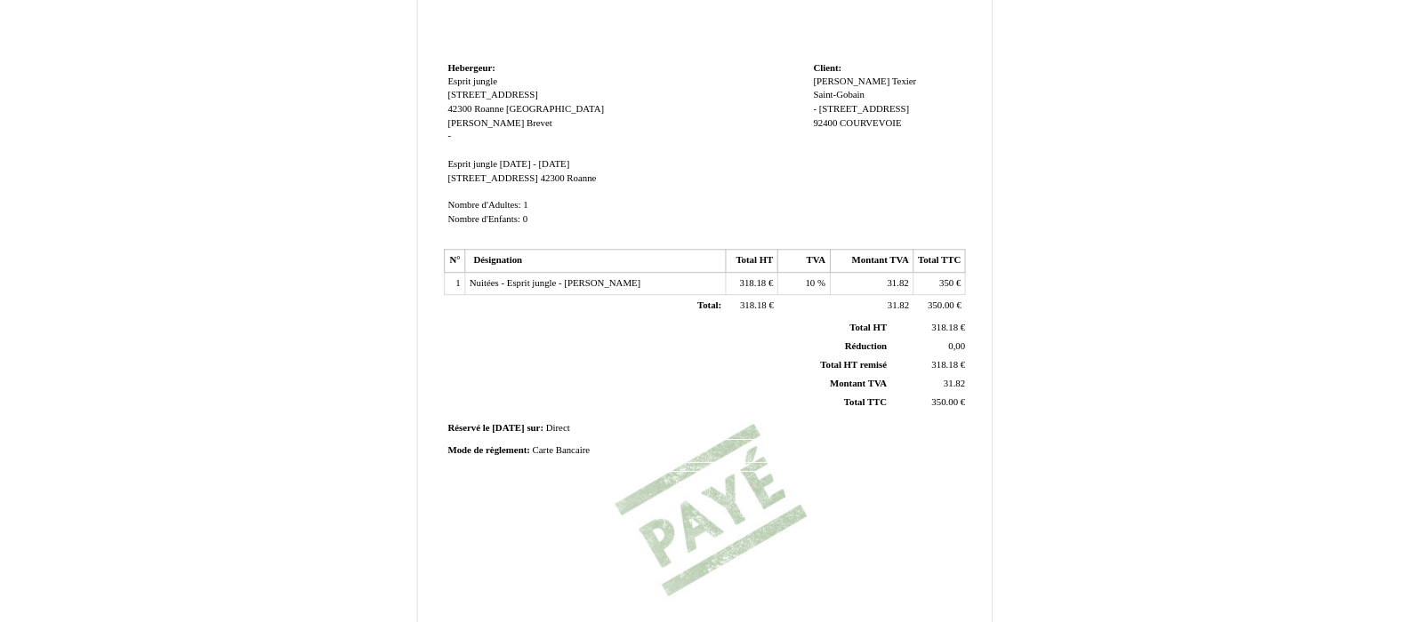
scroll to position [400, 0]
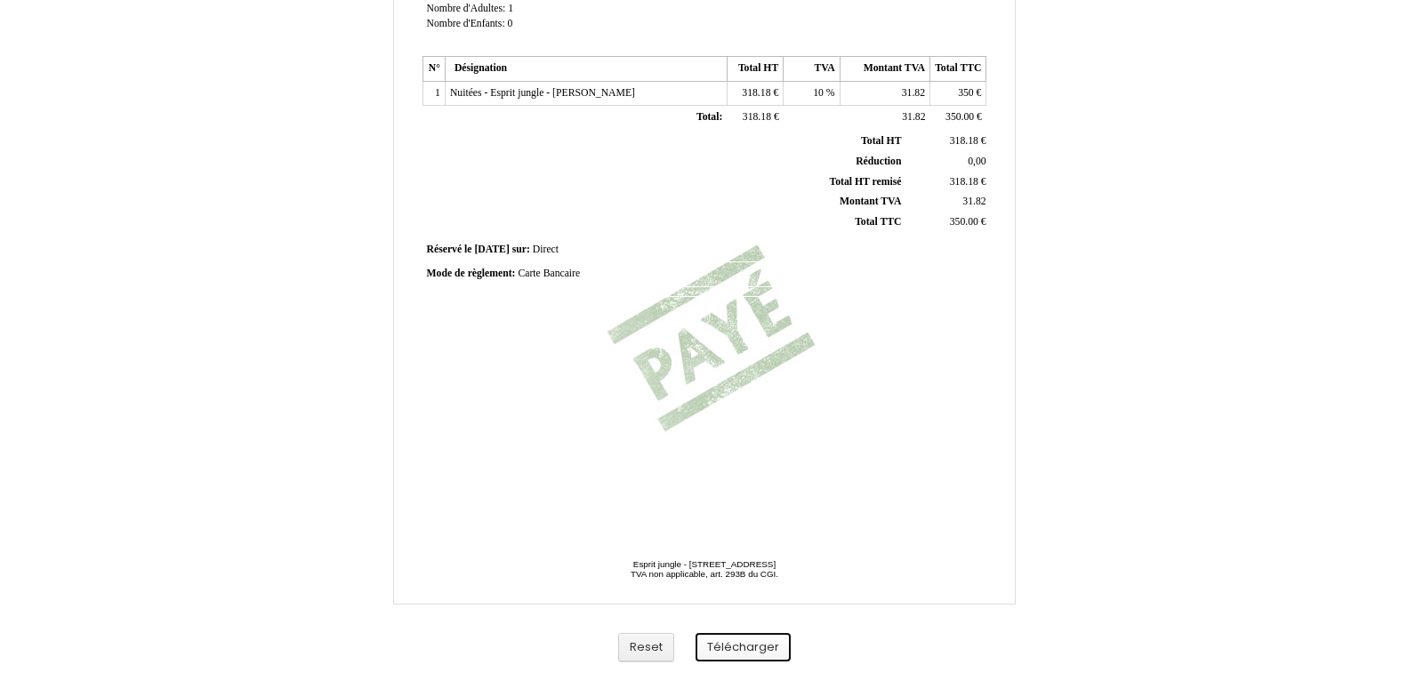
click at [742, 647] on button "Télécharger" at bounding box center [742, 647] width 95 height 29
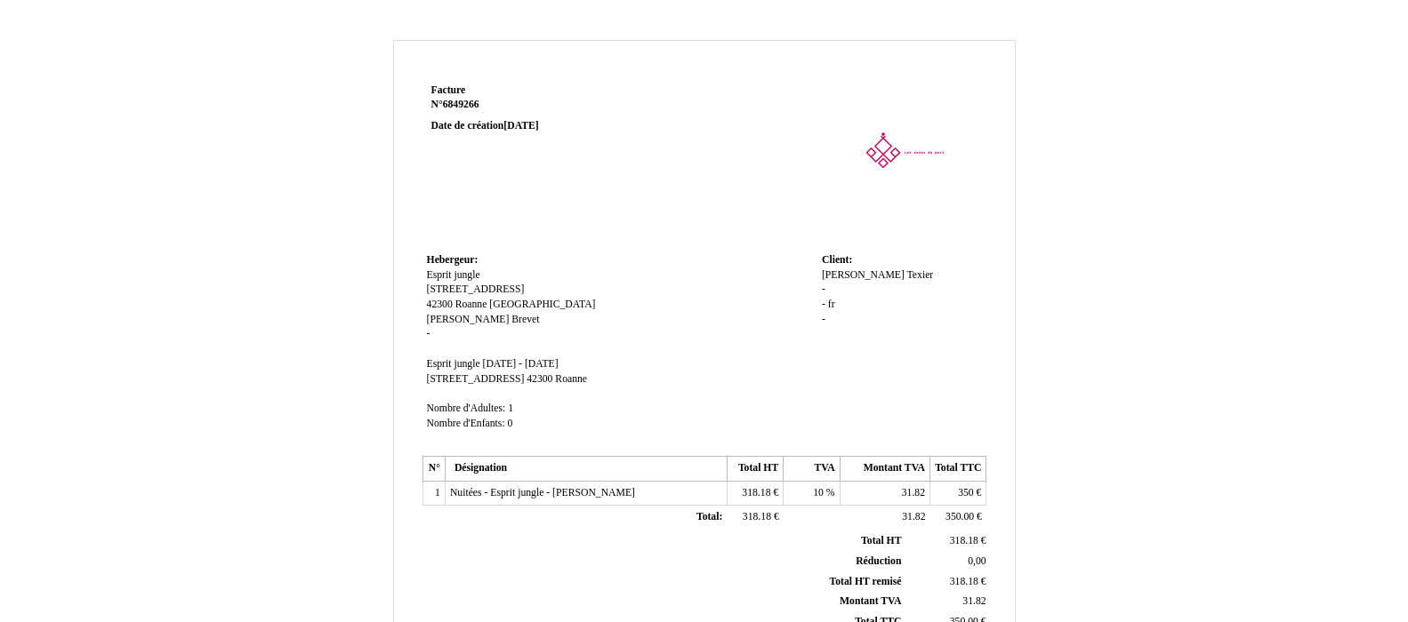
click at [825, 319] on div "Thierry Thierry Texier Texier - - fr fr -" at bounding box center [902, 306] width 160 height 75
click at [822, 322] on span "-" at bounding box center [824, 320] width 4 height 12
paste input "92400 COURVEVOIE"
type input "92400 COURVEVOIE"
click at [820, 369] on td "Client: Client: Thierry Thierry Texier Texier - - fr fr - 92400 COURVEVOIE" at bounding box center [901, 350] width 169 height 203
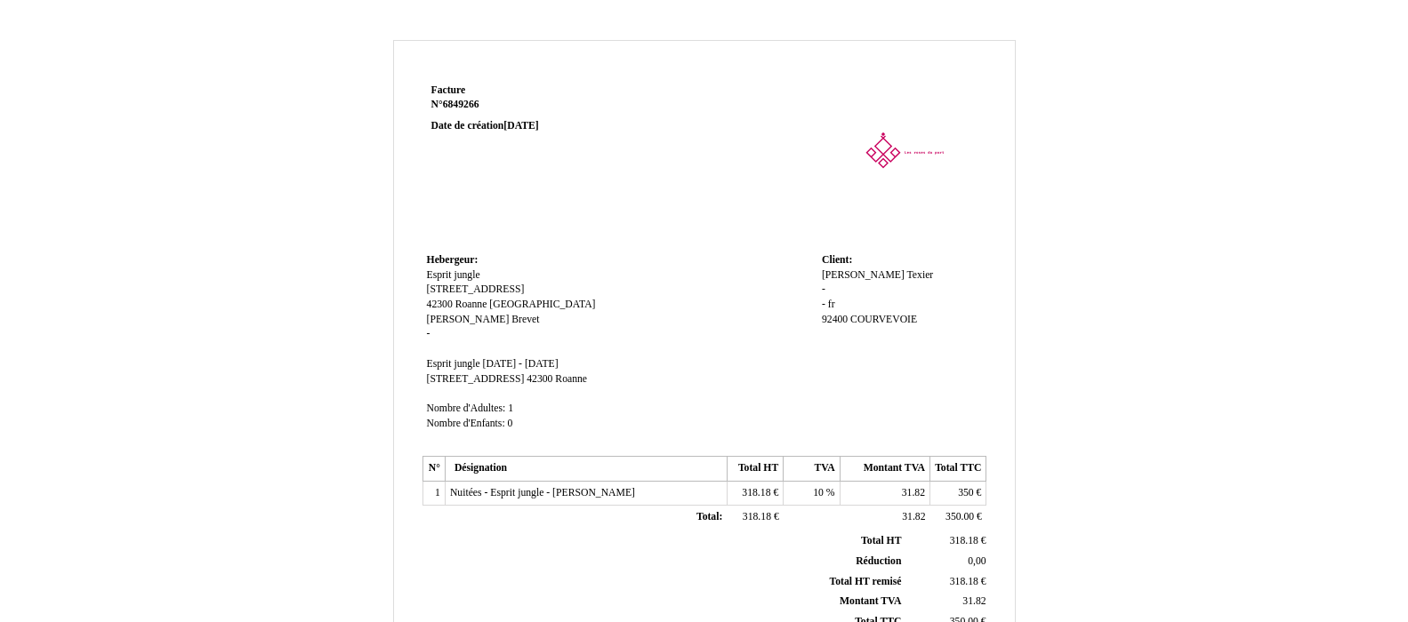
click at [822, 290] on span "-" at bounding box center [824, 290] width 4 height 12
paste input "Saint-Gobain"
type input "Saint-Gobain"
click at [782, 331] on td "Hebergeur: Hebergeur: Esprit jungle Esprit jungle 1 quai de l'île 1 quai de l'î…" at bounding box center [619, 350] width 395 height 203
click at [831, 307] on span "fr" at bounding box center [831, 305] width 7 height 12
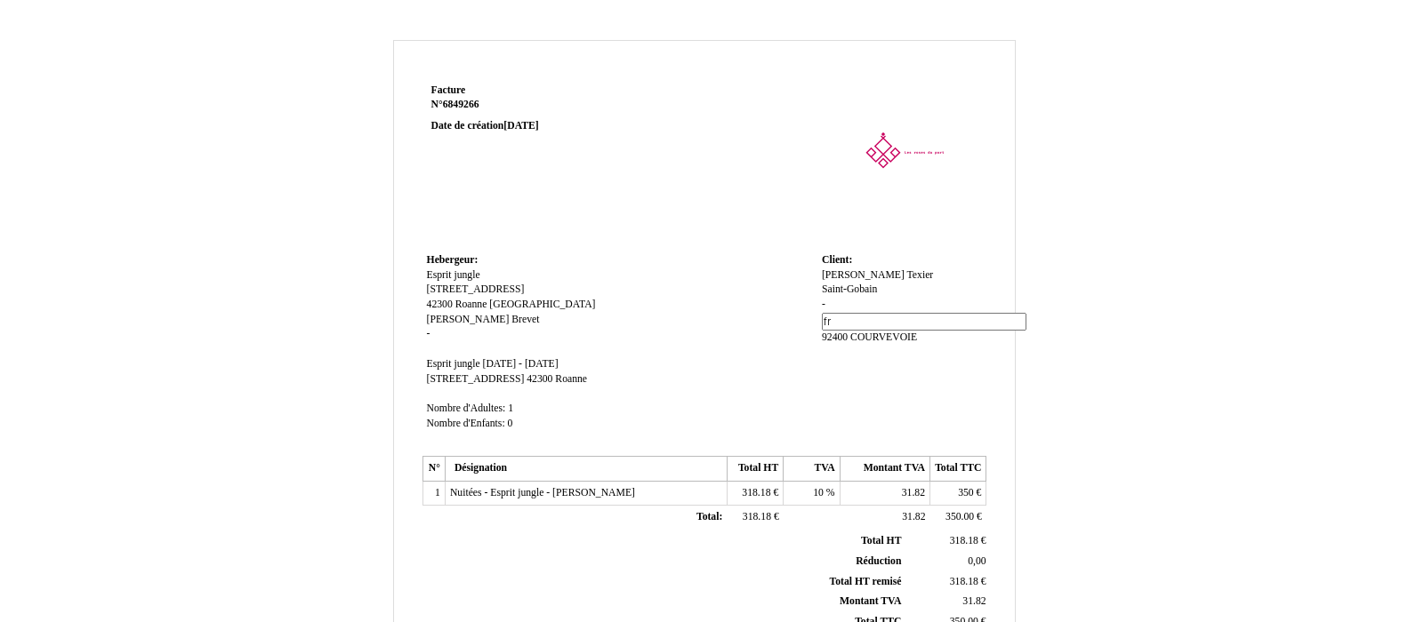
drag, startPoint x: 847, startPoint y: 306, endPoint x: 826, endPoint y: 307, distance: 21.4
click at [826, 307] on div "Thierry Thierry Texier Texier Saint-Gobain Saint-Gobain - fr fr 92400 COURVEVOI…" at bounding box center [902, 315] width 160 height 92
paste input "12 place de l'Iris"
type input "12 place de l'Iris"
click at [824, 368] on td "Client: Client: Thierry Thierry Texier Texier Saint-Gobain Saint-Gobain - fr fr…" at bounding box center [901, 350] width 169 height 203
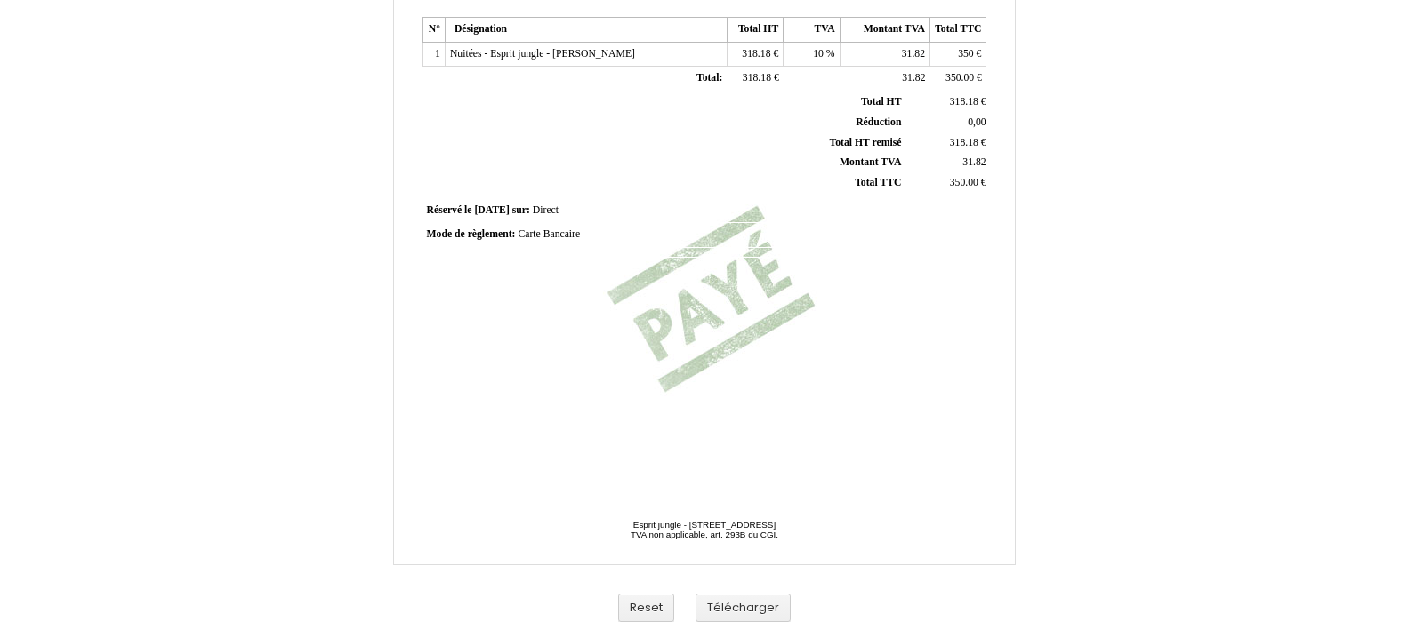
scroll to position [451, 0]
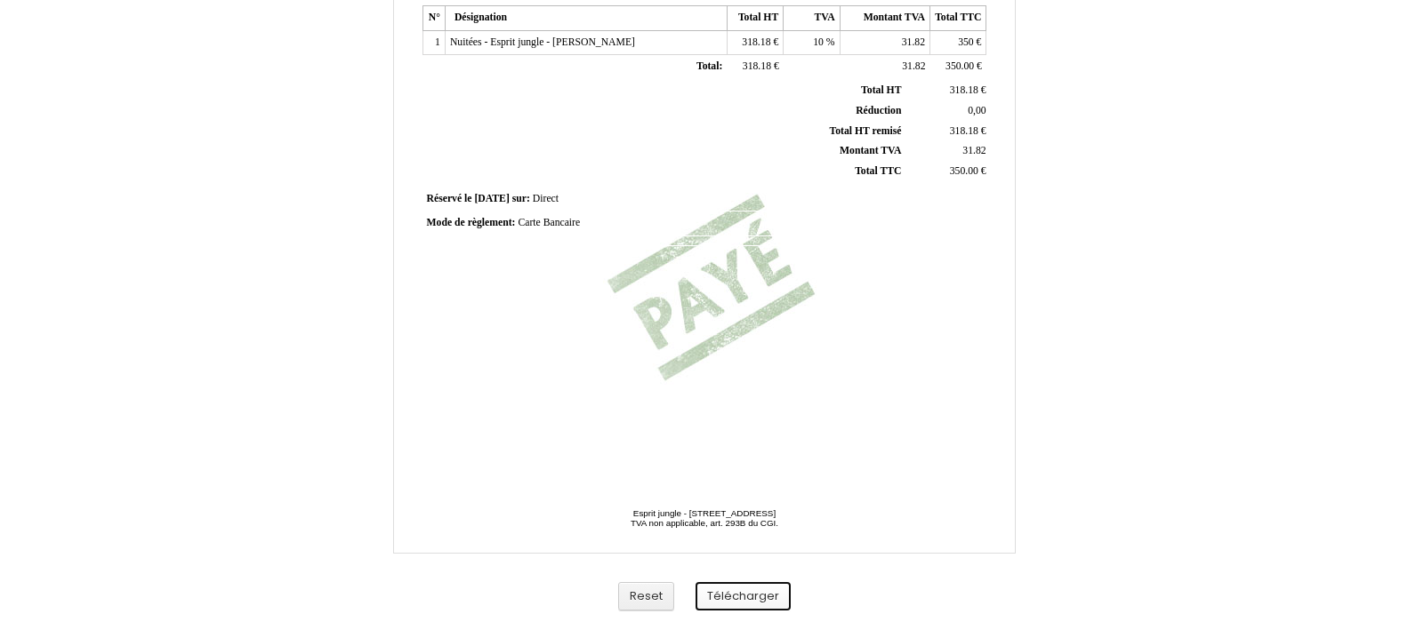
click at [744, 600] on button "Télécharger" at bounding box center [742, 596] width 95 height 29
